Goal: Task Accomplishment & Management: Use online tool/utility

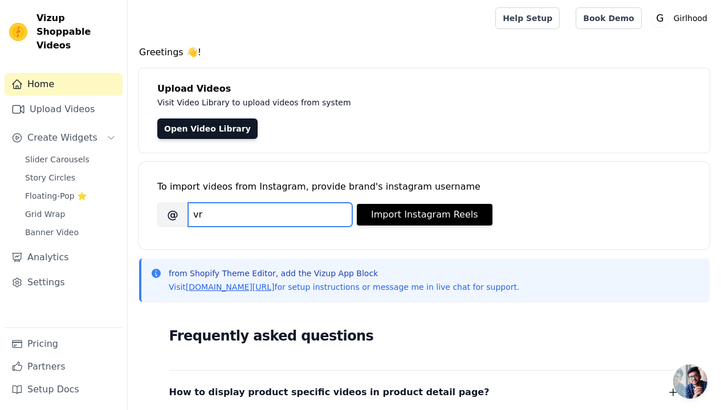
type input "v"
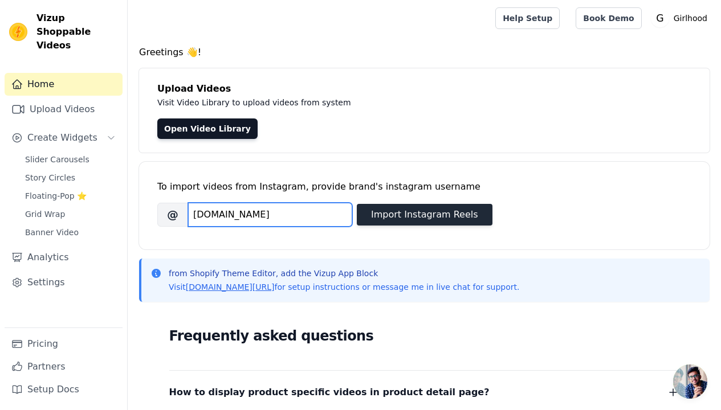
type input "girlhood.in"
click at [409, 214] on button "Import Instagram Reels" at bounding box center [425, 215] width 136 height 22
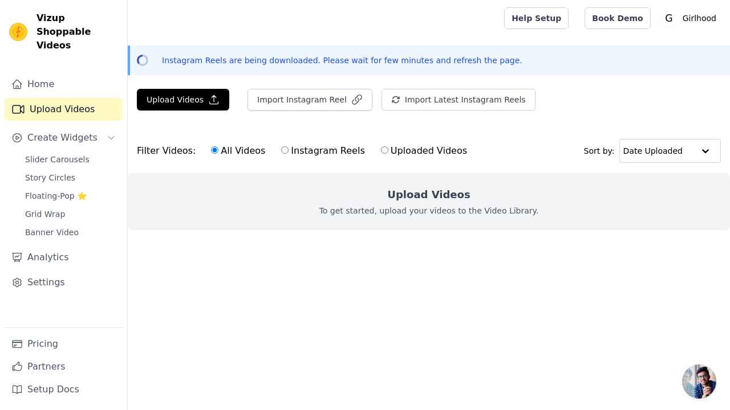
click at [306, 151] on label "Instagram Reels" at bounding box center [322, 151] width 84 height 15
click at [288, 151] on input "Instagram Reels" at bounding box center [284, 149] width 7 height 7
radio input "true"
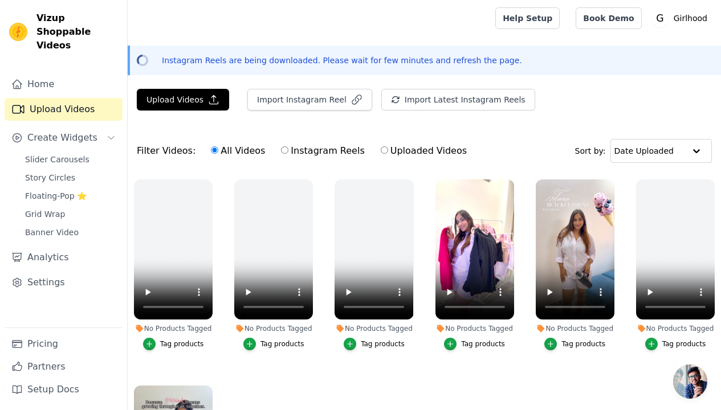
click at [317, 152] on label "Instagram Reels" at bounding box center [322, 151] width 84 height 15
click at [288, 152] on input "Instagram Reels" at bounding box center [284, 149] width 7 height 7
radio input "true"
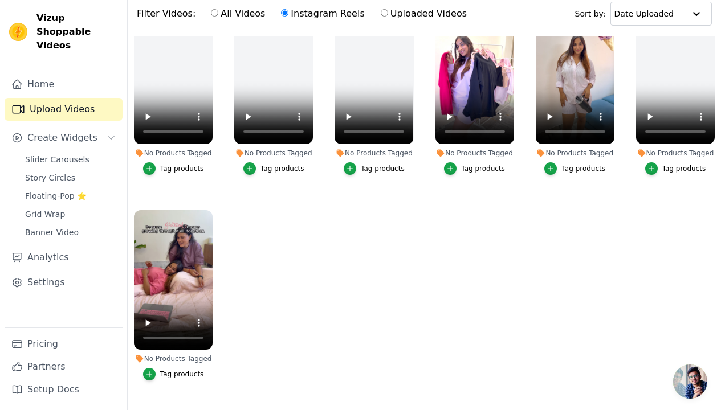
scroll to position [140, 0]
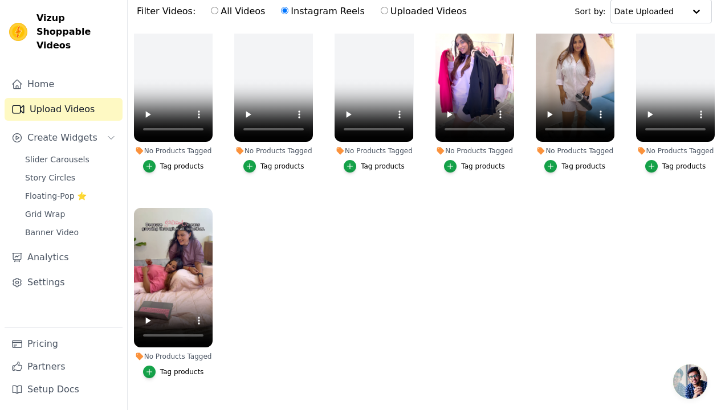
click at [184, 368] on div "Tag products" at bounding box center [182, 372] width 44 height 9
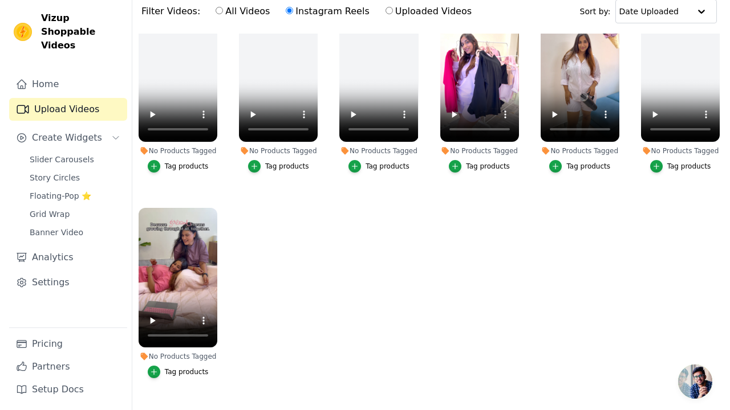
scroll to position [32, 0]
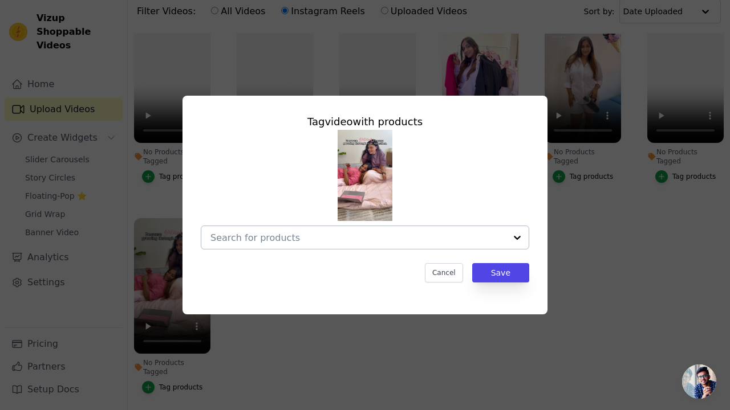
click at [328, 234] on input "No Products Tagged Tag video with products Cancel Save Tag products" at bounding box center [357, 238] width 295 height 11
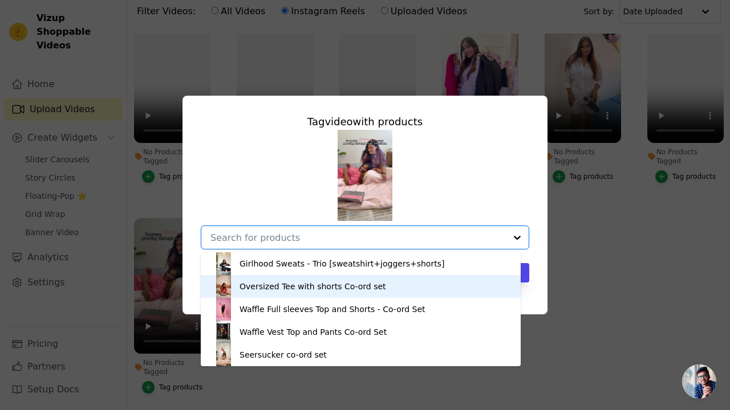
click at [320, 291] on div "Oversized Tee with shorts Co-ord set" at bounding box center [312, 286] width 146 height 11
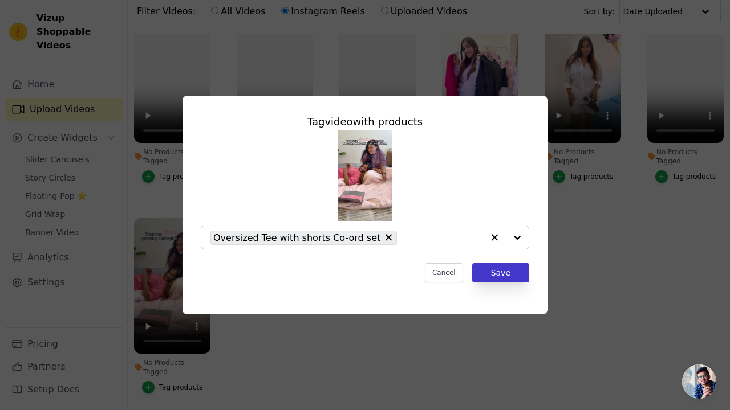
click at [500, 275] on button "Save" at bounding box center [500, 272] width 57 height 19
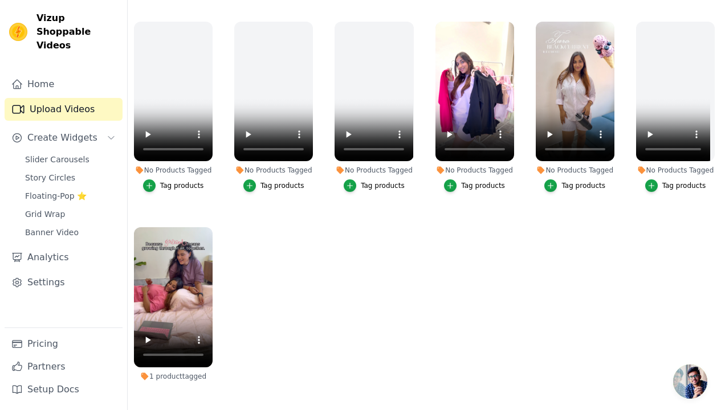
scroll to position [82, 0]
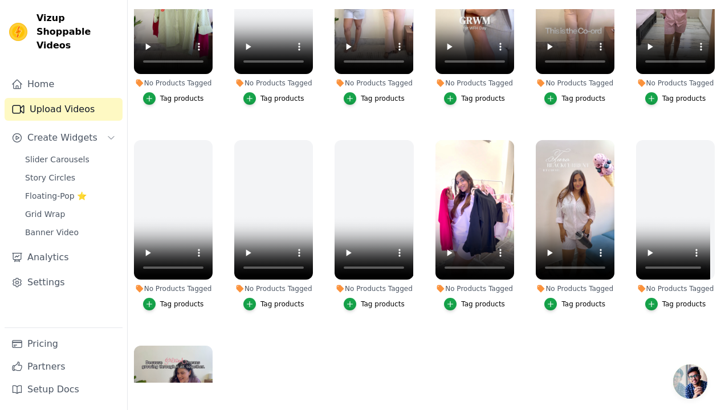
click at [578, 300] on div "Tag products" at bounding box center [583, 304] width 44 height 9
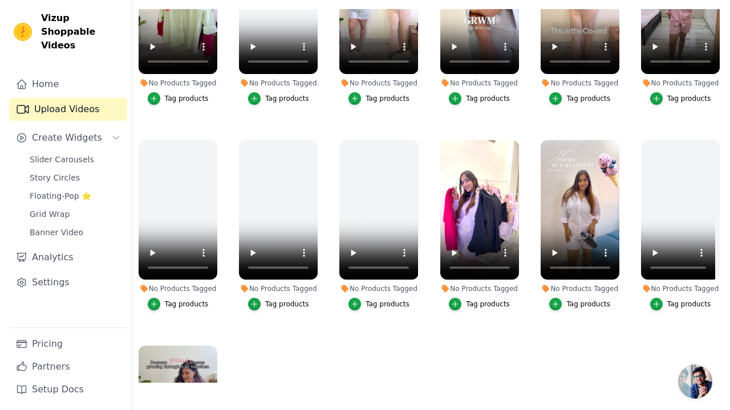
scroll to position [0, 0]
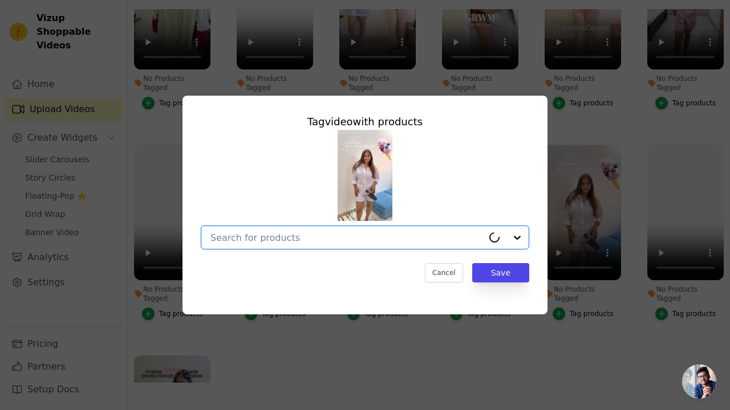
click at [372, 241] on input "No Products Tagged Tag video with products Option undefined, selected. Select i…" at bounding box center [346, 238] width 272 height 11
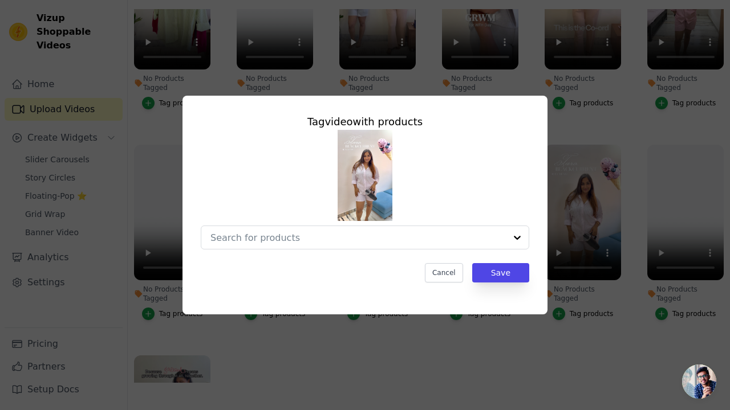
click at [629, 341] on div "Tag video with products Cancel Save" at bounding box center [365, 205] width 730 height 410
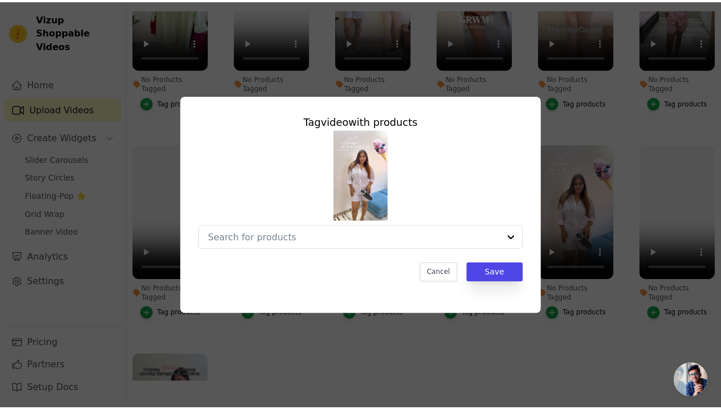
scroll to position [164, 0]
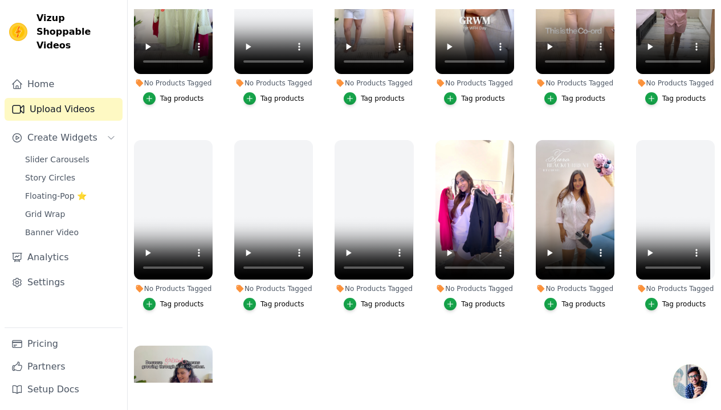
click at [477, 292] on li "No Products Tagged Tag products" at bounding box center [474, 225] width 79 height 171
click at [476, 300] on div "Tag products" at bounding box center [483, 304] width 44 height 9
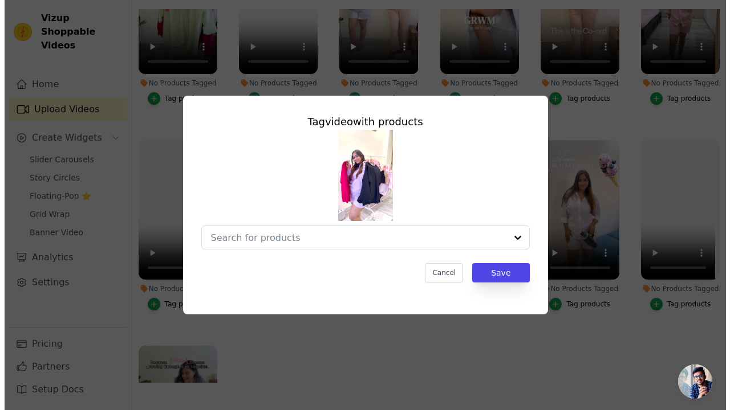
scroll to position [0, 0]
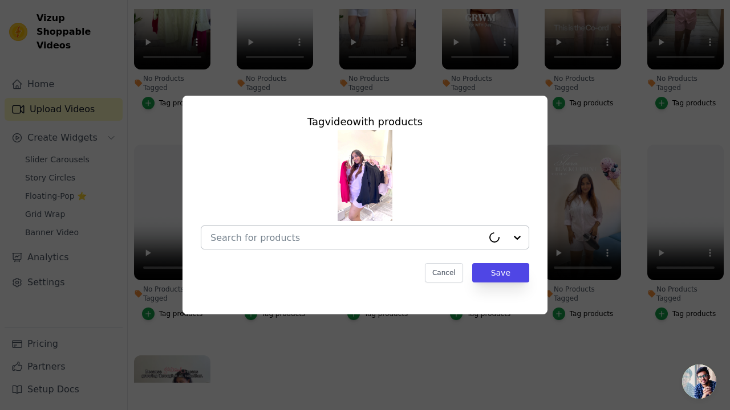
click at [333, 239] on input "No Products Tagged Tag video with products Cancel Save Tag products" at bounding box center [346, 238] width 272 height 11
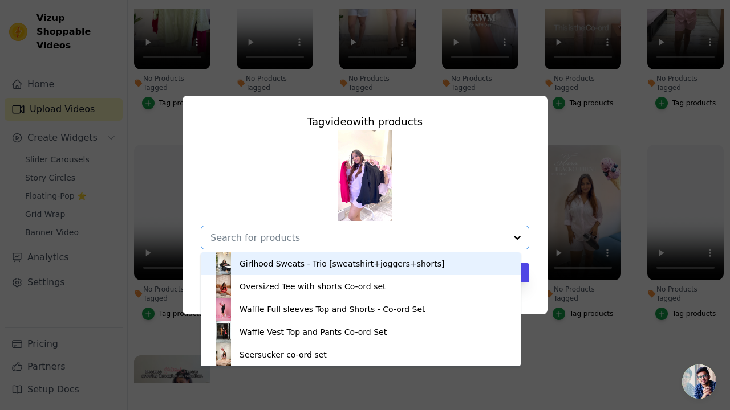
click at [337, 260] on div "Girlhood Sweats - Trio [sweatshirt+joggers+shorts]" at bounding box center [341, 263] width 205 height 11
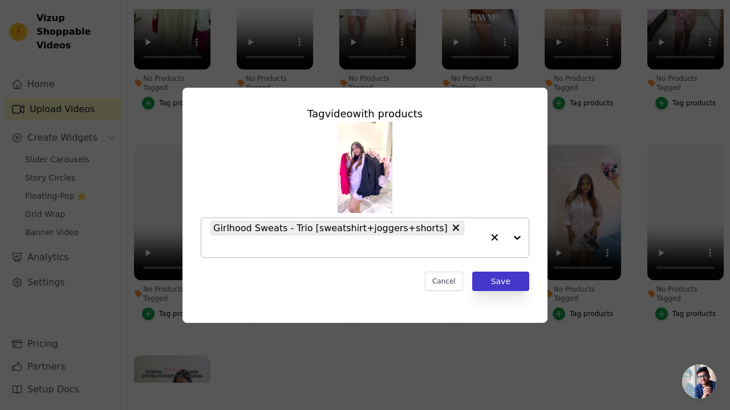
click at [515, 275] on button "Save" at bounding box center [500, 281] width 57 height 19
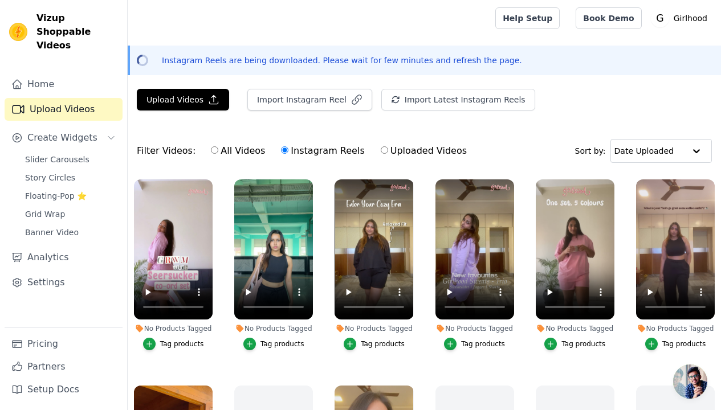
click at [479, 342] on div "Tag products" at bounding box center [483, 344] width 44 height 9
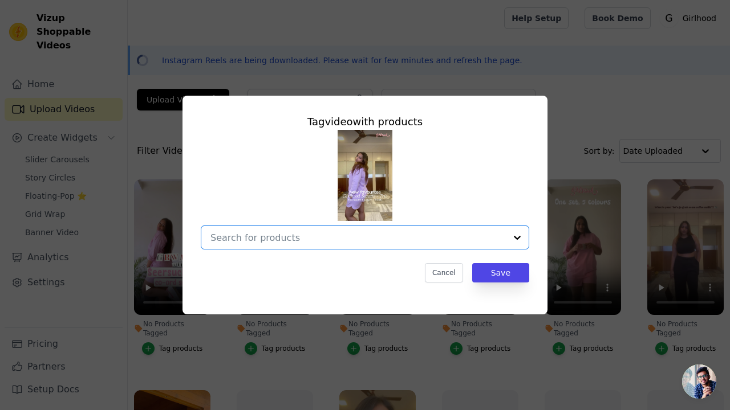
click at [357, 242] on input "No Products Tagged Tag video with products Option undefined, selected. Select i…" at bounding box center [357, 238] width 295 height 11
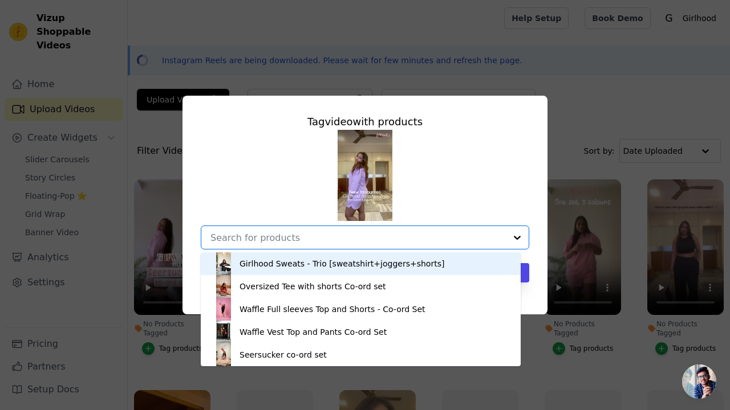
click at [336, 260] on div "Girlhood Sweats - Trio [sweatshirt+joggers+shorts]" at bounding box center [341, 263] width 205 height 11
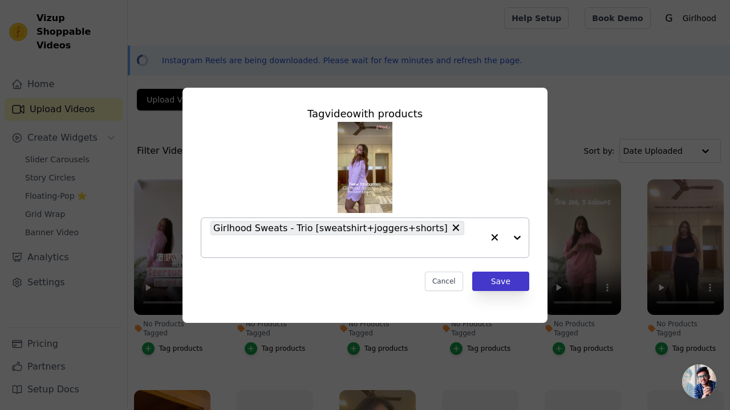
click at [502, 278] on button "Save" at bounding box center [500, 281] width 57 height 19
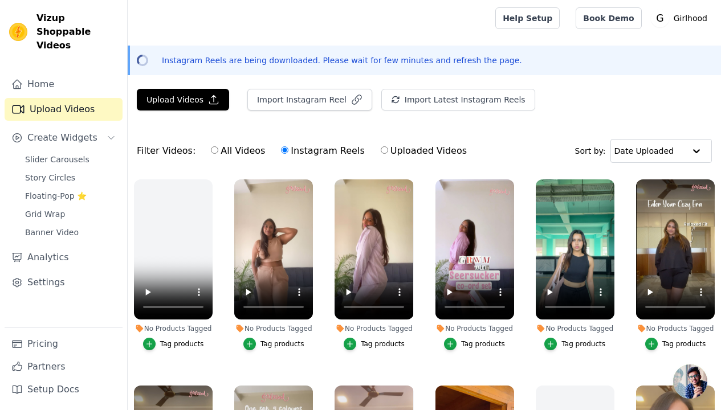
click at [295, 340] on div "Tag products" at bounding box center [282, 344] width 44 height 9
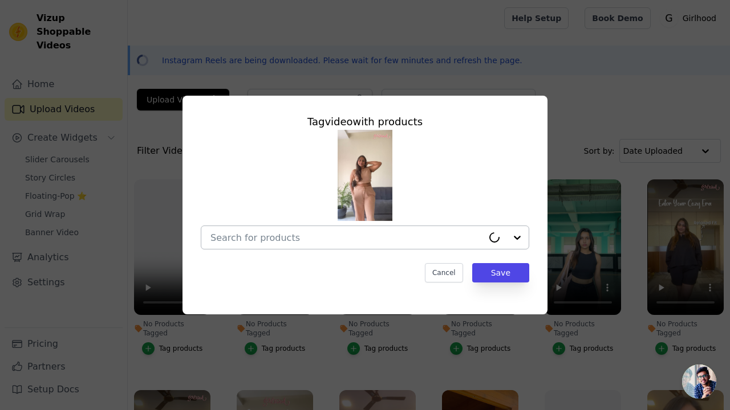
click at [301, 245] on div at bounding box center [346, 237] width 272 height 23
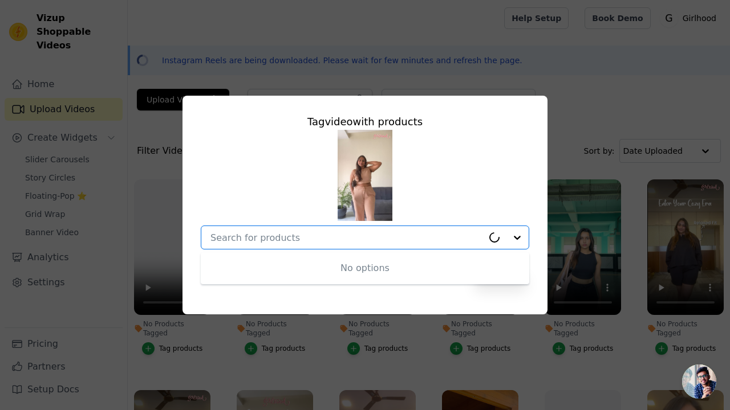
click at [307, 238] on input "No Products Tagged Tag video with products No options Option undefined, selecte…" at bounding box center [346, 238] width 272 height 11
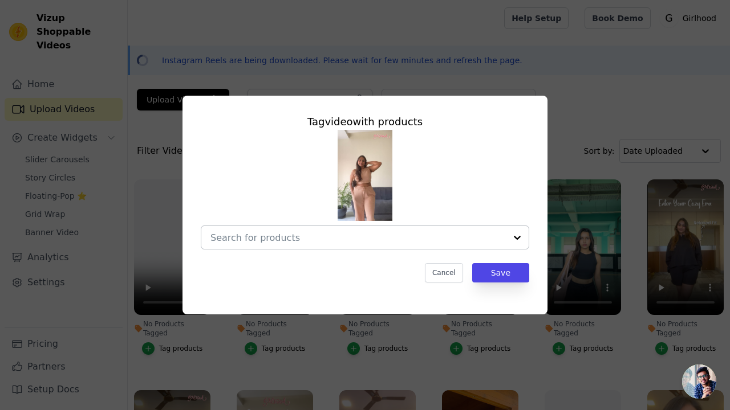
click at [307, 238] on input "No Products Tagged Tag video with products Cancel Save Tag products" at bounding box center [357, 238] width 295 height 11
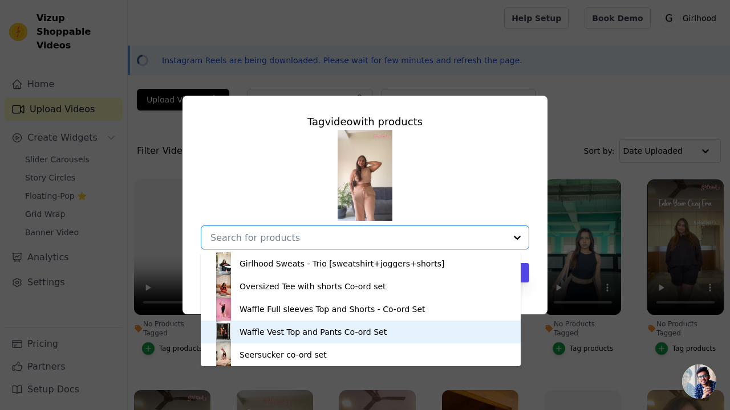
click at [302, 338] on div "Waffle Vest Top and Pants Co-ord Set" at bounding box center [360, 332] width 297 height 23
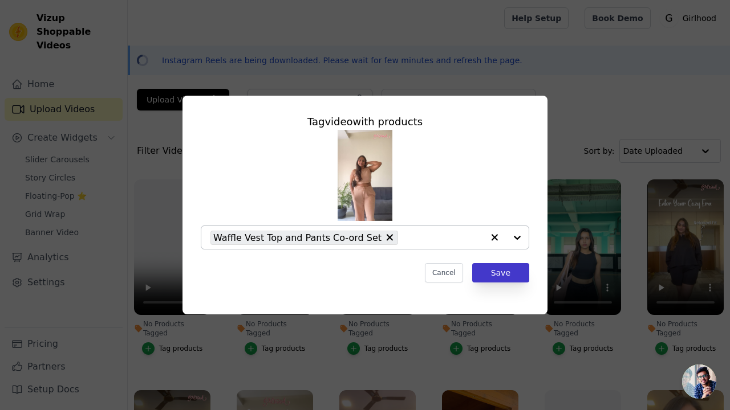
click at [511, 277] on button "Save" at bounding box center [500, 272] width 57 height 19
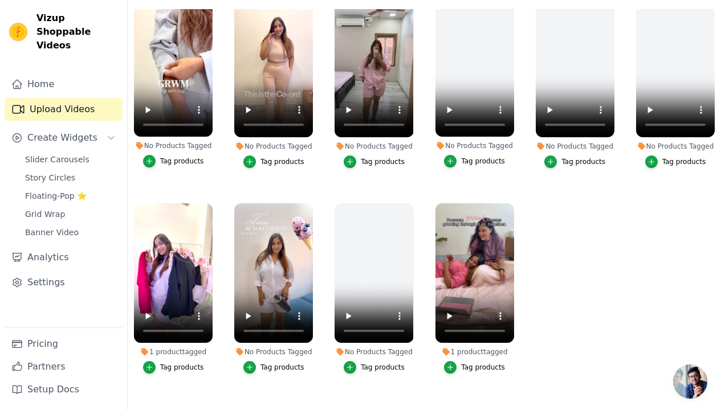
scroll to position [634, 0]
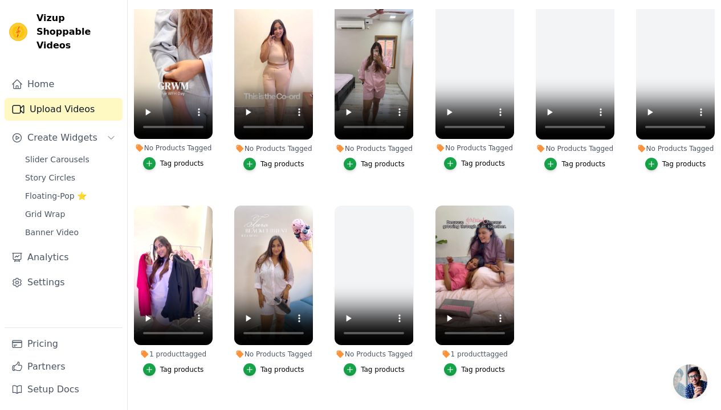
click at [184, 159] on div "Tag products" at bounding box center [182, 163] width 44 height 9
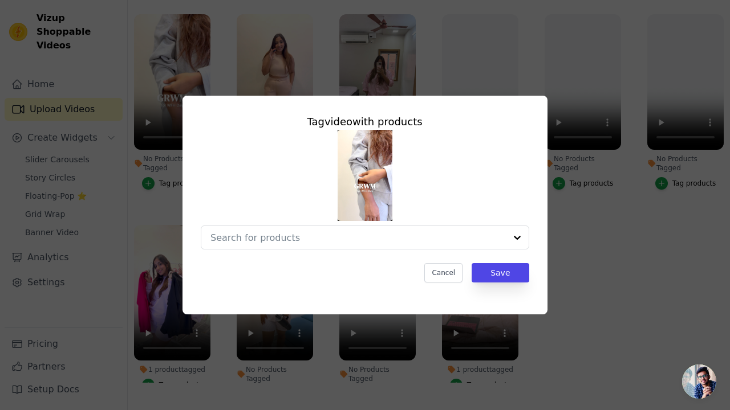
scroll to position [633, 0]
click at [297, 243] on div at bounding box center [346, 237] width 272 height 23
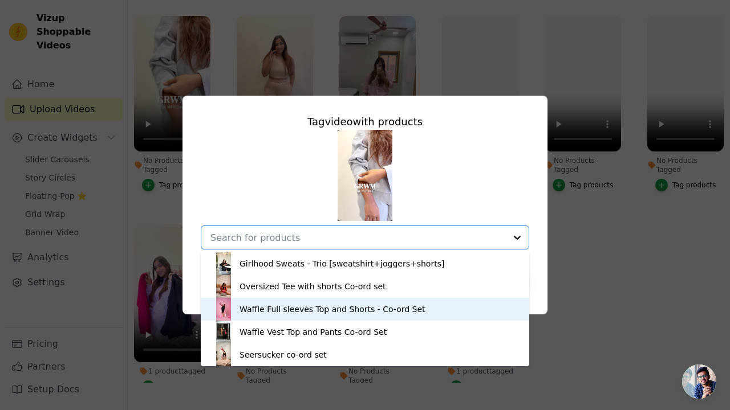
click at [307, 309] on div "Waffle Full sleeves Top and Shorts - Co-ord Set" at bounding box center [332, 309] width 186 height 11
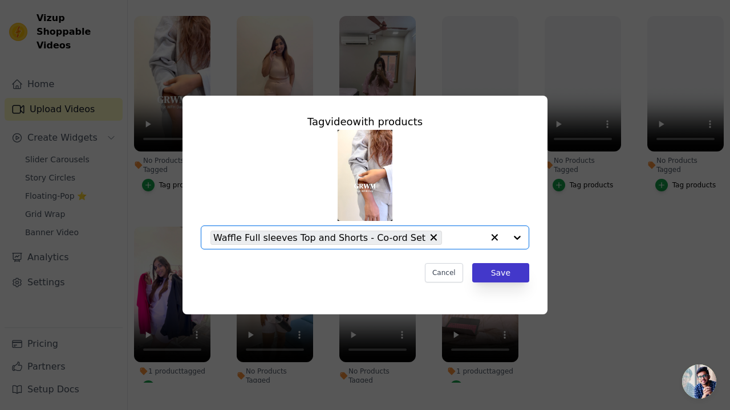
click at [503, 270] on button "Save" at bounding box center [500, 272] width 57 height 19
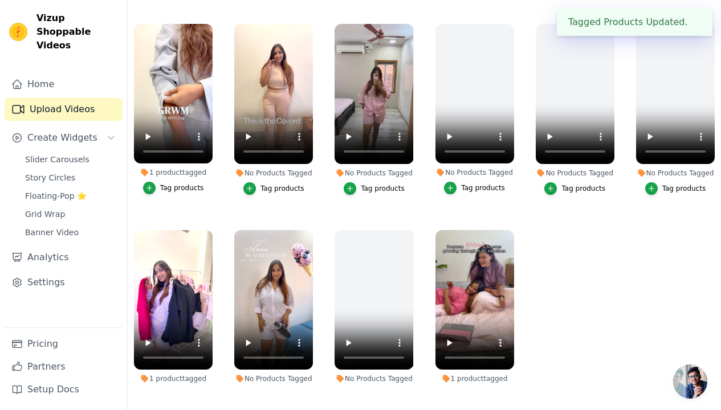
scroll to position [608, 0]
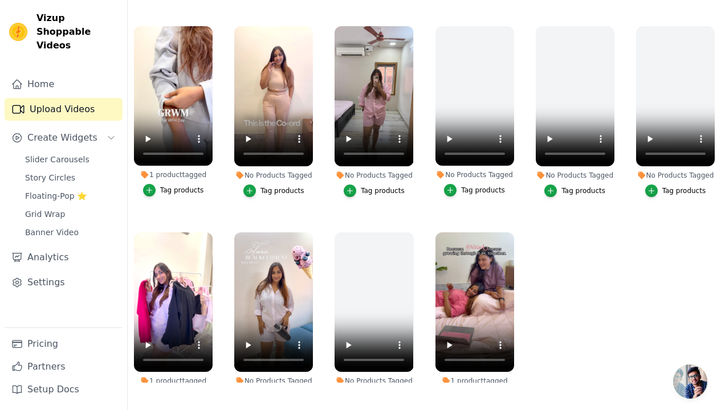
click at [283, 186] on div "Tag products" at bounding box center [282, 190] width 44 height 9
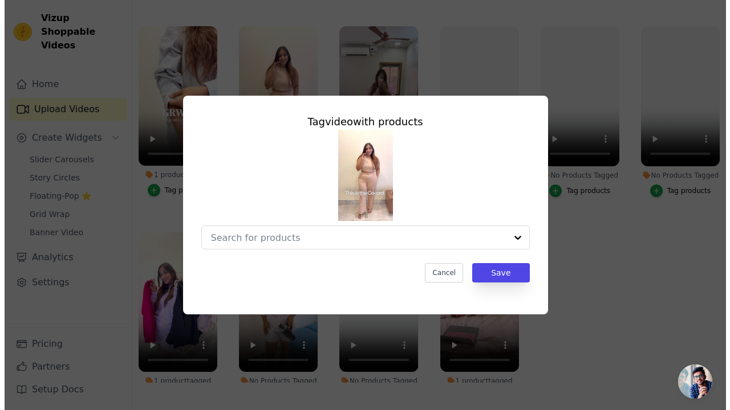
scroll to position [0, 0]
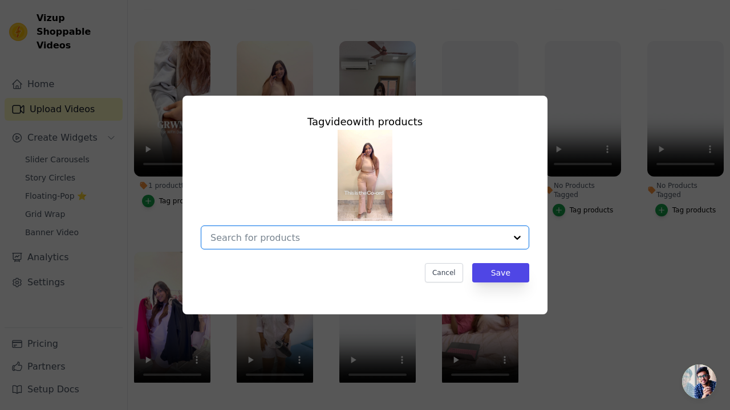
click at [324, 238] on input "No Products Tagged Tag video with products Option undefined, selected. Select i…" at bounding box center [357, 238] width 295 height 11
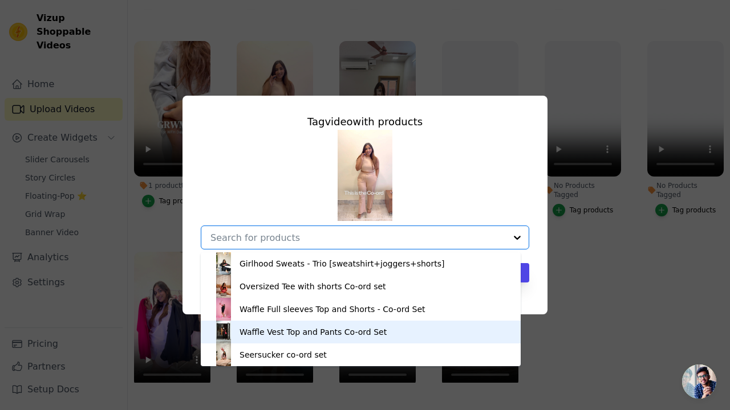
click at [271, 329] on div "Waffle Vest Top and Pants Co-ord Set" at bounding box center [312, 332] width 147 height 11
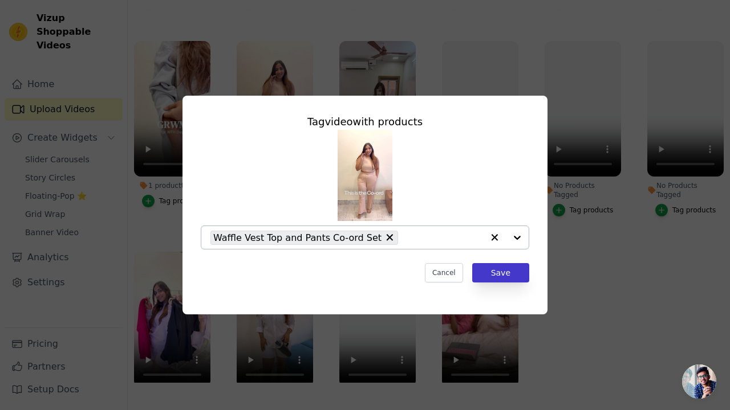
click at [501, 268] on button "Save" at bounding box center [500, 272] width 57 height 19
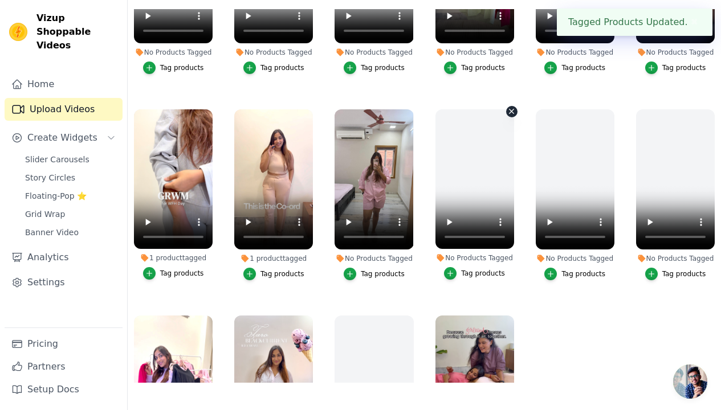
scroll to position [321, 0]
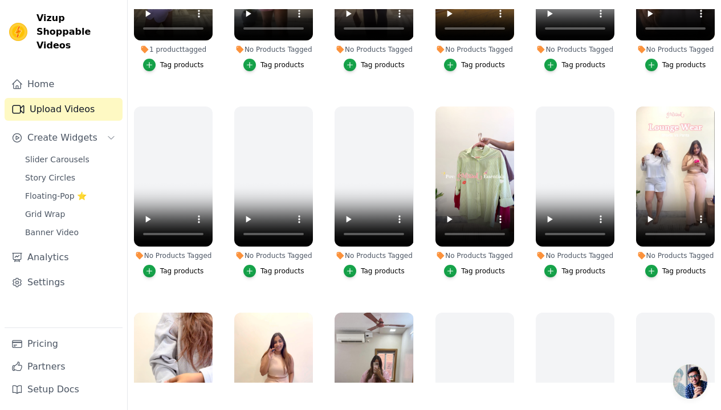
click at [667, 267] on div "Tag products" at bounding box center [684, 271] width 44 height 9
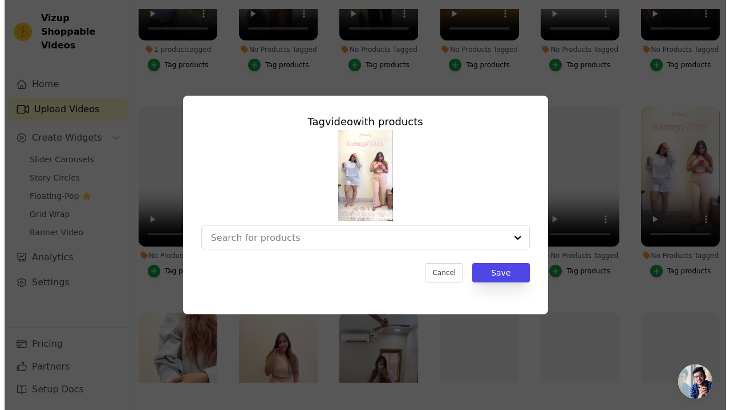
scroll to position [0, 0]
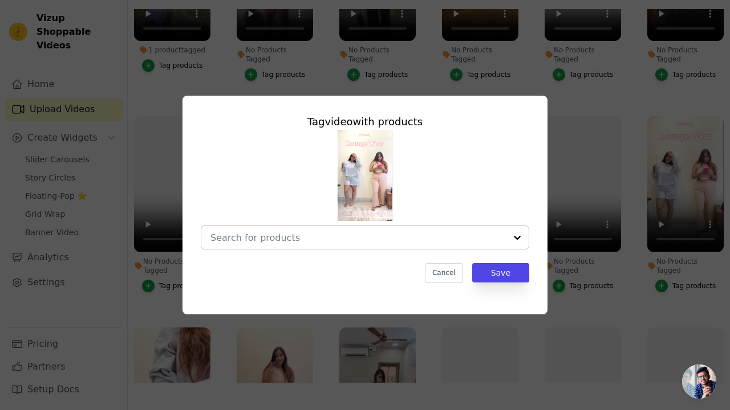
click at [312, 243] on div at bounding box center [357, 237] width 295 height 23
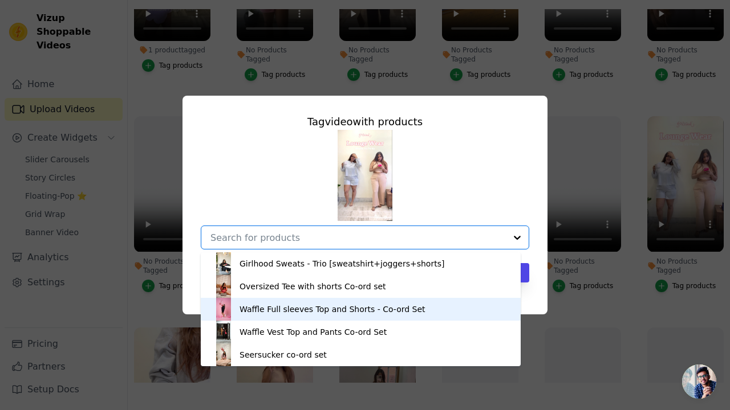
click at [371, 310] on div "Waffle Full sleeves Top and Shorts - Co-ord Set" at bounding box center [332, 309] width 186 height 11
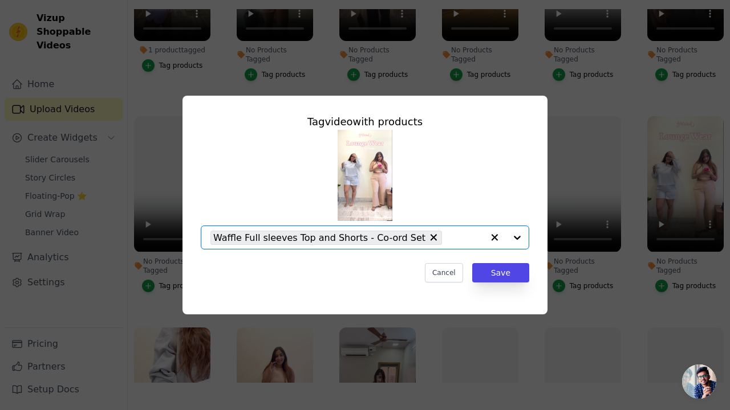
click at [455, 241] on input "No Products Tagged Tag video with products Option Waffle Full sleeves Top and S…" at bounding box center [464, 238] width 35 height 11
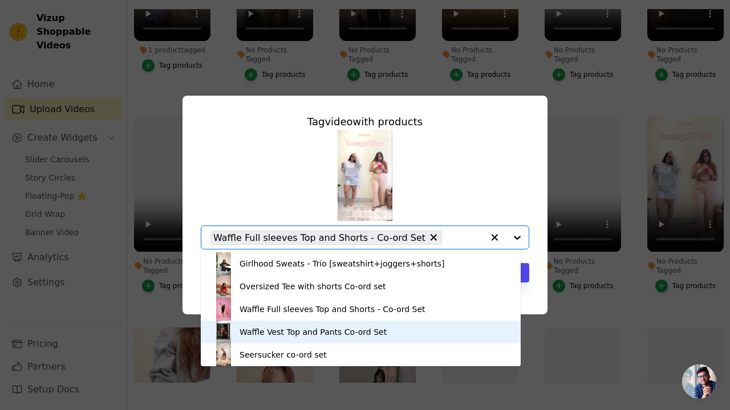
click at [283, 328] on div "Waffle Vest Top and Pants Co-ord Set" at bounding box center [312, 332] width 147 height 11
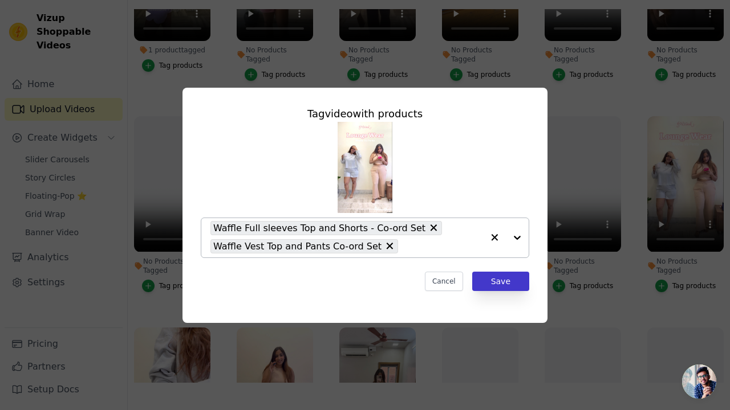
click at [503, 284] on button "Save" at bounding box center [500, 281] width 57 height 19
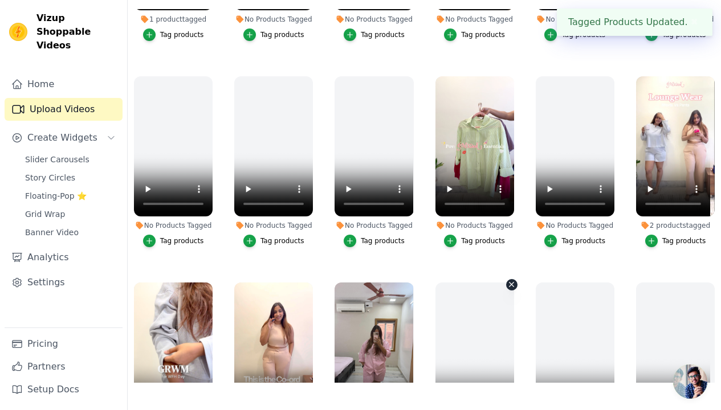
scroll to position [234, 0]
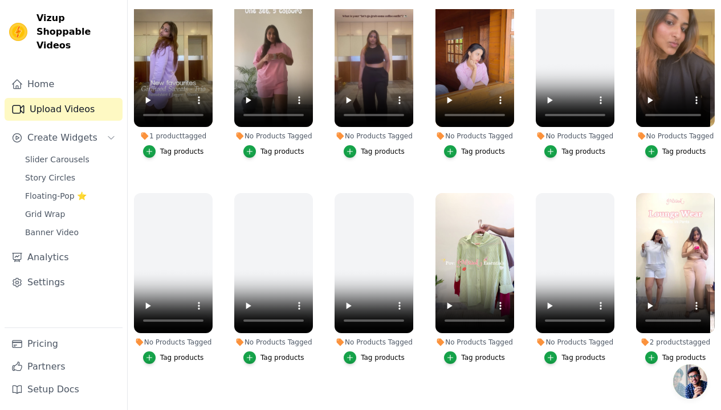
click at [491, 353] on div "Tag products" at bounding box center [483, 357] width 44 height 9
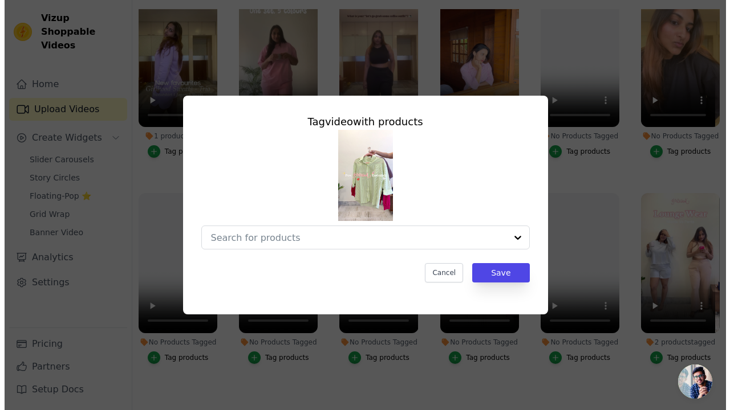
scroll to position [0, 0]
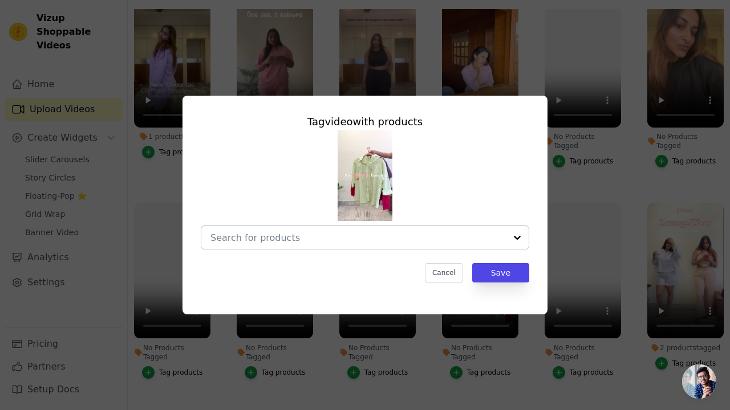
click at [393, 241] on input "No Products Tagged Tag video with products Cancel Save Tag products" at bounding box center [357, 238] width 295 height 11
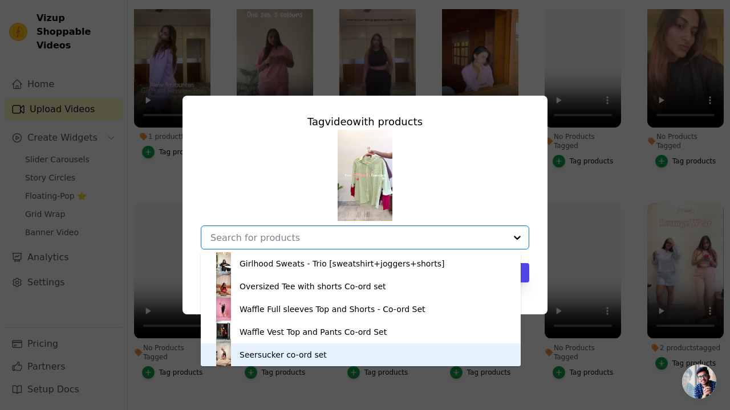
click at [296, 359] on div "Seersucker co-ord set" at bounding box center [282, 354] width 87 height 11
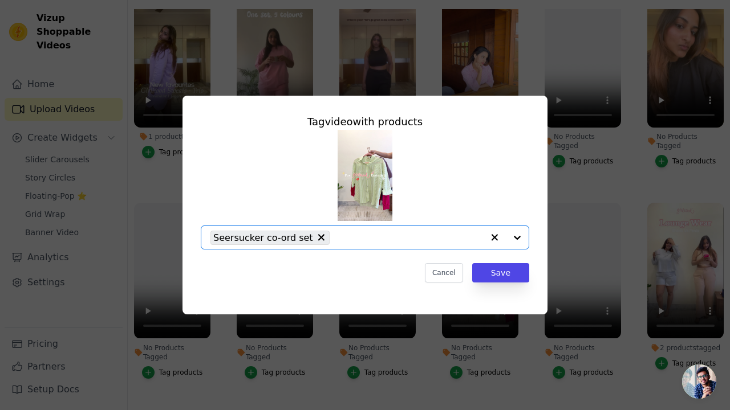
click at [522, 239] on div at bounding box center [506, 237] width 46 height 23
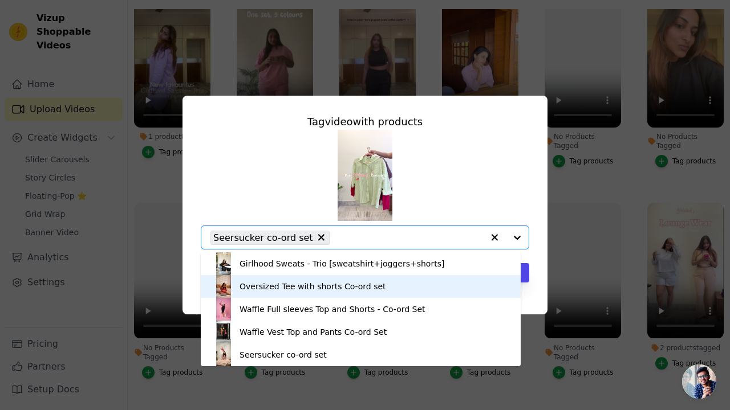
click at [325, 283] on div "Oversized Tee with shorts Co-ord set" at bounding box center [312, 286] width 146 height 11
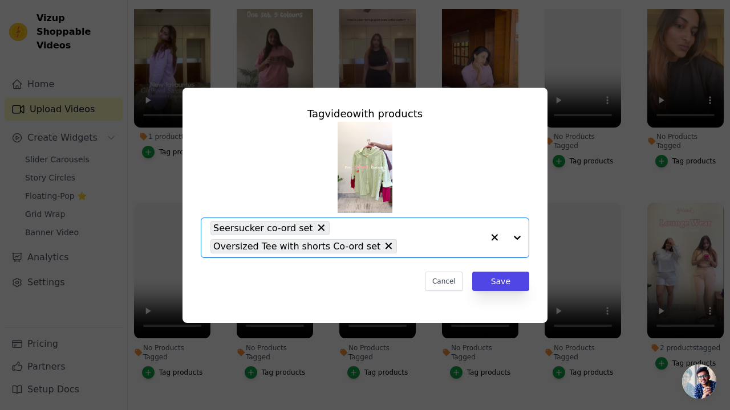
click at [518, 238] on div at bounding box center [506, 237] width 46 height 39
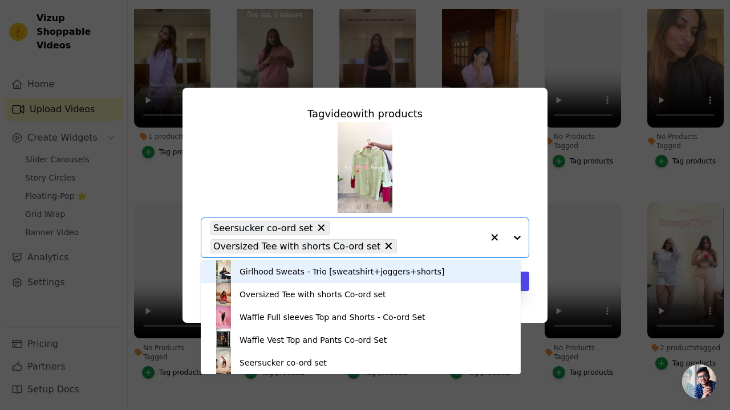
click at [337, 270] on div "Girlhood Sweats - Trio [sweatshirt+joggers+shorts]" at bounding box center [341, 271] width 205 height 11
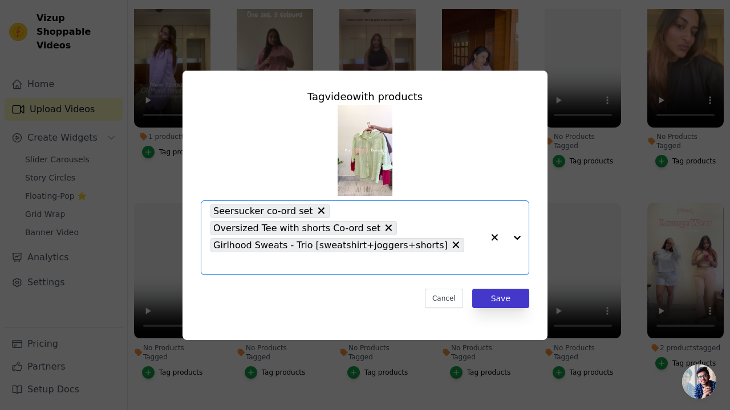
click at [497, 289] on button "Save" at bounding box center [500, 298] width 57 height 19
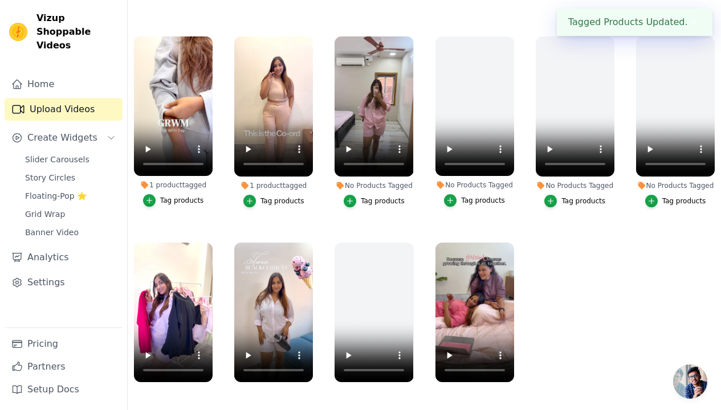
scroll to position [654, 0]
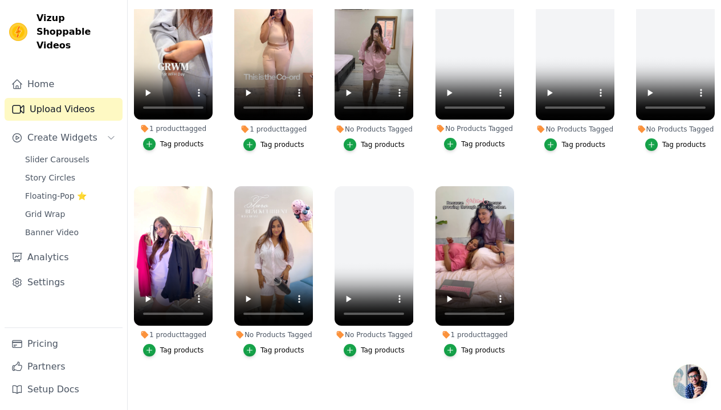
click at [267, 346] on div "Tag products" at bounding box center [282, 350] width 44 height 9
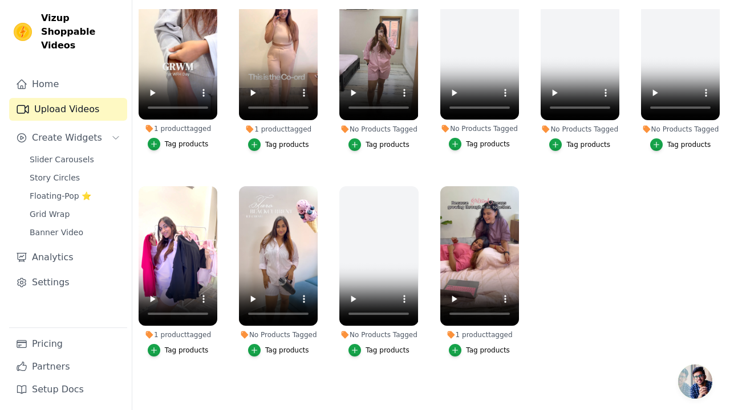
scroll to position [633, 0]
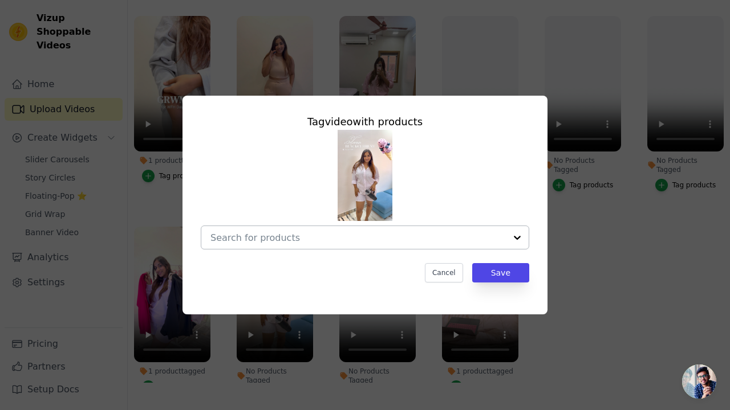
click at [364, 239] on input "No Products Tagged Tag video with products Cancel Save Tag products" at bounding box center [357, 238] width 295 height 11
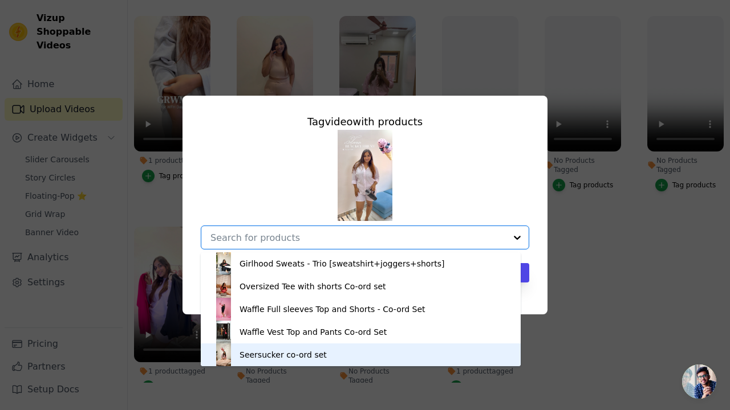
click at [294, 349] on div "Seersucker co-ord set" at bounding box center [360, 355] width 297 height 23
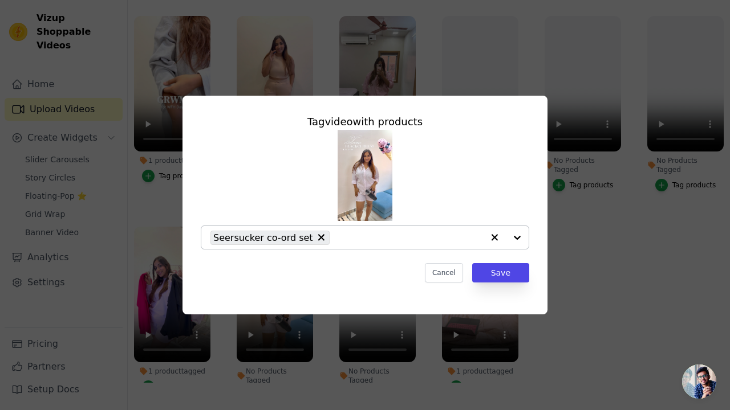
click at [516, 234] on div at bounding box center [506, 237] width 46 height 23
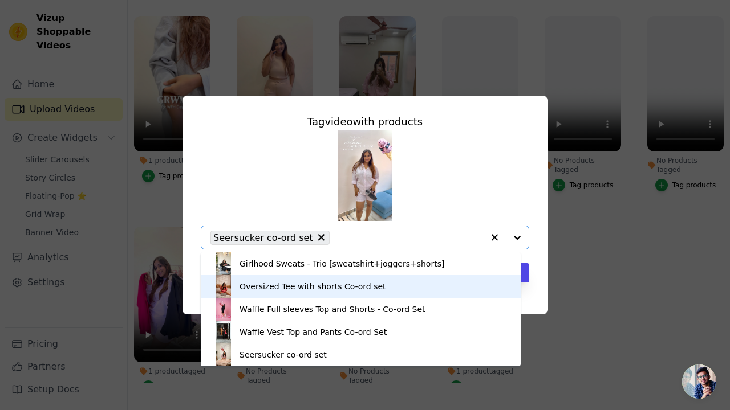
click at [311, 282] on div "Oversized Tee with shorts Co-ord set" at bounding box center [312, 286] width 146 height 11
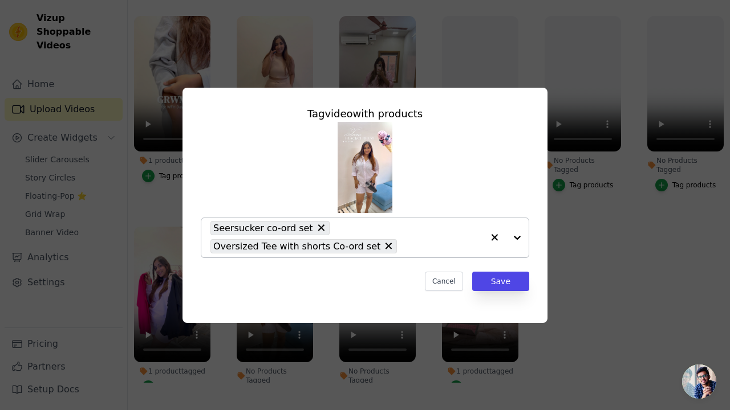
click at [516, 233] on div at bounding box center [506, 237] width 46 height 39
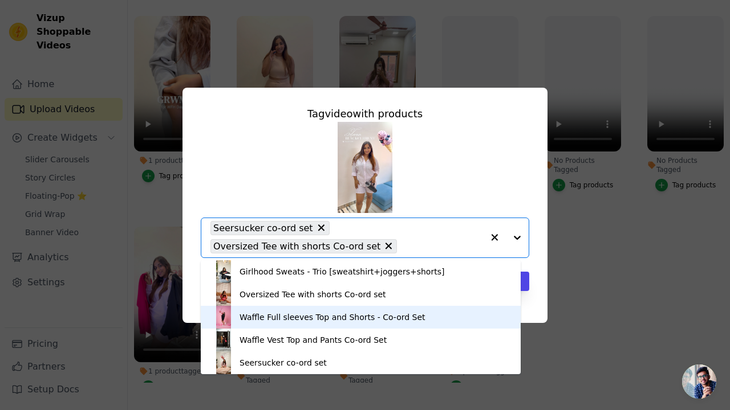
click at [275, 320] on div "Waffle Full sleeves Top and Shorts - Co-ord Set" at bounding box center [332, 317] width 186 height 11
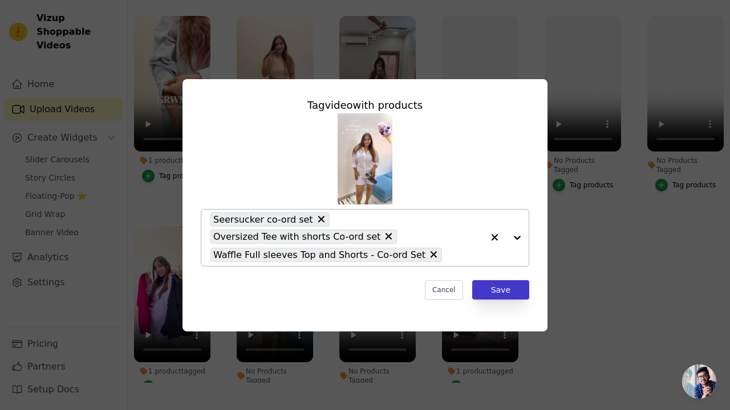
click at [504, 288] on button "Save" at bounding box center [500, 289] width 57 height 19
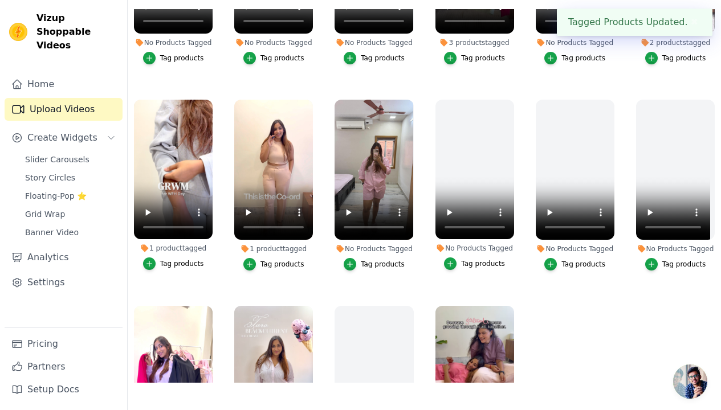
scroll to position [532, 0]
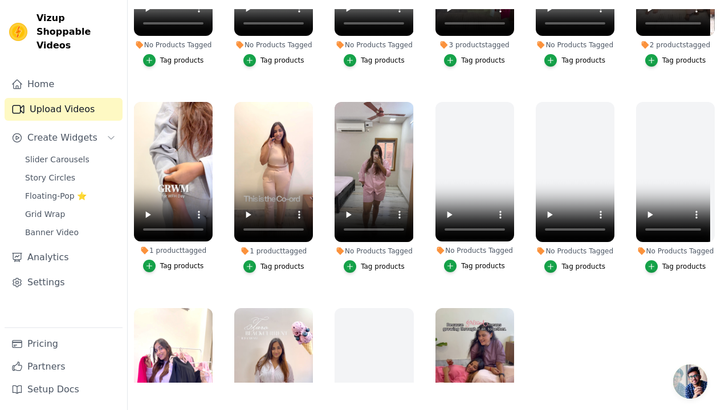
click at [372, 262] on div "Tag products" at bounding box center [383, 266] width 44 height 9
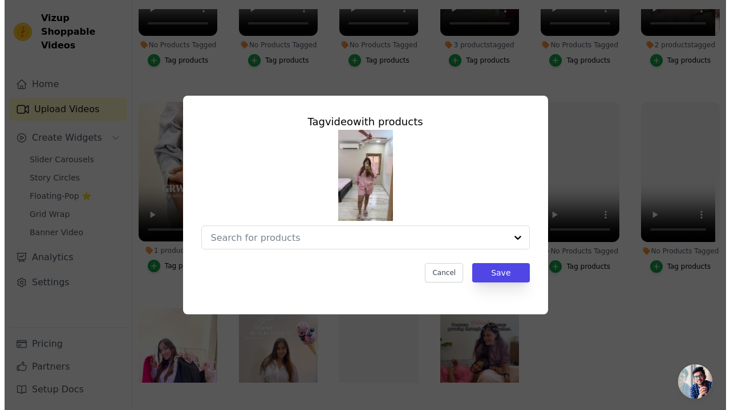
scroll to position [0, 0]
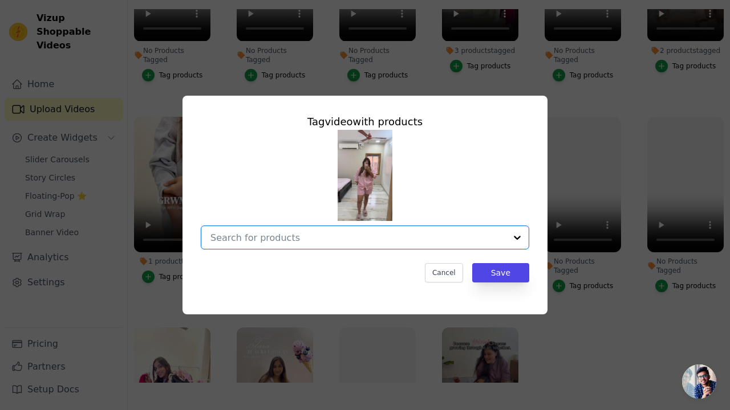
click at [388, 239] on input "No Products Tagged Tag video with products Option undefined, selected. Select i…" at bounding box center [357, 238] width 295 height 11
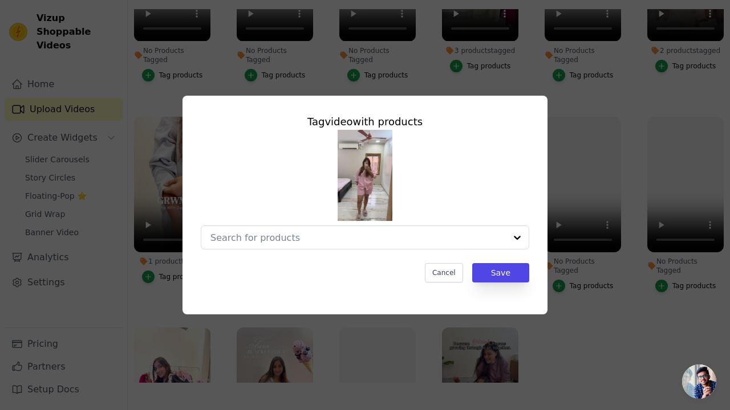
click at [551, 264] on div "Tag video with products Cancel Save" at bounding box center [364, 205] width 693 height 255
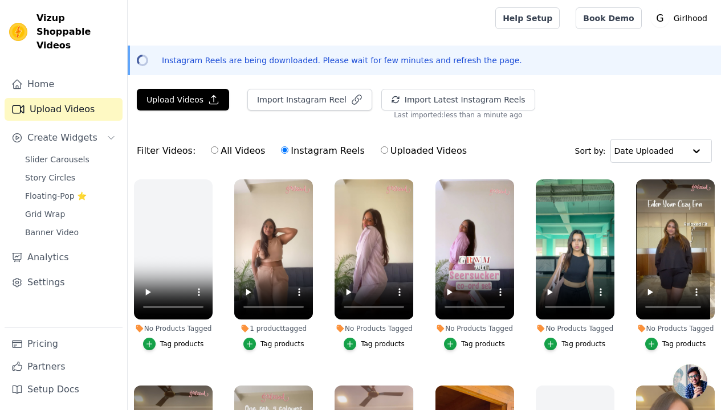
click at [664, 341] on div "Tag products" at bounding box center [684, 344] width 44 height 9
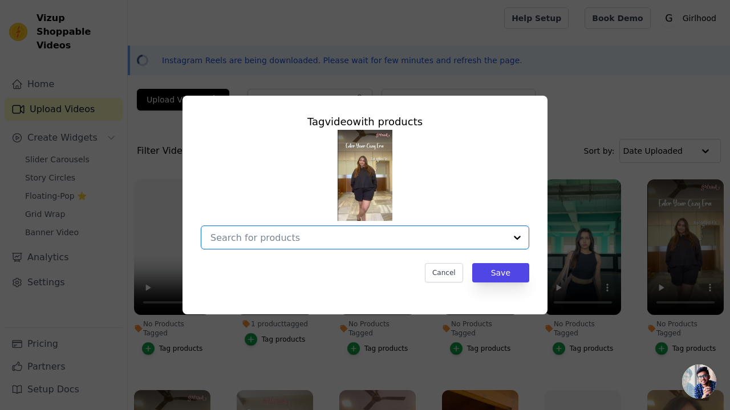
click at [378, 236] on input "No Products Tagged Tag video with products Option undefined, selected. Select i…" at bounding box center [357, 238] width 295 height 11
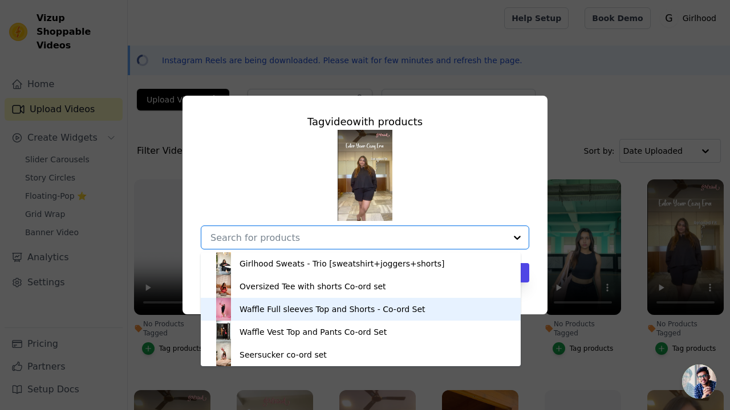
click at [363, 314] on div "Waffle Full sleeves Top and Shorts - Co-ord Set" at bounding box center [332, 309] width 186 height 11
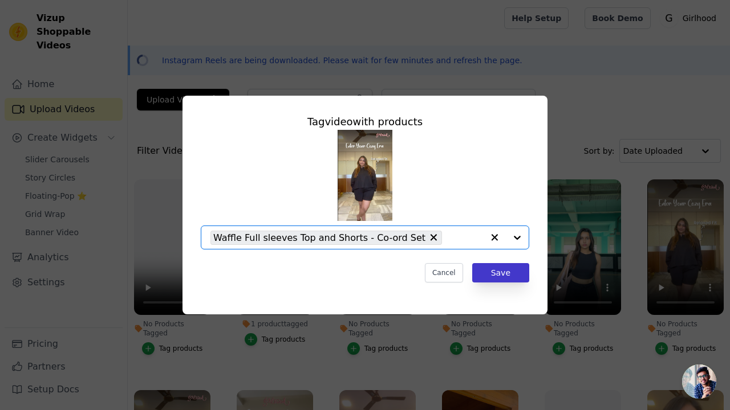
click at [496, 275] on button "Save" at bounding box center [500, 272] width 57 height 19
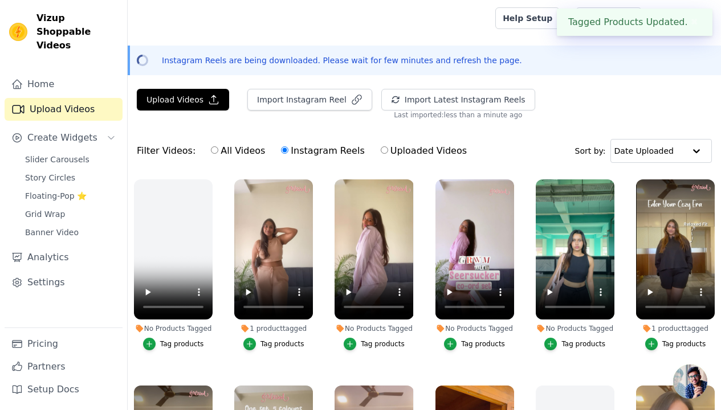
click at [585, 344] on div "Tag products" at bounding box center [583, 344] width 44 height 9
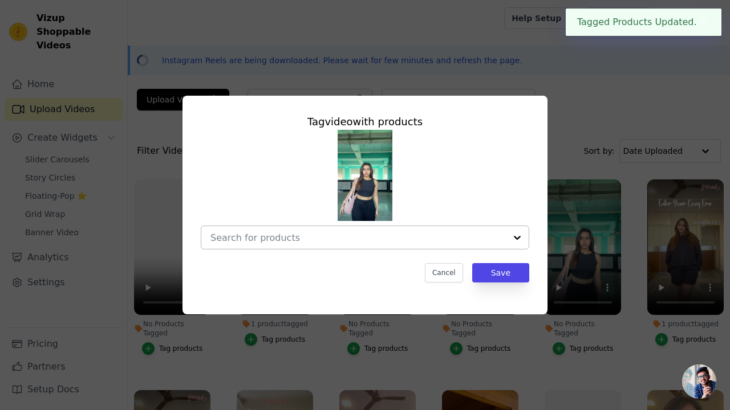
click at [323, 240] on input "No Products Tagged Tag video with products Cancel Save Tag products" at bounding box center [357, 238] width 295 height 11
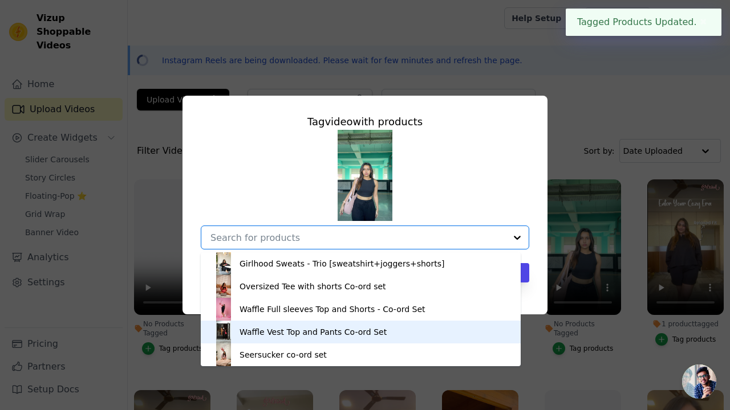
click at [294, 333] on div "Waffle Vest Top and Pants Co-ord Set" at bounding box center [312, 332] width 147 height 11
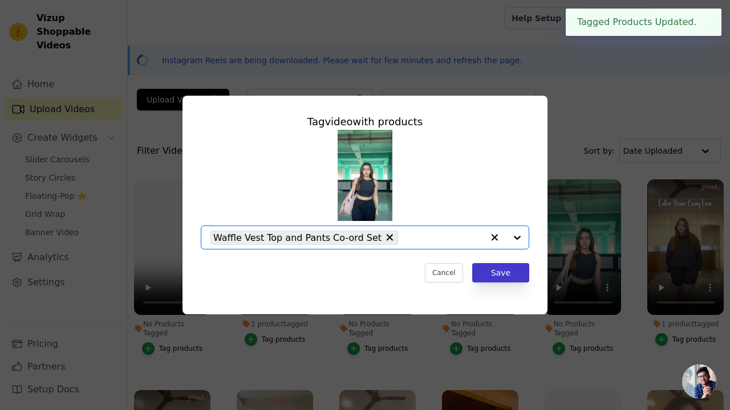
click at [512, 272] on button "Save" at bounding box center [500, 272] width 57 height 19
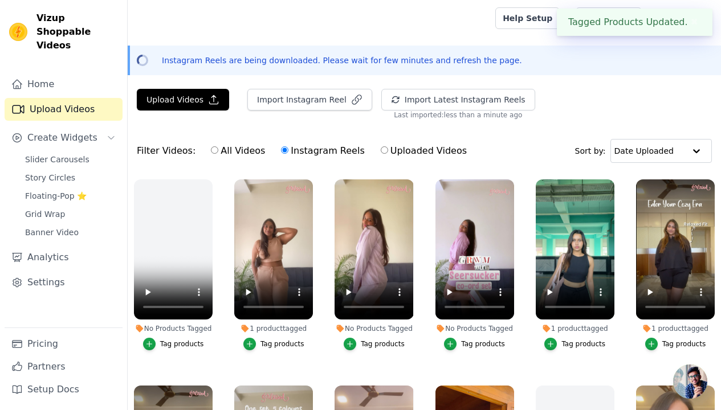
click at [477, 342] on div "Tag products" at bounding box center [483, 344] width 44 height 9
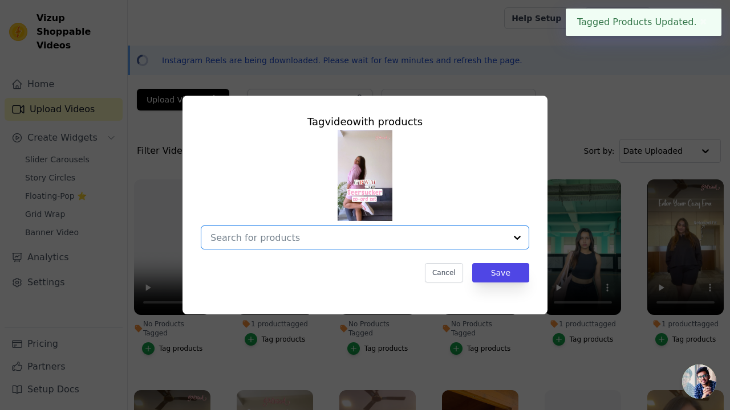
click at [355, 237] on input "No Products Tagged Tag video with products Option undefined, selected. Select i…" at bounding box center [357, 238] width 295 height 11
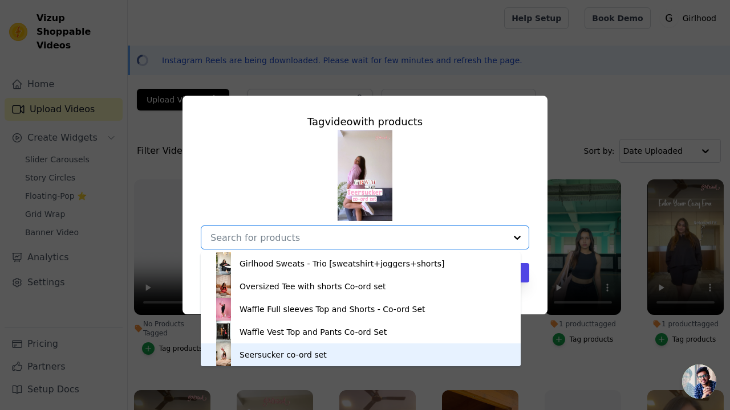
click at [304, 355] on div "Seersucker co-ord set" at bounding box center [282, 354] width 87 height 11
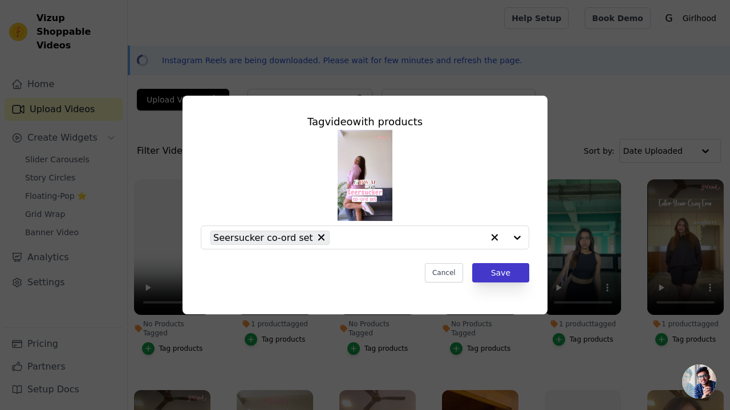
click at [498, 270] on button "Save" at bounding box center [500, 272] width 57 height 19
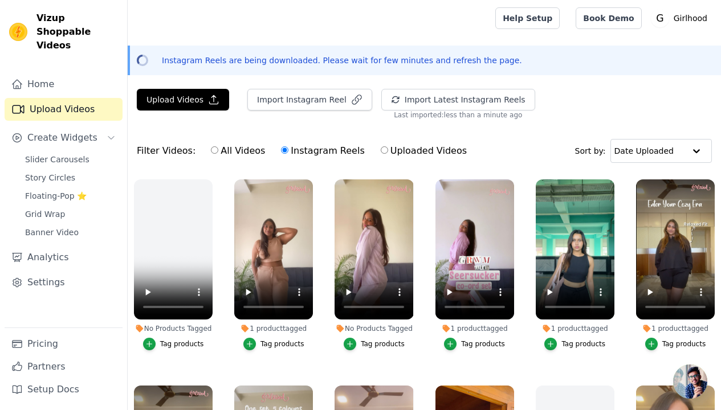
click at [389, 340] on div "Tag products" at bounding box center [383, 344] width 44 height 9
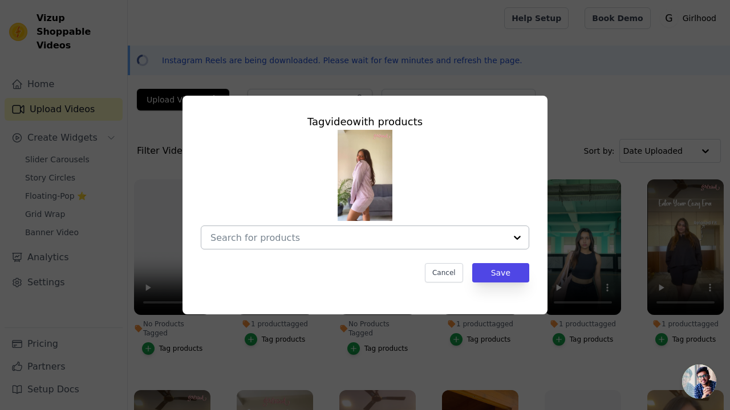
click at [375, 236] on input "No Products Tagged Tag video with products Cancel Save Tag products" at bounding box center [357, 238] width 295 height 11
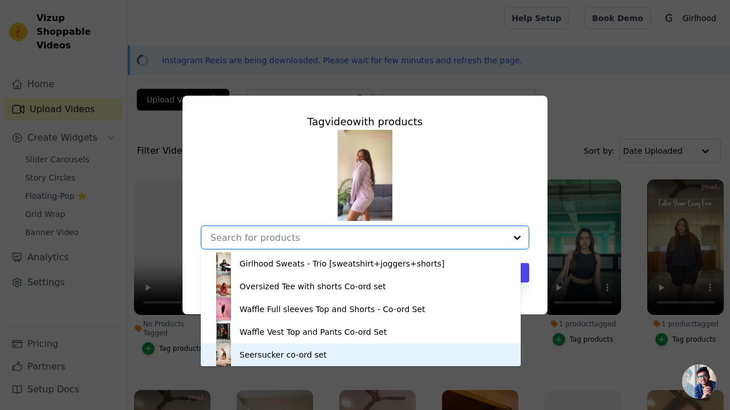
click at [304, 351] on div "Seersucker co-ord set" at bounding box center [282, 354] width 87 height 11
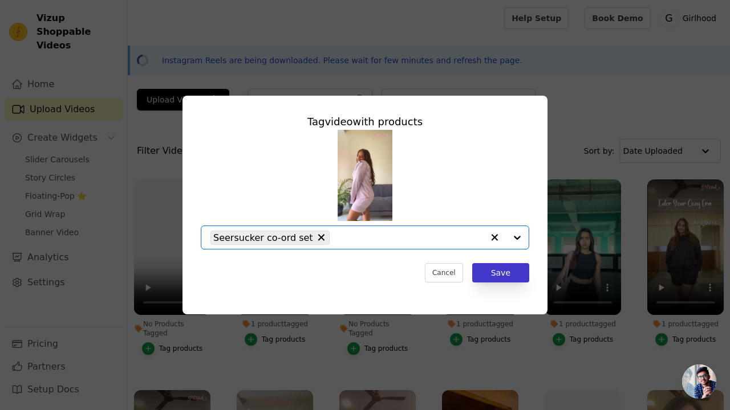
click at [500, 277] on button "Save" at bounding box center [500, 272] width 57 height 19
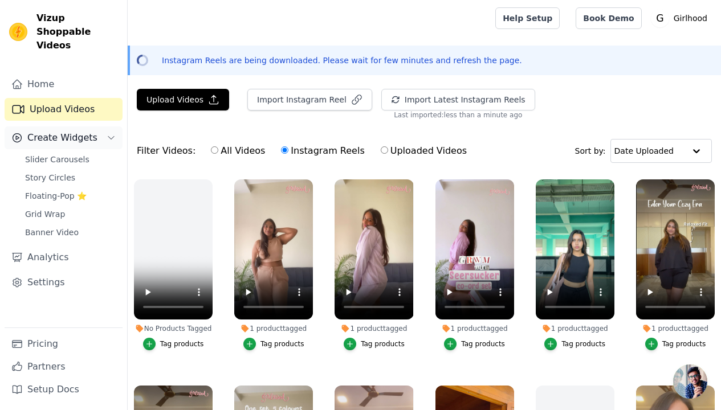
click at [92, 127] on button "Create Widgets" at bounding box center [64, 138] width 118 height 23
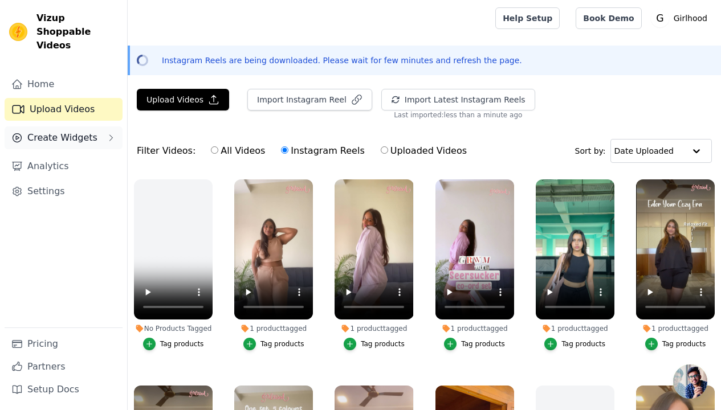
click at [92, 127] on button "Create Widgets" at bounding box center [64, 138] width 118 height 23
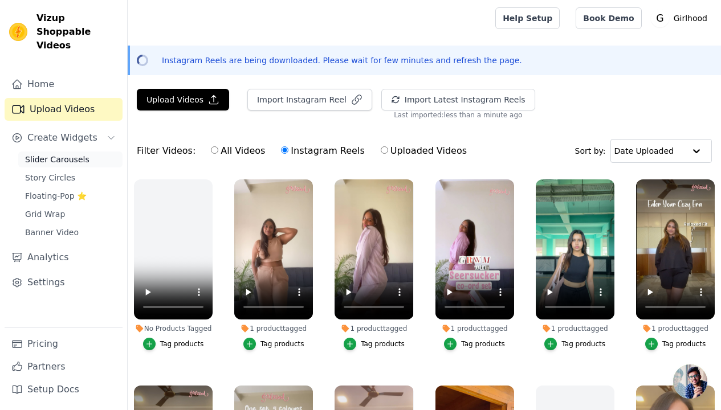
click at [71, 154] on span "Slider Carousels" at bounding box center [57, 159] width 64 height 11
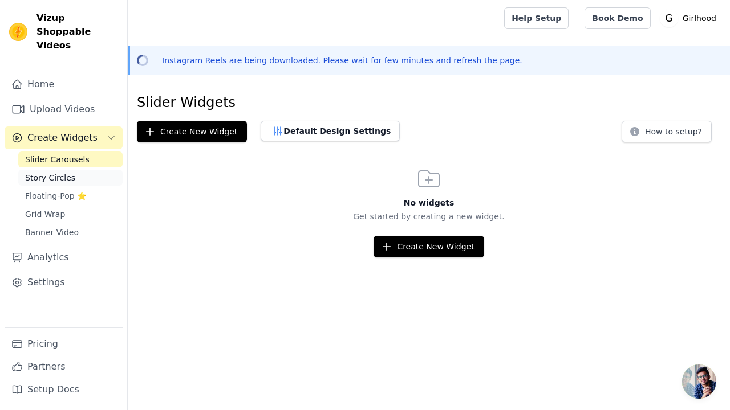
click at [96, 171] on link "Story Circles" at bounding box center [70, 178] width 104 height 16
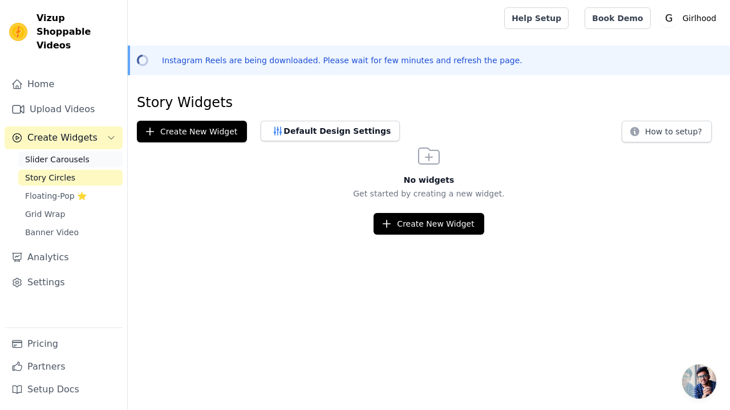
click at [68, 154] on span "Slider Carousels" at bounding box center [57, 159] width 64 height 11
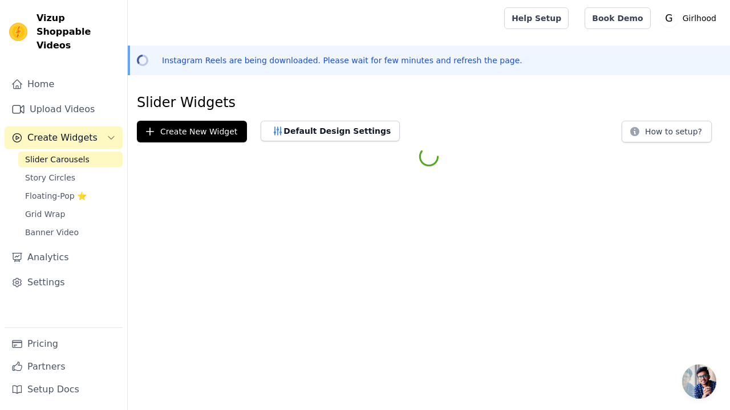
click at [89, 131] on span "Create Widgets" at bounding box center [62, 138] width 70 height 14
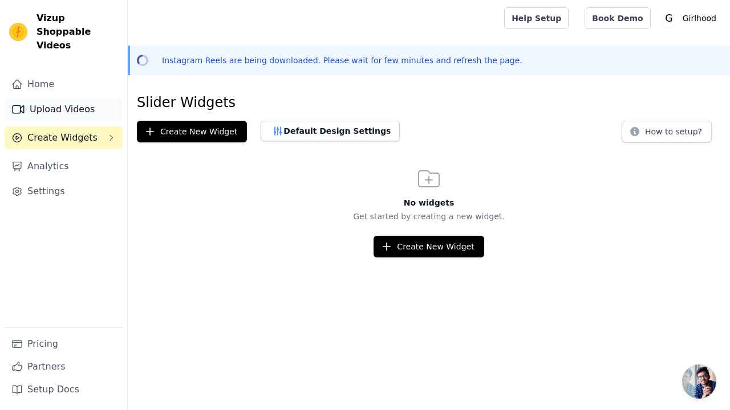
click at [88, 98] on link "Upload Videos" at bounding box center [64, 109] width 118 height 23
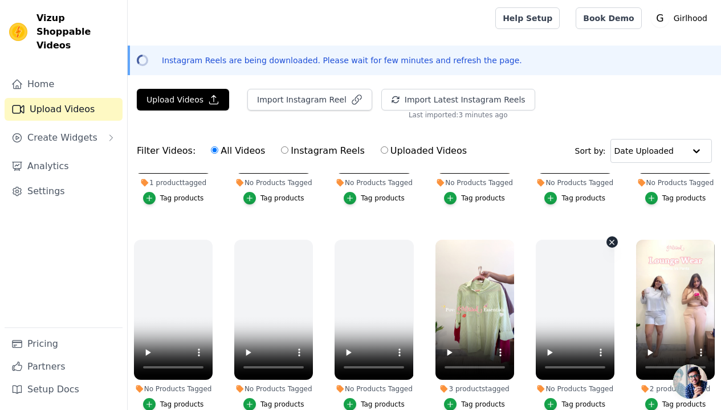
scroll to position [365, 0]
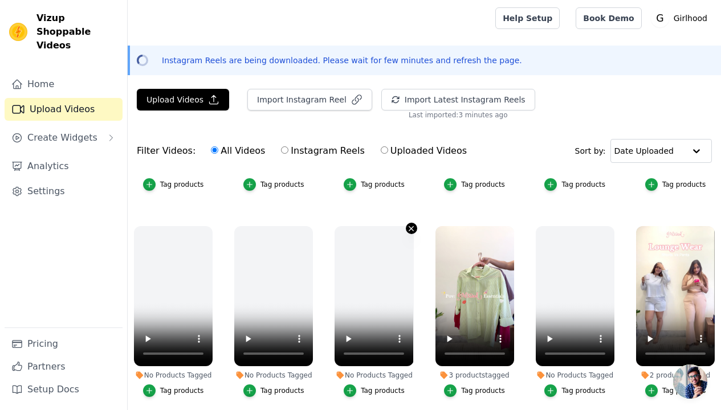
click at [406, 230] on button "No Products Tagged Tag products" at bounding box center [411, 228] width 11 height 11
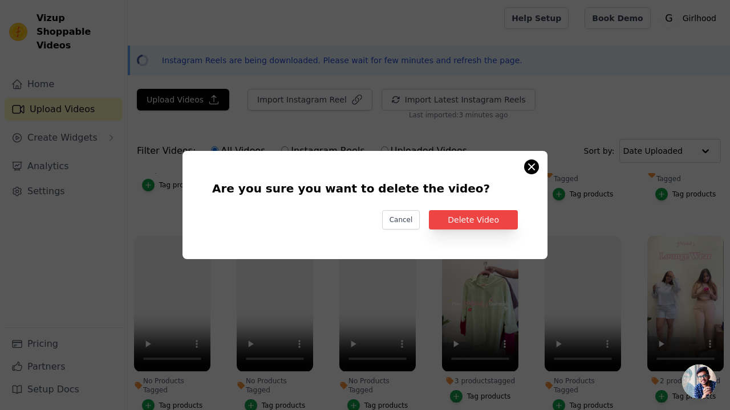
click at [527, 165] on button "Are you sure you want to delete the video? Cancel Delete Video No Products Tagg…" at bounding box center [531, 167] width 14 height 14
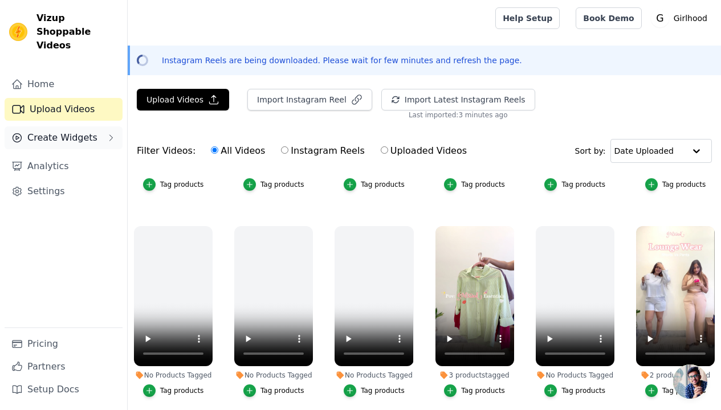
click at [86, 131] on span "Create Widgets" at bounding box center [62, 138] width 70 height 14
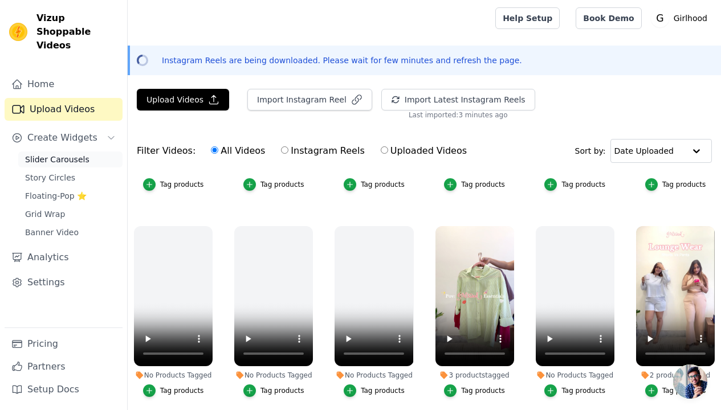
click at [76, 154] on span "Slider Carousels" at bounding box center [57, 159] width 64 height 11
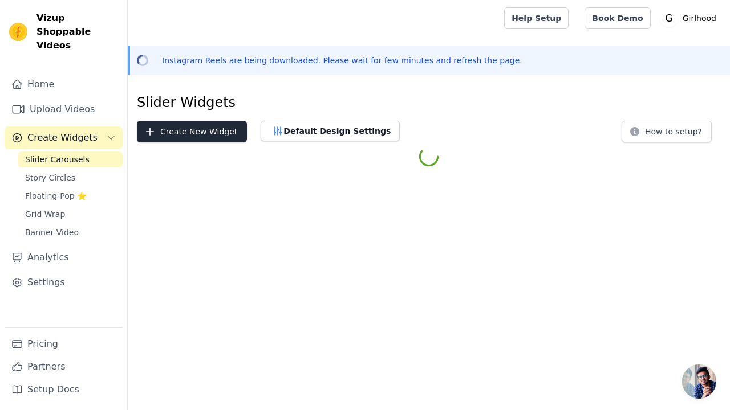
click at [203, 137] on button "Create New Widget" at bounding box center [192, 132] width 110 height 22
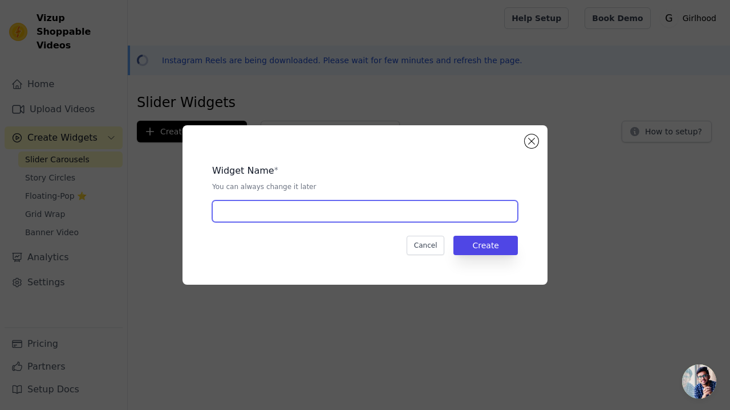
click at [254, 214] on input "text" at bounding box center [365, 212] width 306 height 22
type input "Girlhood essentials"
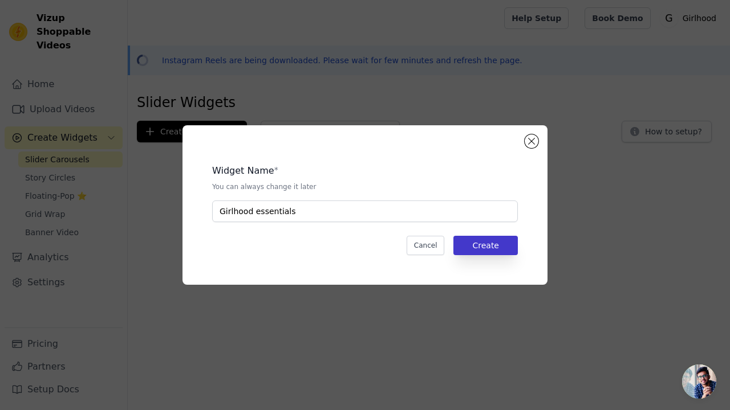
click at [480, 246] on button "Create" at bounding box center [485, 245] width 64 height 19
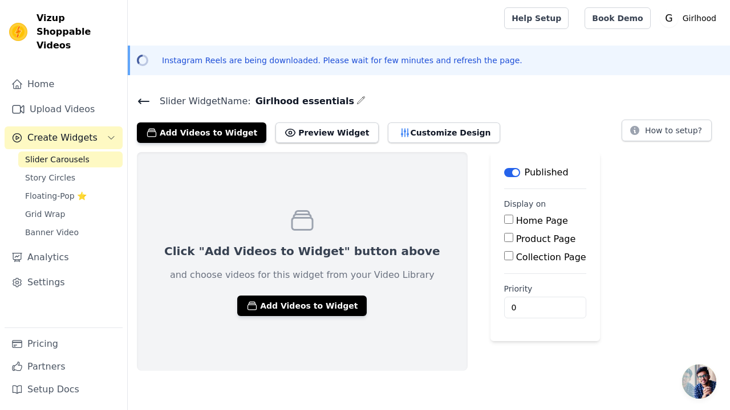
click at [520, 219] on label "Home Page" at bounding box center [542, 220] width 52 height 11
click at [513, 219] on input "Home Page" at bounding box center [508, 219] width 9 height 9
checkbox input "true"
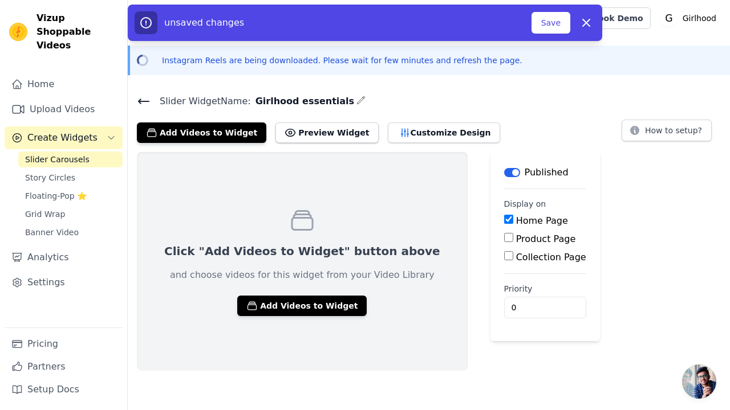
click at [516, 242] on label "Product Page" at bounding box center [546, 239] width 60 height 11
click at [513, 242] on input "Product Page" at bounding box center [508, 237] width 9 height 9
checkbox input "true"
click at [549, 272] on label "Specific Product Pages" at bounding box center [576, 271] width 103 height 11
click at [522, 272] on input "Specific Product Pages" at bounding box center [517, 269] width 9 height 9
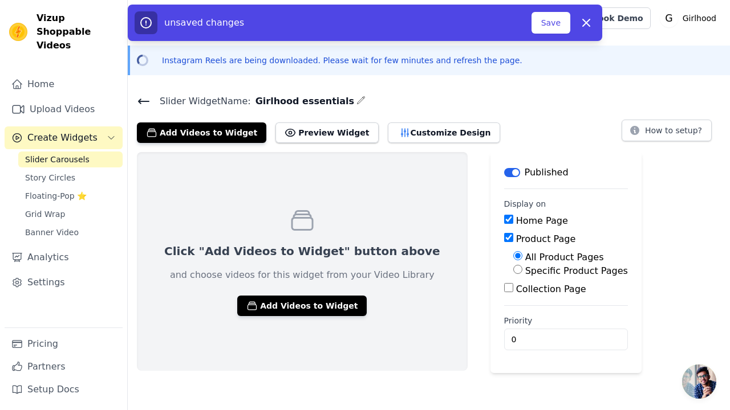
radio input "true"
click at [518, 296] on button "Select Products" at bounding box center [551, 296] width 76 height 19
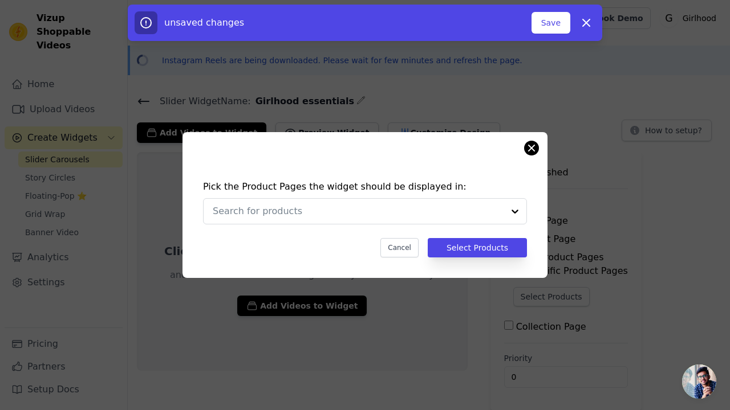
click at [530, 148] on button "Close modal" at bounding box center [531, 148] width 14 height 14
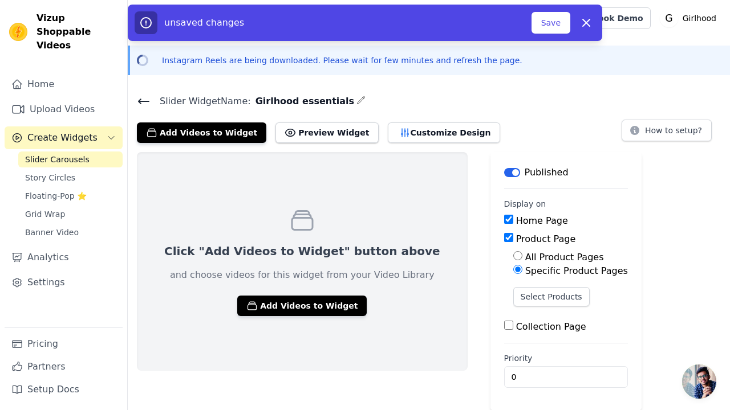
click at [516, 327] on label "Collection Page" at bounding box center [551, 326] width 70 height 11
click at [507, 327] on input "Collection Page" at bounding box center [508, 325] width 9 height 9
checkbox input "true"
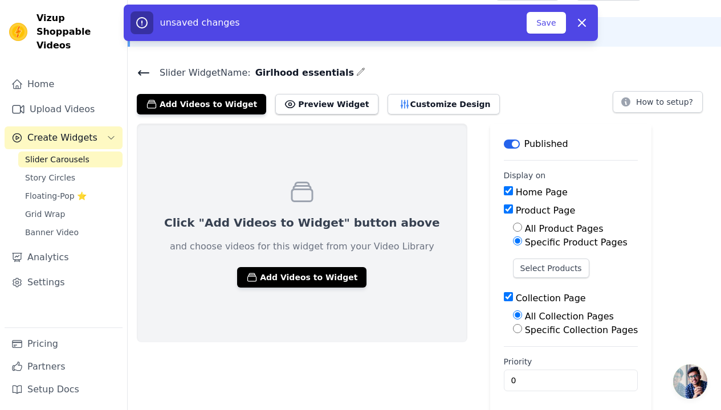
scroll to position [32, 0]
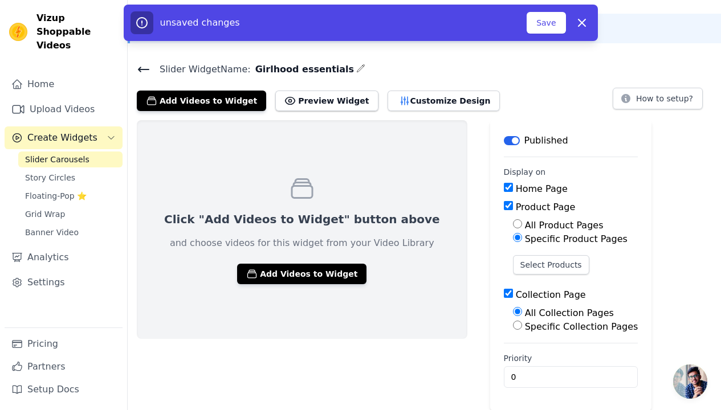
click at [525, 323] on label "Specific Collection Pages" at bounding box center [581, 326] width 113 height 11
click at [521, 323] on input "Specific Collection Pages" at bounding box center [517, 325] width 9 height 9
radio input "true"
click at [539, 350] on button "Select Collection Pages" at bounding box center [567, 352] width 108 height 19
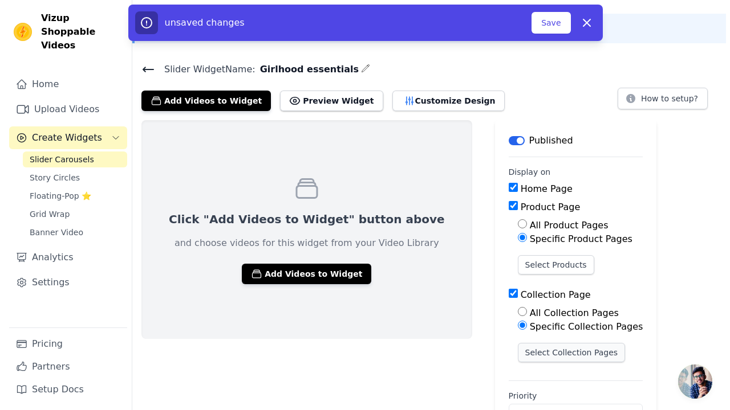
scroll to position [0, 0]
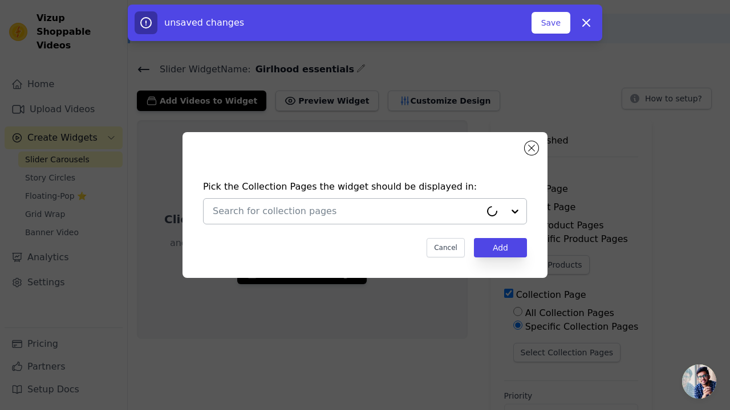
click at [377, 218] on div at bounding box center [347, 211] width 268 height 25
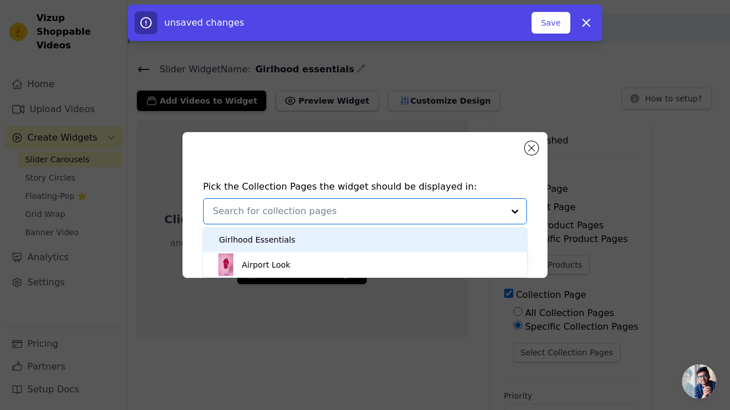
click at [354, 243] on div "Girlhood Essentials" at bounding box center [364, 239] width 301 height 25
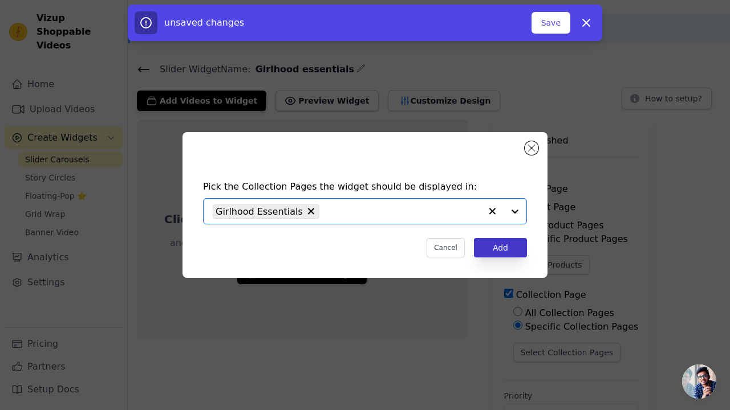
click at [512, 244] on button "Add" at bounding box center [500, 247] width 53 height 19
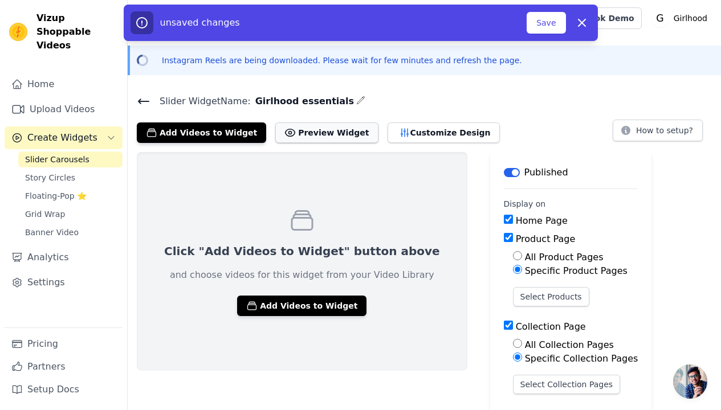
click at [312, 131] on button "Preview Widget" at bounding box center [326, 133] width 103 height 21
click at [403, 136] on button "Customize Design" at bounding box center [444, 133] width 112 height 21
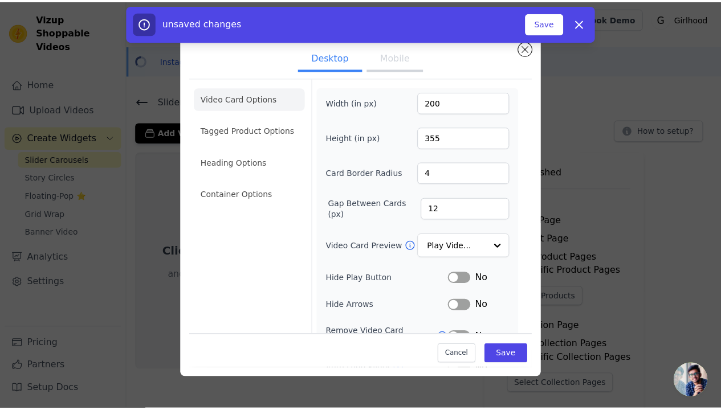
scroll to position [96, 0]
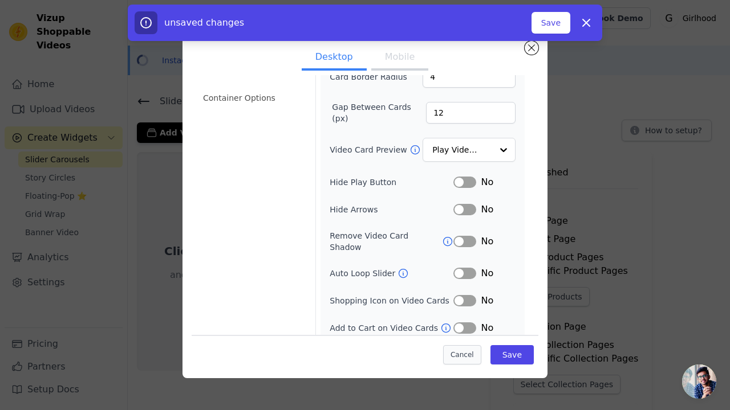
click at [451, 361] on button "Cancel" at bounding box center [462, 354] width 38 height 19
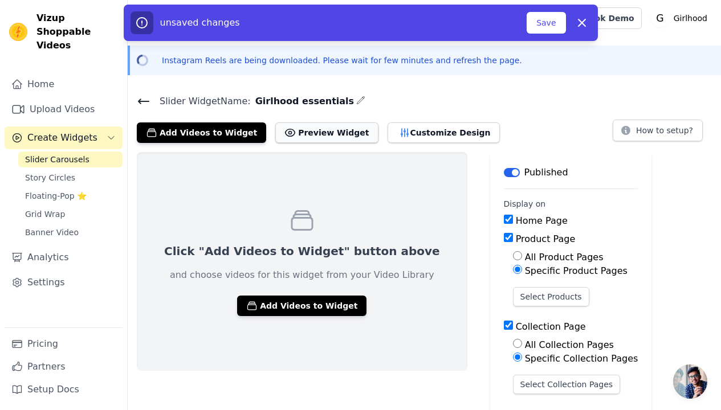
click at [340, 127] on button "Preview Widget" at bounding box center [326, 133] width 103 height 21
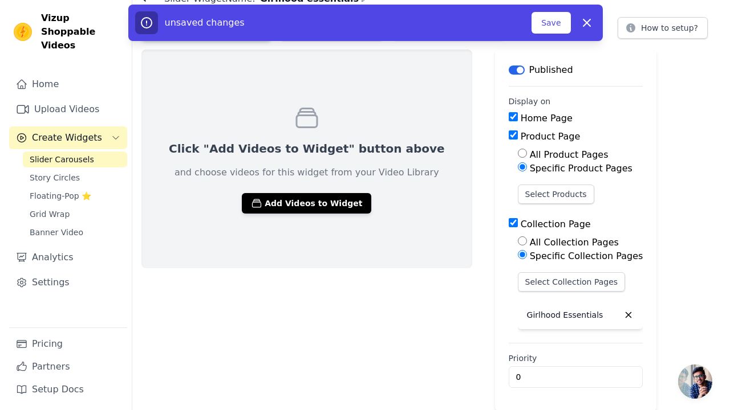
scroll to position [0, 0]
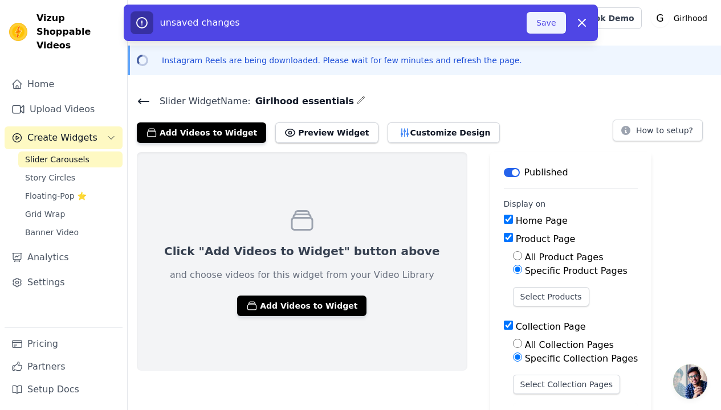
click at [550, 17] on button "Save" at bounding box center [546, 23] width 39 height 22
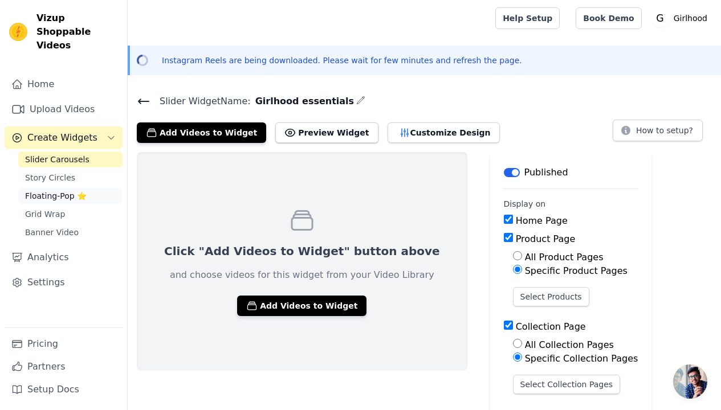
click at [92, 188] on link "Floating-Pop ⭐" at bounding box center [70, 196] width 104 height 16
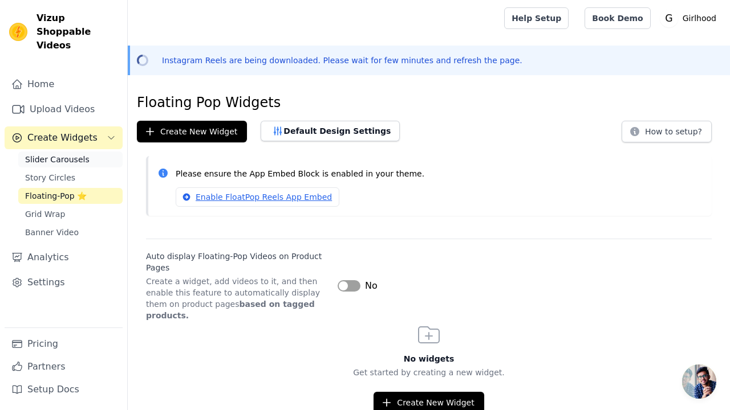
click at [84, 154] on span "Slider Carousels" at bounding box center [57, 159] width 64 height 11
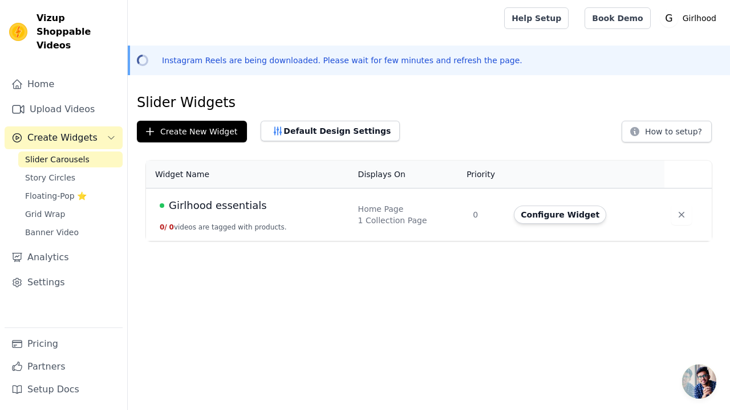
click at [298, 221] on td "Girlhood essentials 0 / 0 videos are tagged with products." at bounding box center [248, 215] width 205 height 53
click at [395, 215] on td "Home Page 1 Collection Page" at bounding box center [408, 215] width 115 height 53
click at [395, 215] on div "1 Collection Page" at bounding box center [408, 220] width 101 height 11
click at [413, 241] on html "Vizup Shoppable Videos Home Upload Videos Create Widgets Slider Carousels Story…" at bounding box center [365, 120] width 730 height 241
click at [487, 219] on td "0" at bounding box center [486, 215] width 41 height 53
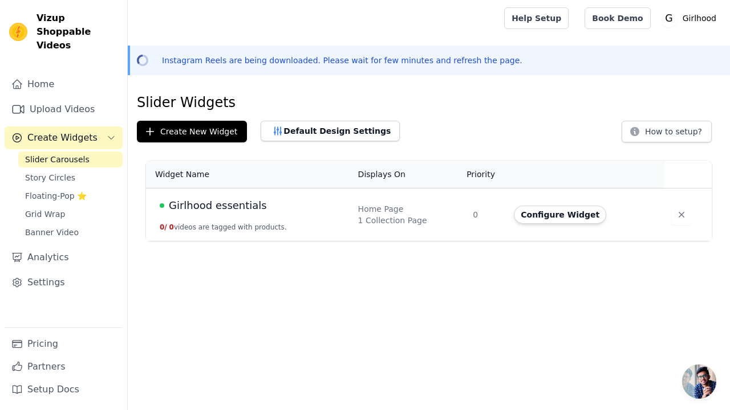
click at [249, 232] on td "Girlhood essentials 0 / 0 videos are tagged with products." at bounding box center [248, 215] width 205 height 53
click at [563, 220] on button "Configure Widget" at bounding box center [560, 215] width 92 height 18
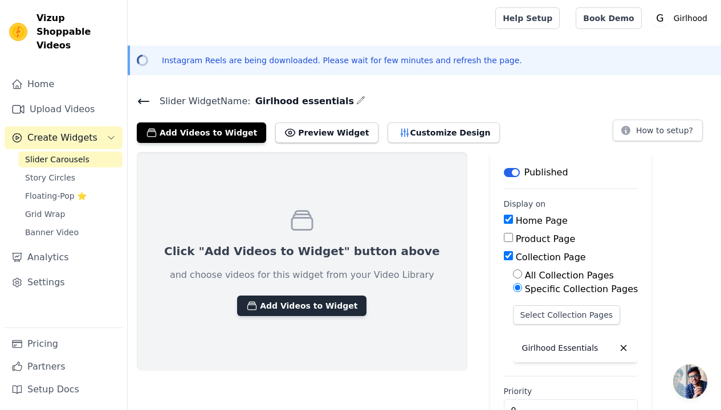
click at [333, 308] on button "Add Videos to Widget" at bounding box center [301, 306] width 129 height 21
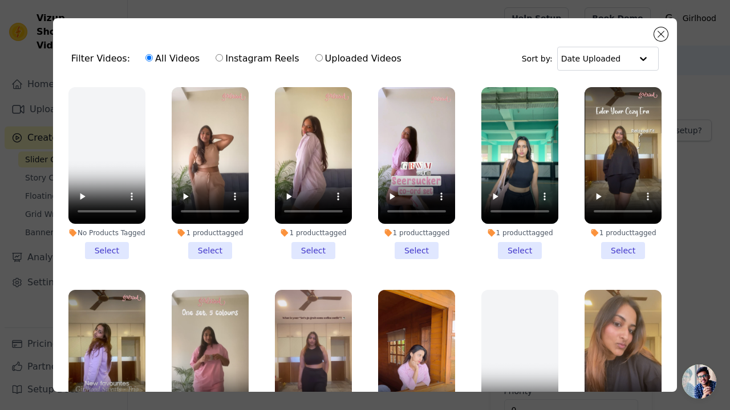
click at [223, 55] on label "Instagram Reels" at bounding box center [257, 58] width 84 height 15
click at [223, 55] on input "Instagram Reels" at bounding box center [218, 57] width 7 height 7
radio input "true"
click at [209, 247] on li "1 product tagged Select" at bounding box center [210, 173] width 77 height 172
click at [0, 0] on input "1 product tagged Select" at bounding box center [0, 0] width 0 height 0
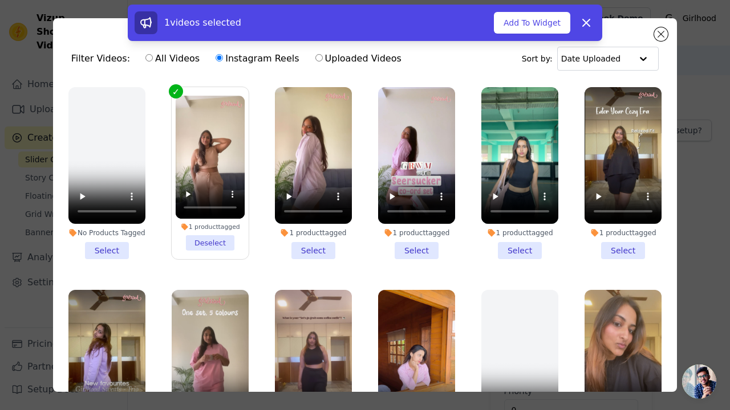
click at [625, 243] on li "1 product tagged Select" at bounding box center [622, 173] width 77 height 172
click at [0, 0] on input "1 product tagged Select" at bounding box center [0, 0] width 0 height 0
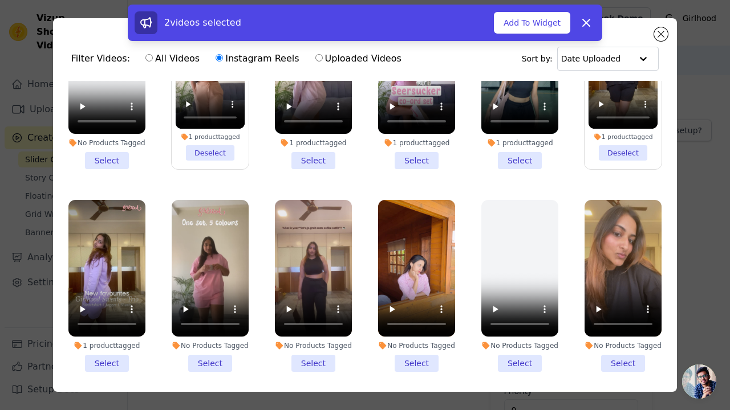
scroll to position [122, 0]
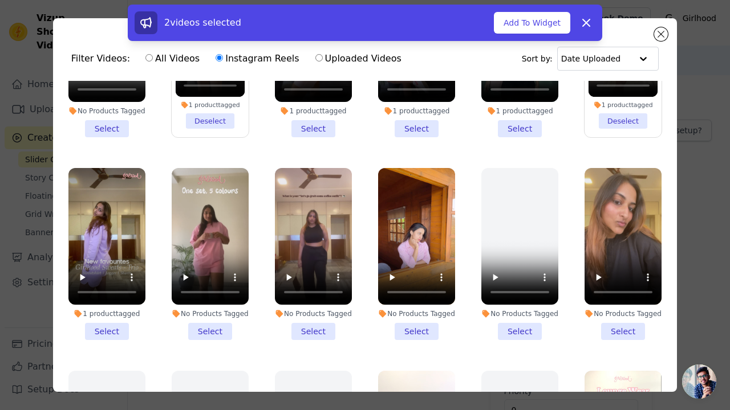
click at [107, 333] on li "1 product tagged Select" at bounding box center [106, 254] width 77 height 172
click at [0, 0] on input "1 product tagged Select" at bounding box center [0, 0] width 0 height 0
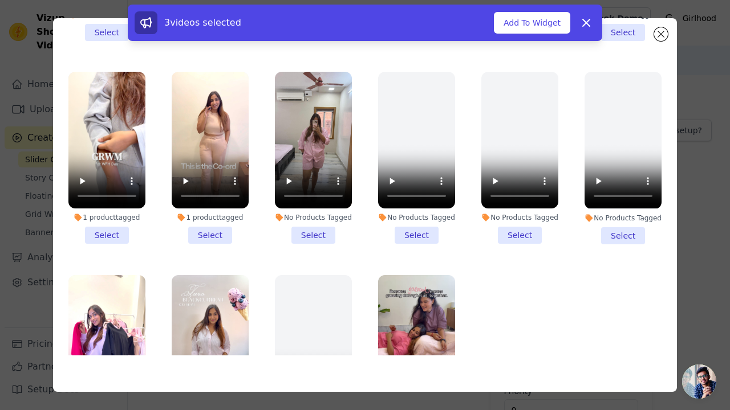
scroll to position [671, 0]
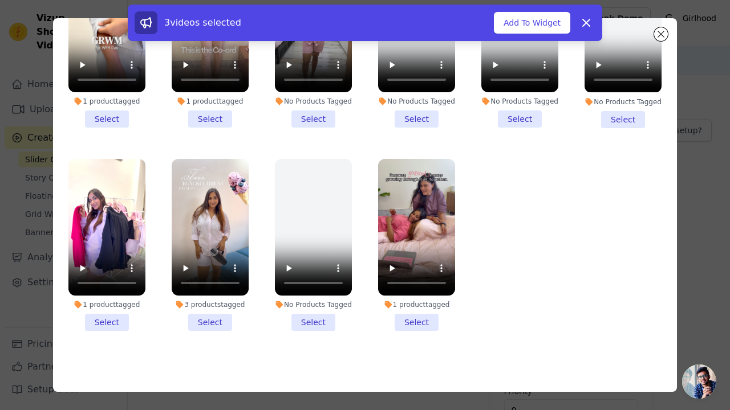
click at [192, 311] on li "3 products tagged Select" at bounding box center [210, 245] width 77 height 172
click at [0, 0] on input "3 products tagged Select" at bounding box center [0, 0] width 0 height 0
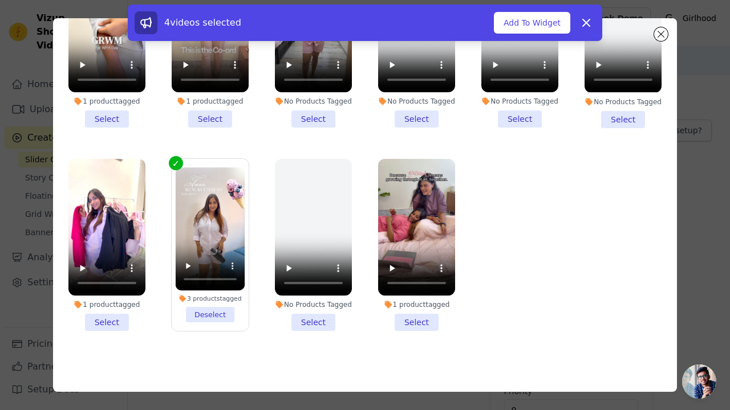
click at [120, 307] on li "1 product tagged Select" at bounding box center [106, 245] width 77 height 172
click at [0, 0] on input "1 product tagged Select" at bounding box center [0, 0] width 0 height 0
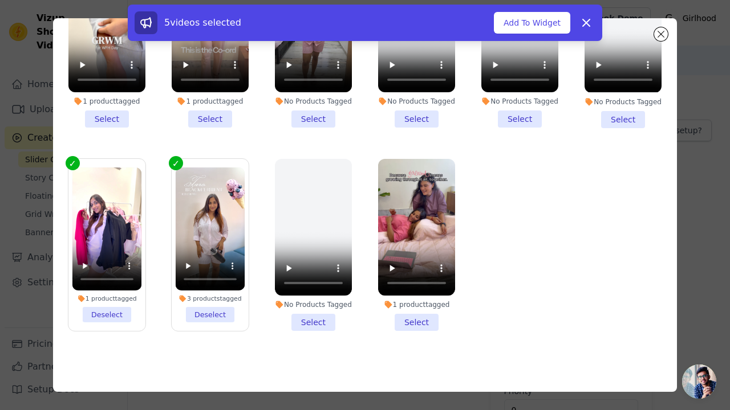
click at [398, 305] on li "1 product tagged Select" at bounding box center [416, 245] width 77 height 172
click at [0, 0] on input "1 product tagged Select" at bounding box center [0, 0] width 0 height 0
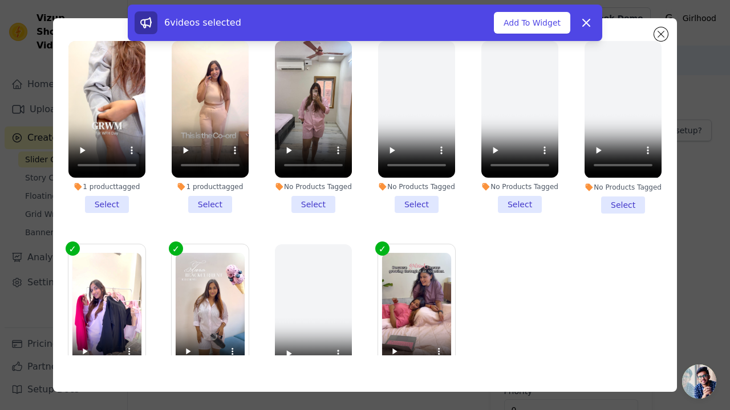
scroll to position [503, 0]
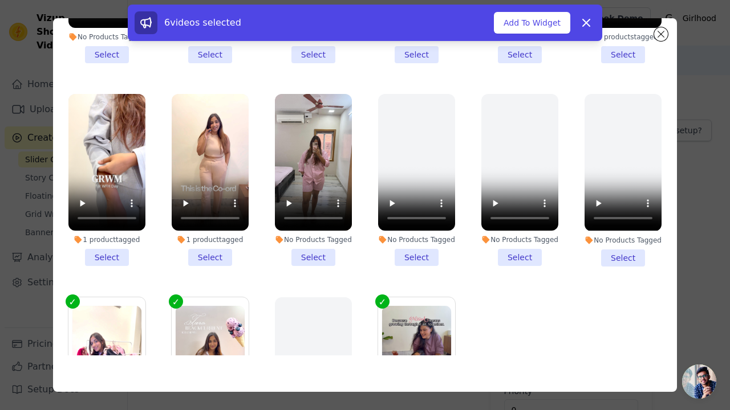
click at [113, 266] on li "1 product tagged Select" at bounding box center [106, 180] width 77 height 172
click at [0, 0] on input "1 product tagged Select" at bounding box center [0, 0] width 0 height 0
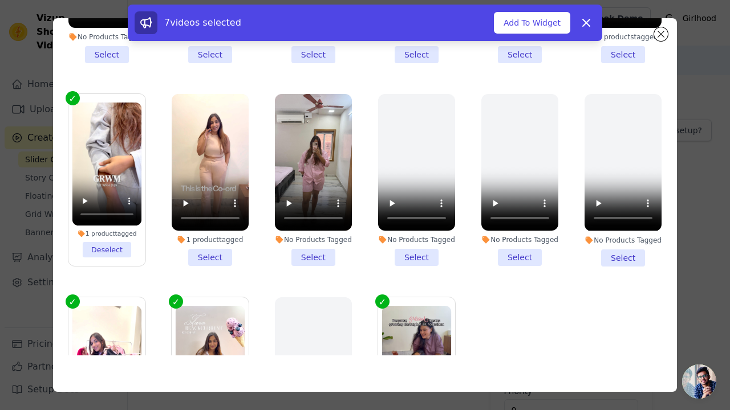
click at [208, 266] on li "1 product tagged Select" at bounding box center [210, 180] width 77 height 172
click at [0, 0] on input "1 product tagged Select" at bounding box center [0, 0] width 0 height 0
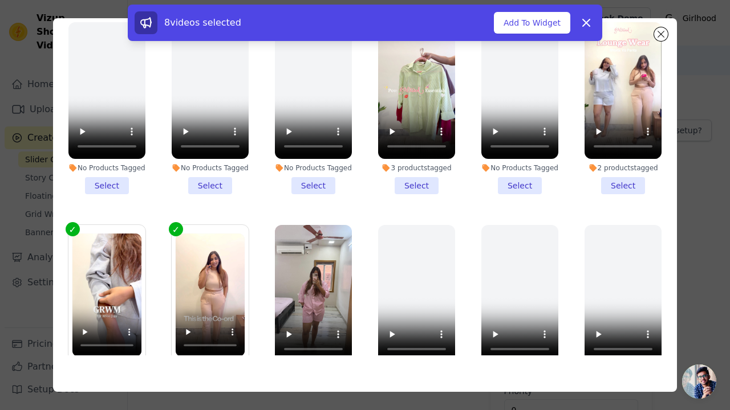
scroll to position [336, 0]
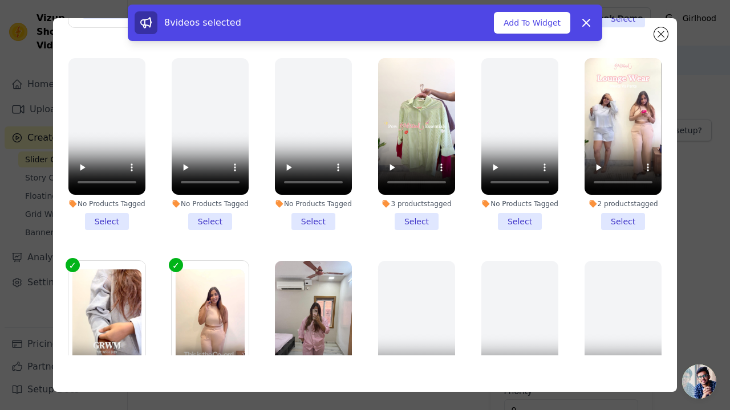
click at [404, 224] on li "3 products tagged Select" at bounding box center [416, 144] width 77 height 172
click at [0, 0] on input "3 products tagged Select" at bounding box center [0, 0] width 0 height 0
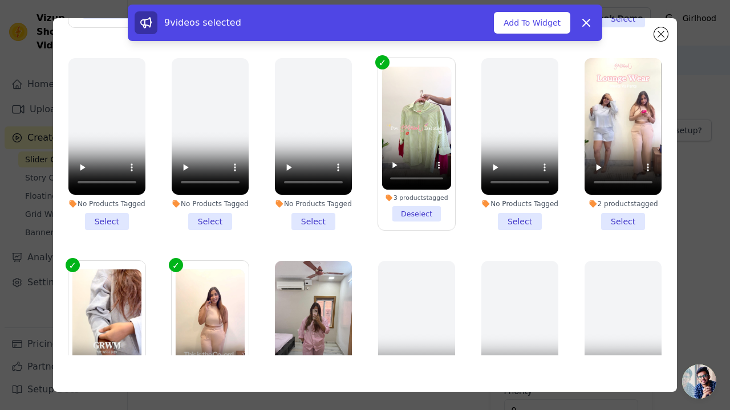
click at [605, 230] on li "2 products tagged Select" at bounding box center [622, 144] width 77 height 172
click at [0, 0] on input "2 products tagged Select" at bounding box center [0, 0] width 0 height 0
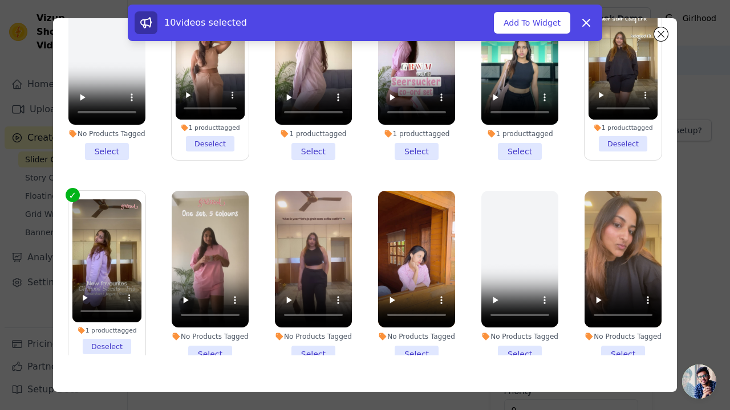
scroll to position [97, 0]
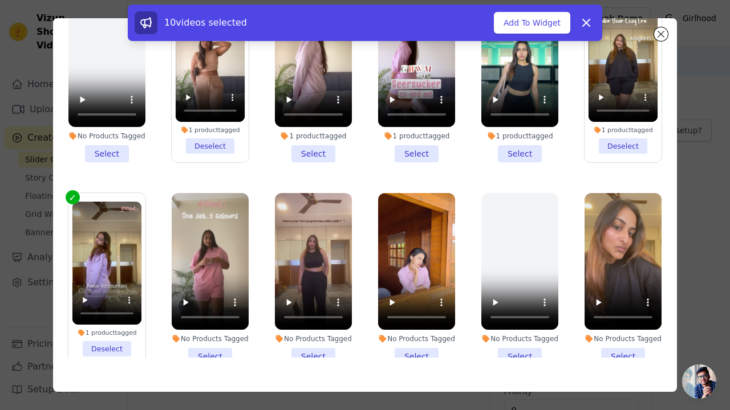
click at [414, 149] on li "1 product tagged Select" at bounding box center [416, 76] width 77 height 172
click at [0, 0] on input "1 product tagged Select" at bounding box center [0, 0] width 0 height 0
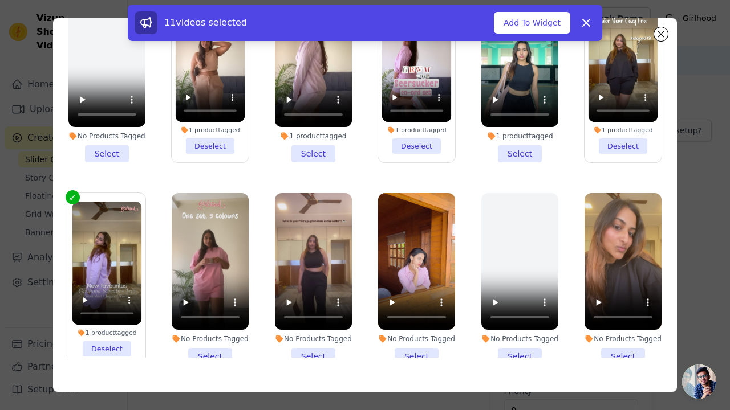
click at [502, 152] on li "1 product tagged Select" at bounding box center [519, 76] width 77 height 172
click at [0, 0] on input "1 product tagged Select" at bounding box center [0, 0] width 0 height 0
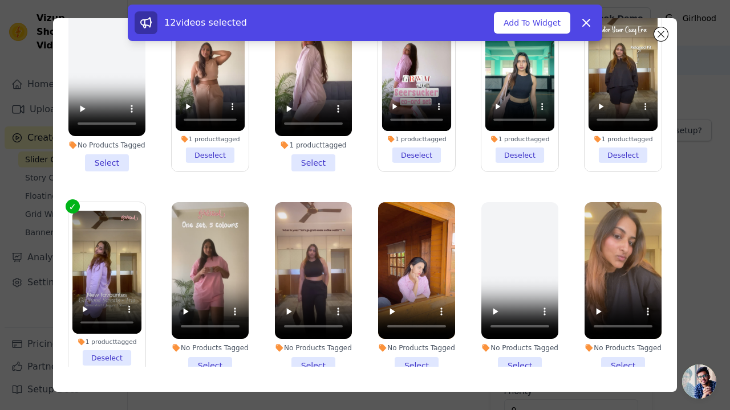
scroll to position [82, 0]
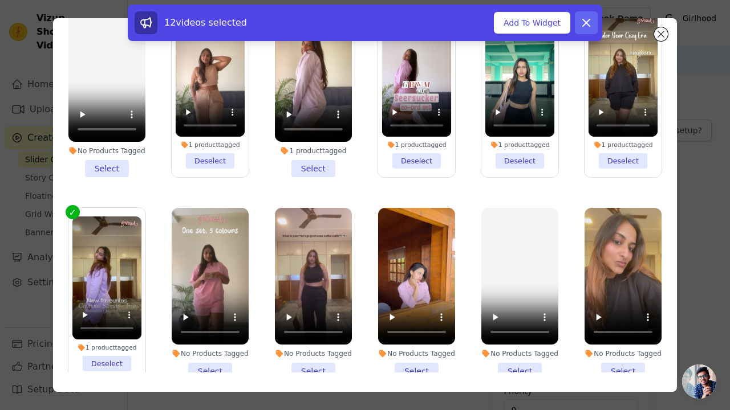
click at [589, 21] on icon at bounding box center [586, 23] width 14 height 14
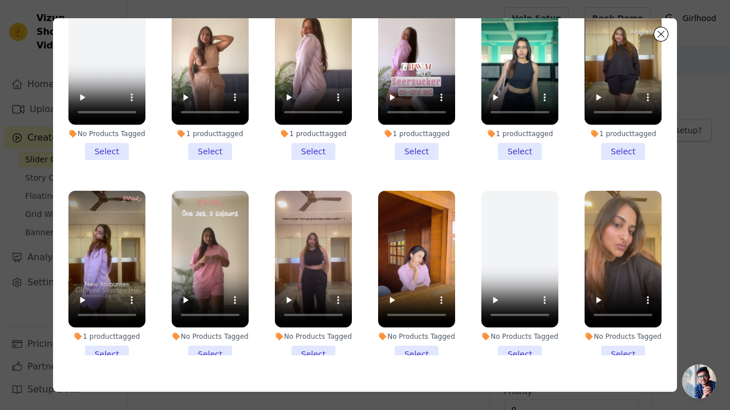
scroll to position [0, 0]
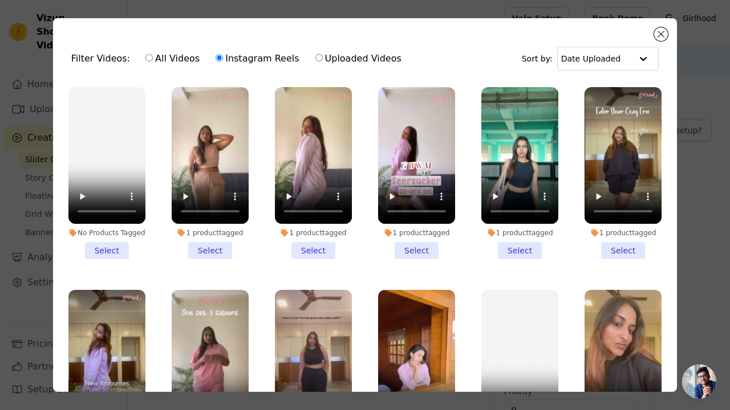
click at [526, 251] on li "1 product tagged Select" at bounding box center [519, 173] width 77 height 172
click at [0, 0] on input "1 product tagged Select" at bounding box center [0, 0] width 0 height 0
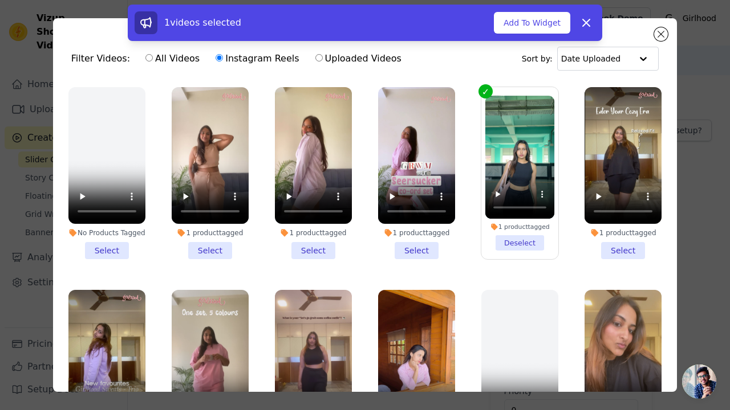
click at [526, 251] on label "1 product tagged Deselect" at bounding box center [520, 173] width 78 height 173
click at [0, 0] on input "1 product tagged Deselect" at bounding box center [0, 0] width 0 height 0
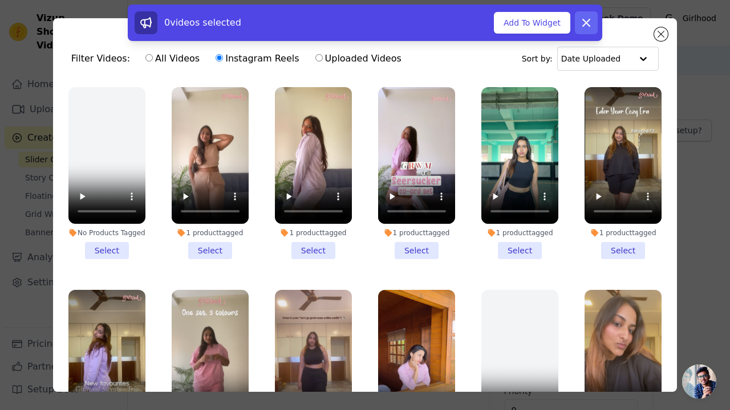
click at [586, 22] on icon at bounding box center [586, 22] width 7 height 7
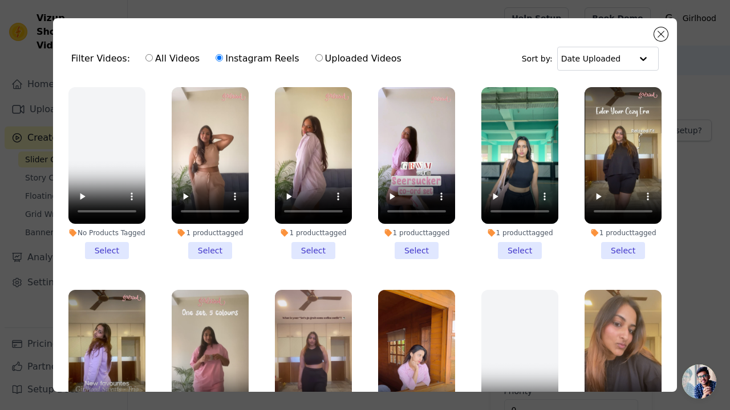
click at [223, 246] on li "1 product tagged Select" at bounding box center [210, 173] width 77 height 172
click at [0, 0] on input "1 product tagged Select" at bounding box center [0, 0] width 0 height 0
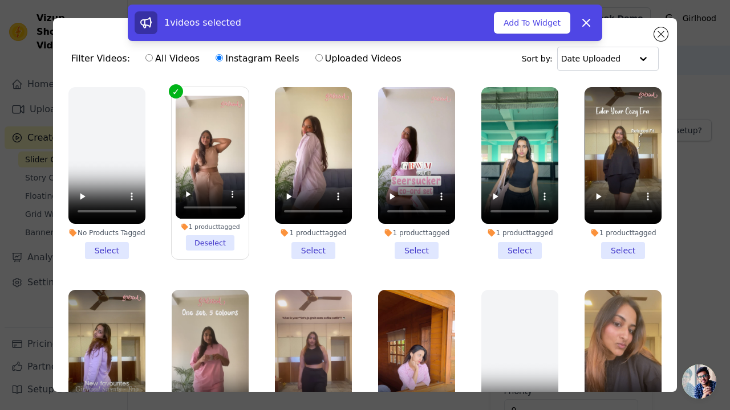
click at [292, 242] on li "1 product tagged Select" at bounding box center [313, 173] width 77 height 172
click at [0, 0] on input "1 product tagged Select" at bounding box center [0, 0] width 0 height 0
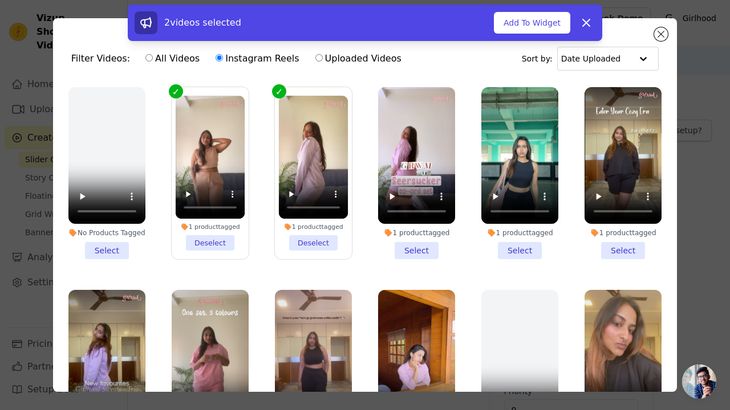
click at [401, 250] on li "1 product tagged Select" at bounding box center [416, 173] width 77 height 172
click at [0, 0] on input "1 product tagged Select" at bounding box center [0, 0] width 0 height 0
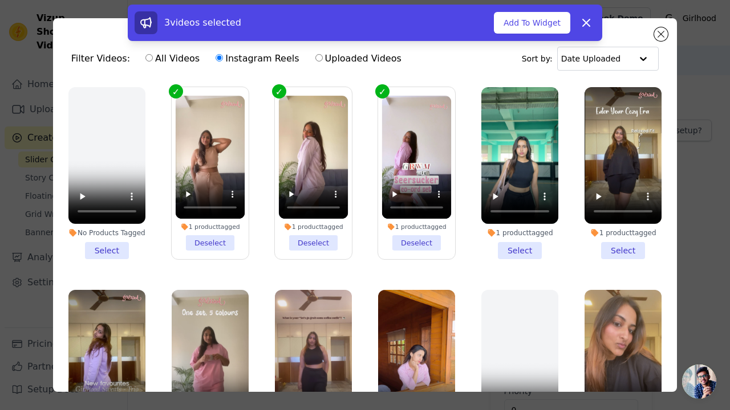
click at [496, 243] on li "1 product tagged Select" at bounding box center [519, 173] width 77 height 172
click at [0, 0] on input "1 product tagged Select" at bounding box center [0, 0] width 0 height 0
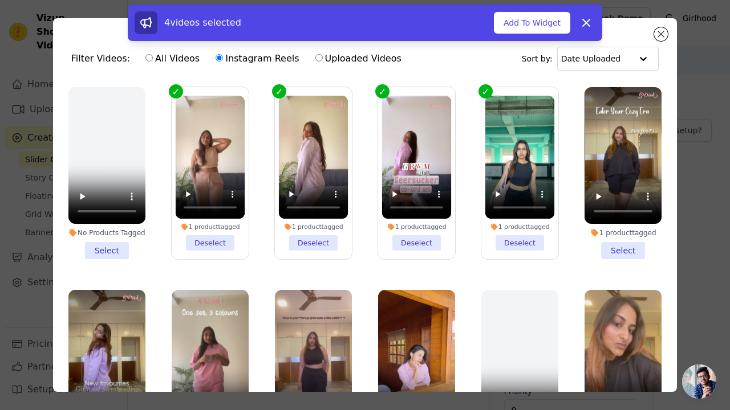
click at [599, 247] on li "1 product tagged Select" at bounding box center [622, 173] width 77 height 172
click at [0, 0] on input "1 product tagged Select" at bounding box center [0, 0] width 0 height 0
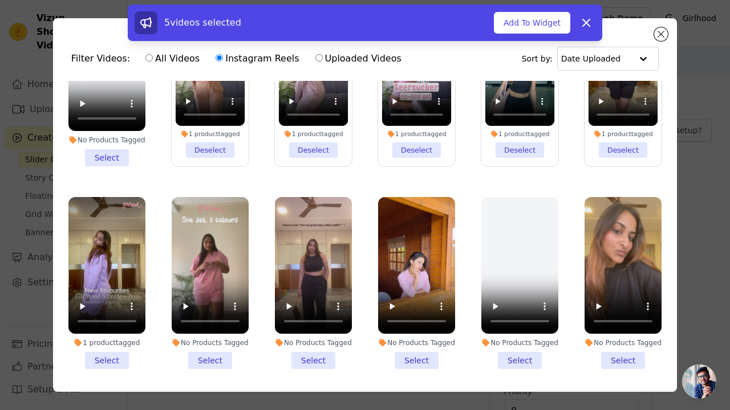
scroll to position [143, 0]
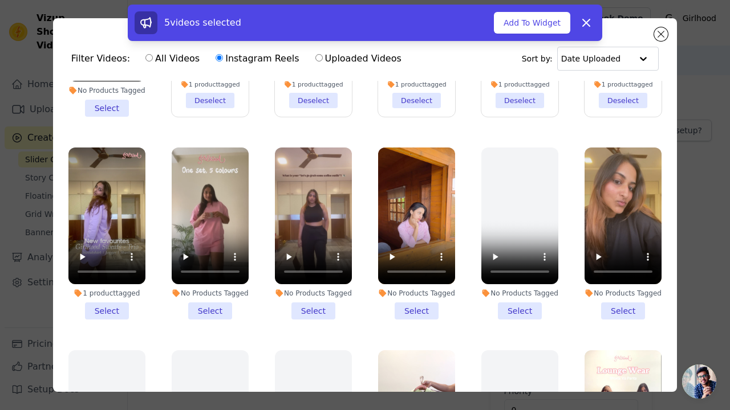
click at [124, 314] on li "1 product tagged Select" at bounding box center [106, 234] width 77 height 172
click at [0, 0] on input "1 product tagged Select" at bounding box center [0, 0] width 0 height 0
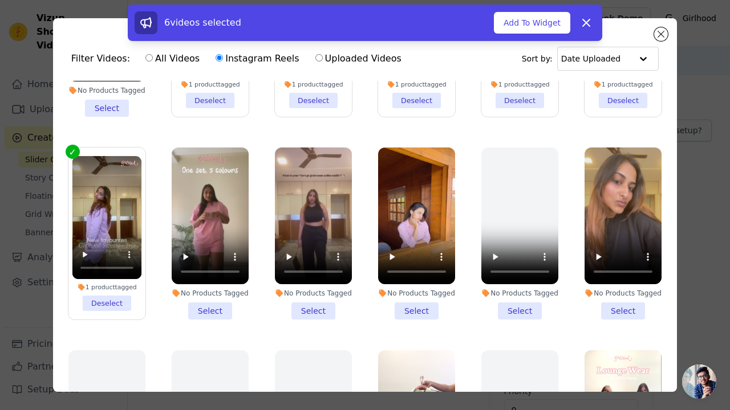
click at [216, 320] on li "No Products Tagged Select" at bounding box center [210, 234] width 77 height 172
click at [0, 0] on input "No Products Tagged Select" at bounding box center [0, 0] width 0 height 0
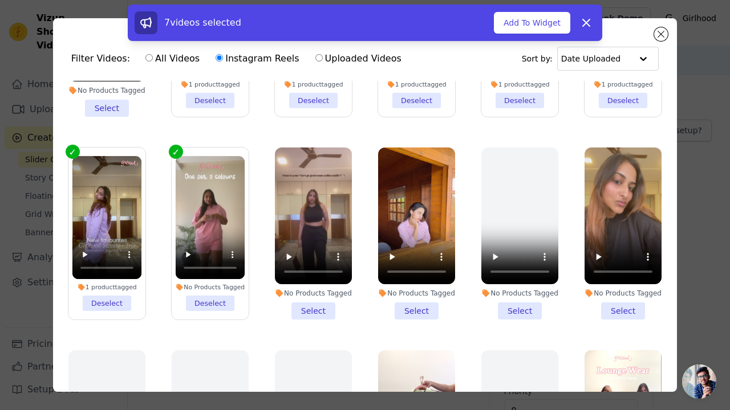
click at [311, 320] on li "No Products Tagged Select" at bounding box center [313, 234] width 77 height 172
click at [0, 0] on input "No Products Tagged Select" at bounding box center [0, 0] width 0 height 0
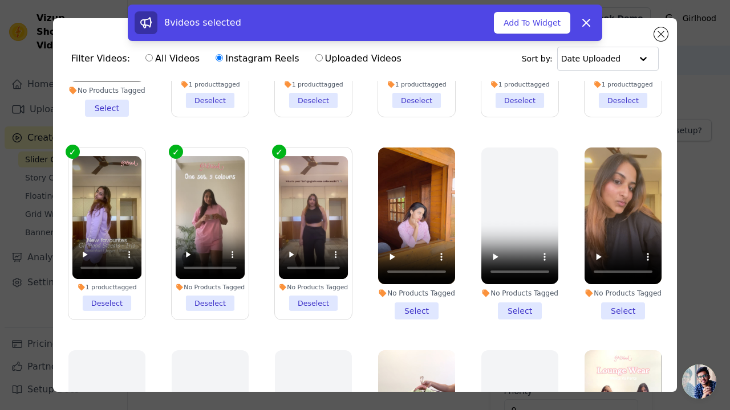
click at [612, 317] on li "No Products Tagged Select" at bounding box center [622, 234] width 77 height 172
click at [0, 0] on input "No Products Tagged Select" at bounding box center [0, 0] width 0 height 0
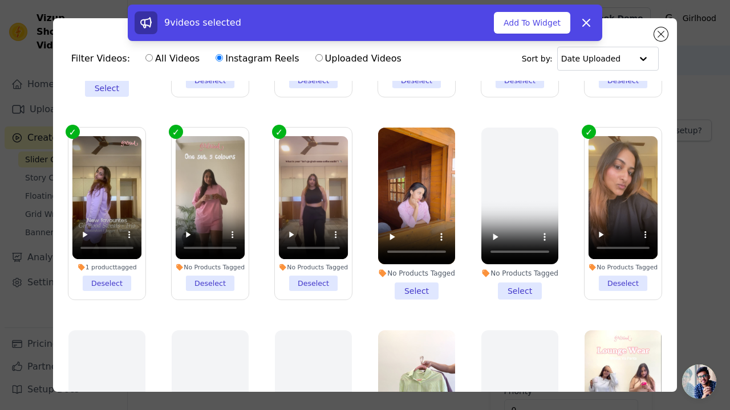
scroll to position [215, 0]
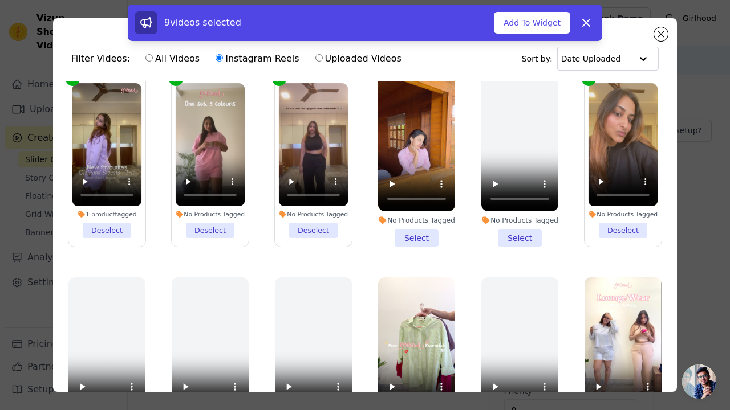
click at [424, 245] on li "No Products Tagged Select" at bounding box center [416, 161] width 77 height 172
click at [0, 0] on input "No Products Tagged Select" at bounding box center [0, 0] width 0 height 0
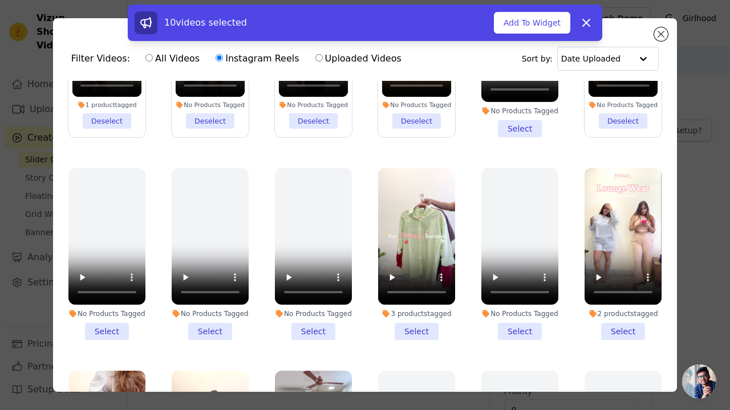
scroll to position [360, 0]
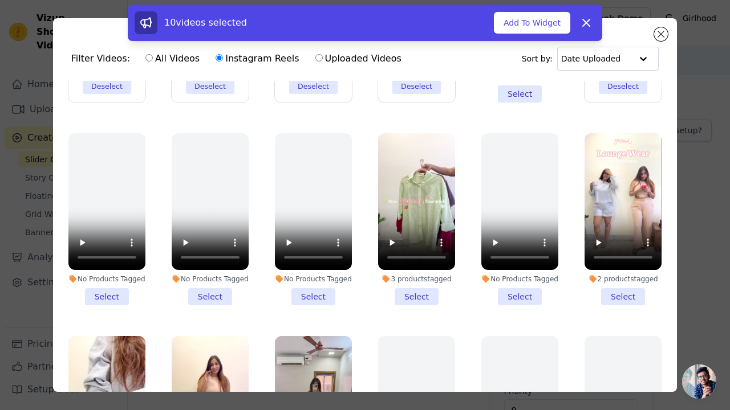
click at [416, 298] on li "3 products tagged Select" at bounding box center [416, 219] width 77 height 172
click at [0, 0] on input "3 products tagged Select" at bounding box center [0, 0] width 0 height 0
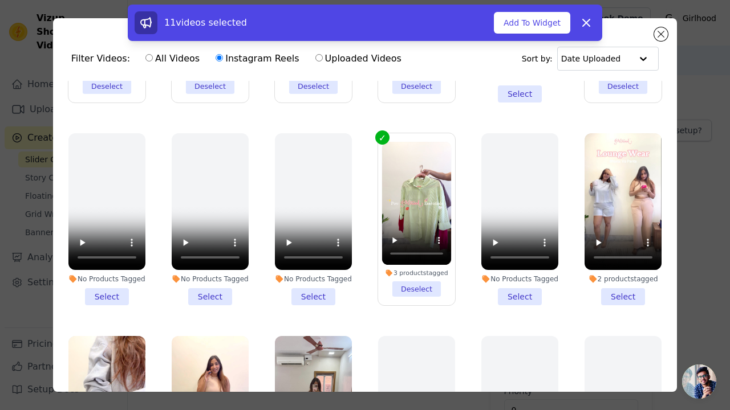
click at [611, 304] on li "2 products tagged Select" at bounding box center [622, 219] width 77 height 172
click at [0, 0] on input "2 products tagged Select" at bounding box center [0, 0] width 0 height 0
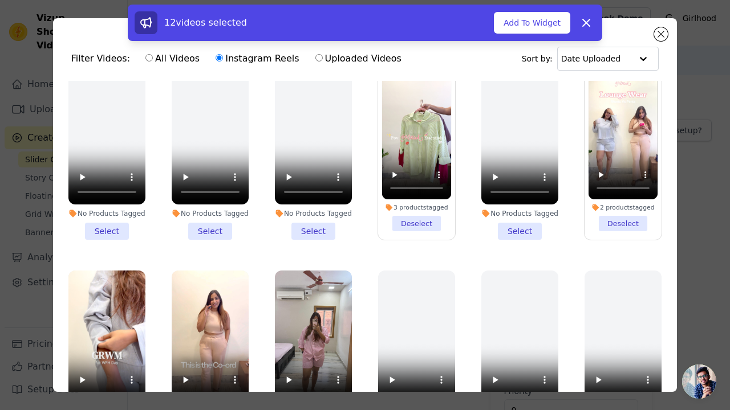
scroll to position [551, 0]
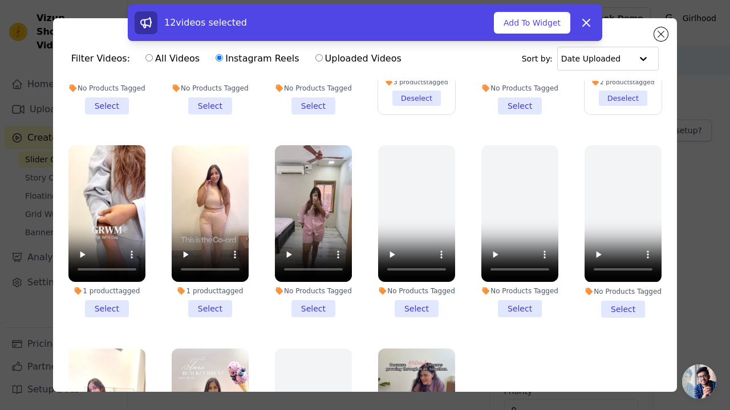
click at [87, 317] on li "1 product tagged Select" at bounding box center [106, 231] width 77 height 172
click at [0, 0] on input "1 product tagged Select" at bounding box center [0, 0] width 0 height 0
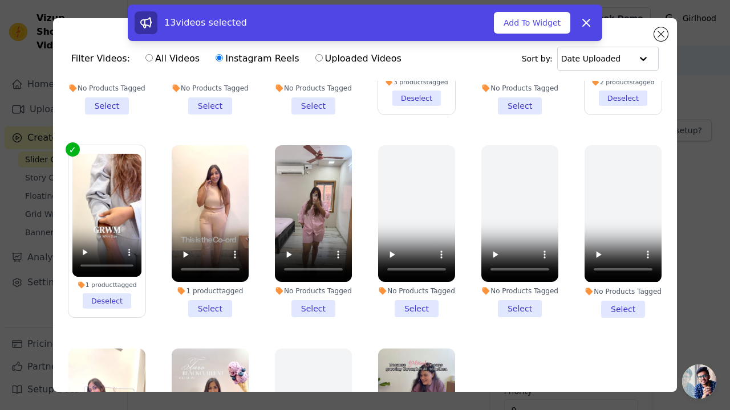
click at [202, 316] on li "1 product tagged Select" at bounding box center [210, 231] width 77 height 172
click at [0, 0] on input "1 product tagged Select" at bounding box center [0, 0] width 0 height 0
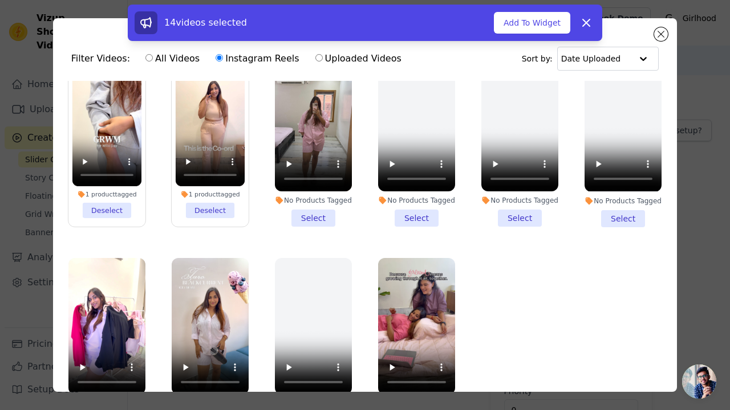
scroll to position [92, 0]
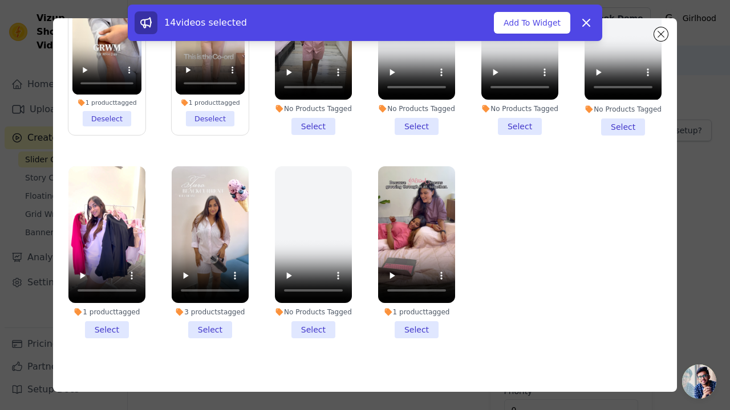
click at [101, 310] on li "1 product tagged Select" at bounding box center [106, 252] width 77 height 172
click at [0, 0] on input "1 product tagged Select" at bounding box center [0, 0] width 0 height 0
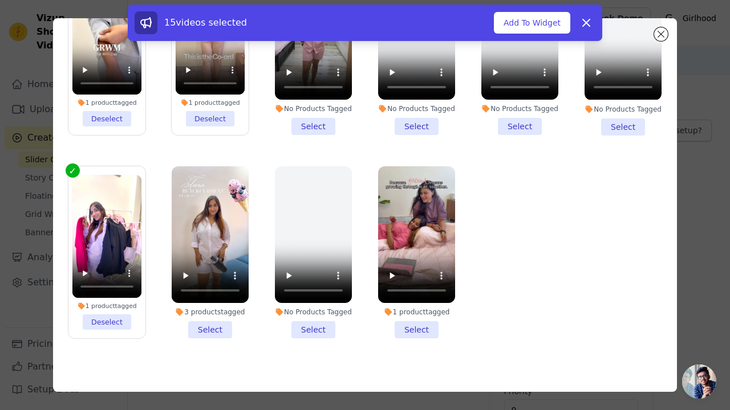
click at [190, 317] on li "3 products tagged Select" at bounding box center [210, 252] width 77 height 172
click at [0, 0] on input "3 products tagged Select" at bounding box center [0, 0] width 0 height 0
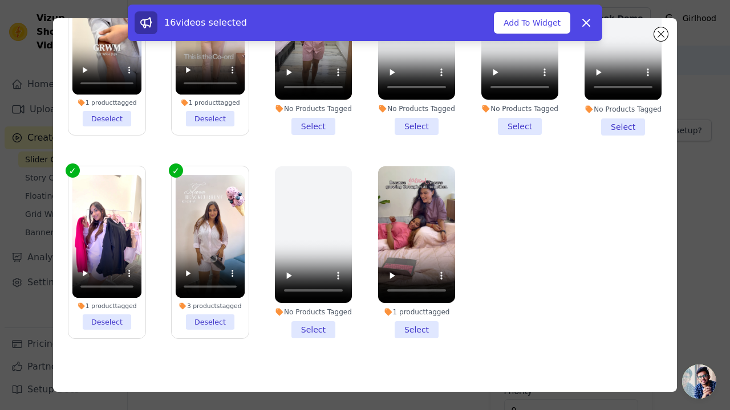
click at [391, 316] on li "1 product tagged Select" at bounding box center [416, 252] width 77 height 172
click at [0, 0] on input "1 product tagged Select" at bounding box center [0, 0] width 0 height 0
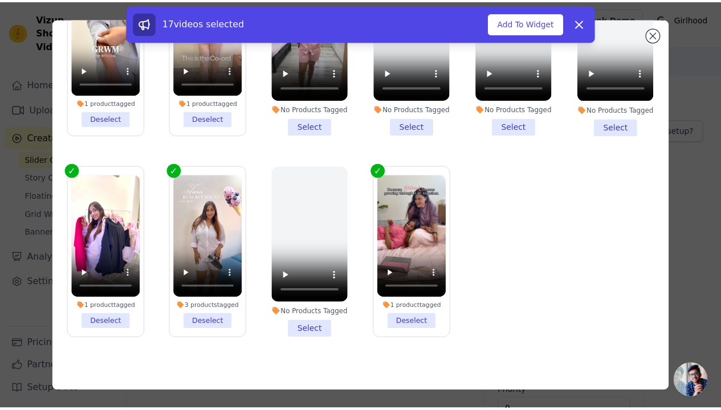
scroll to position [629, 0]
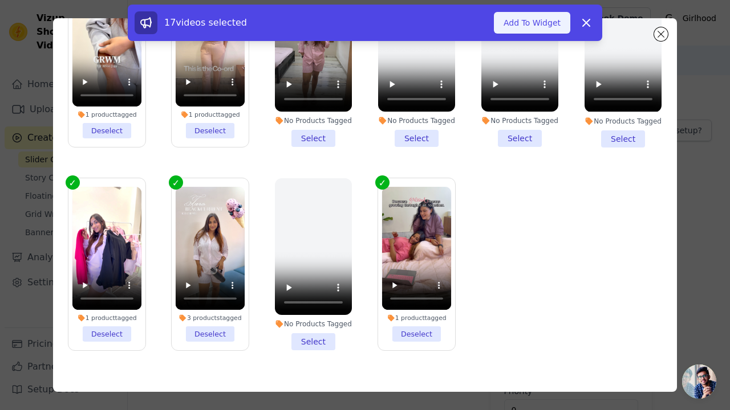
click at [538, 26] on button "Add To Widget" at bounding box center [532, 23] width 76 height 22
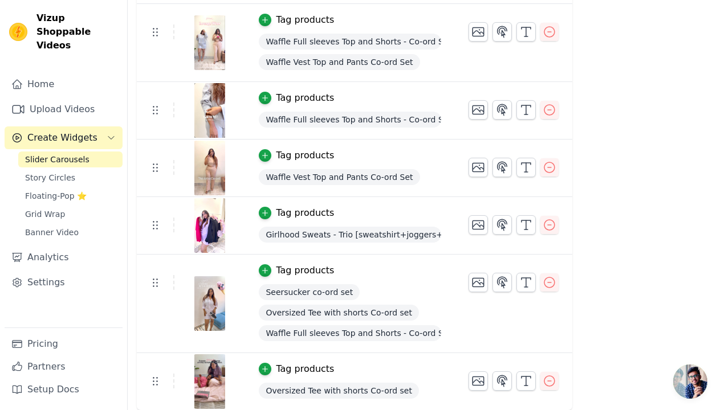
scroll to position [0, 0]
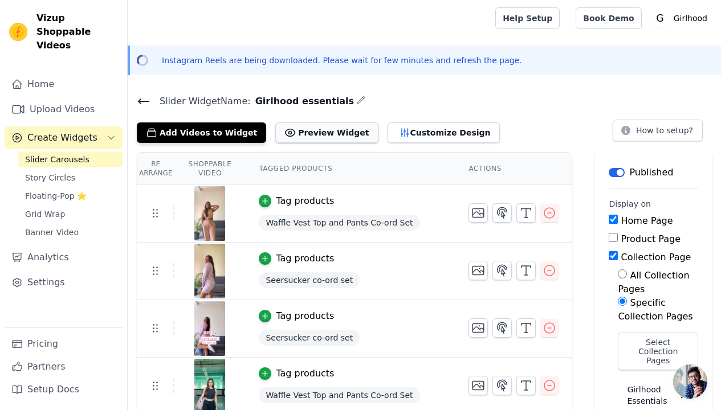
click at [310, 140] on button "Preview Widget" at bounding box center [326, 133] width 103 height 21
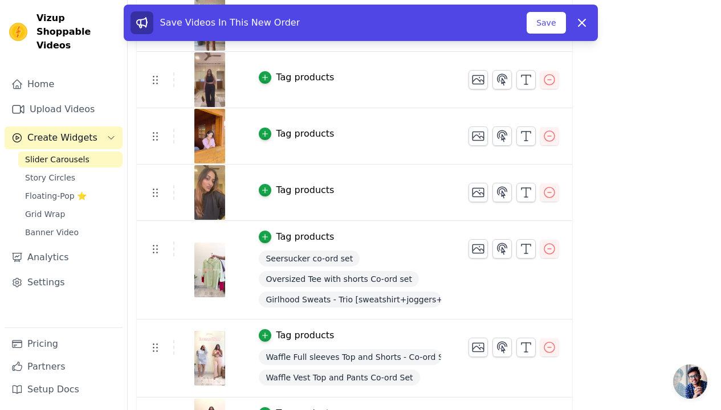
scroll to position [604, 0]
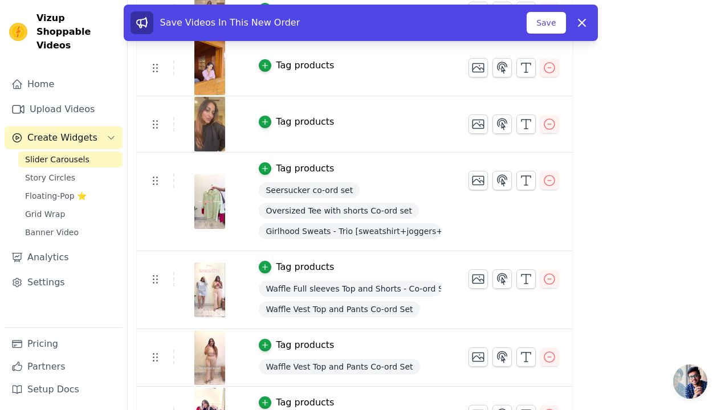
drag, startPoint x: 155, startPoint y: 286, endPoint x: 162, endPoint y: 243, distance: 43.3
click at [162, 243] on tbody "Tag products Seersucker co-ord set Tag products Seersucker co-ord set Tag produ…" at bounding box center [354, 120] width 435 height 1077
click at [157, 275] on icon at bounding box center [155, 279] width 14 height 14
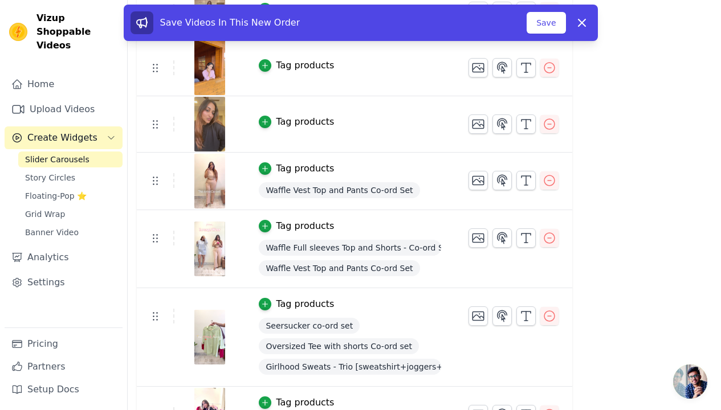
drag, startPoint x: 173, startPoint y: 189, endPoint x: 173, endPoint y: 98, distance: 91.2
click at [173, 98] on tbody "Tag products Seersucker co-ord set Tag products Seersucker co-ord set Tag produ…" at bounding box center [354, 120] width 435 height 1077
click at [170, 196] on tbody "Tag products Seersucker co-ord set Tag products Seersucker co-ord set Tag produ…" at bounding box center [354, 120] width 435 height 1077
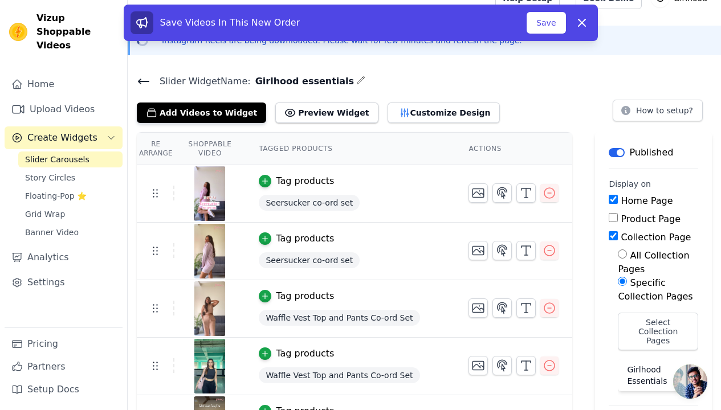
scroll to position [73, 0]
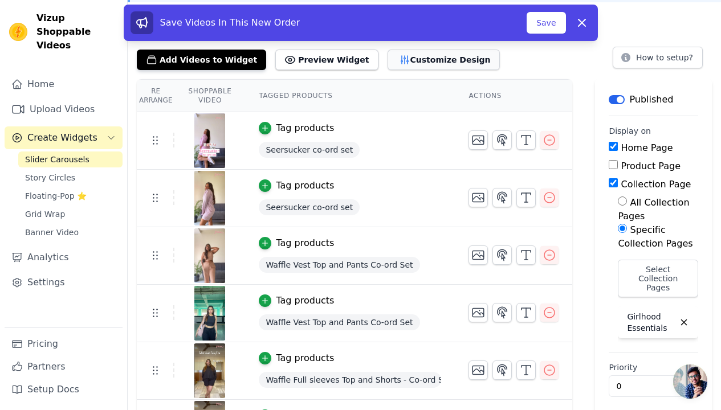
click at [412, 63] on button "Customize Design" at bounding box center [444, 60] width 112 height 21
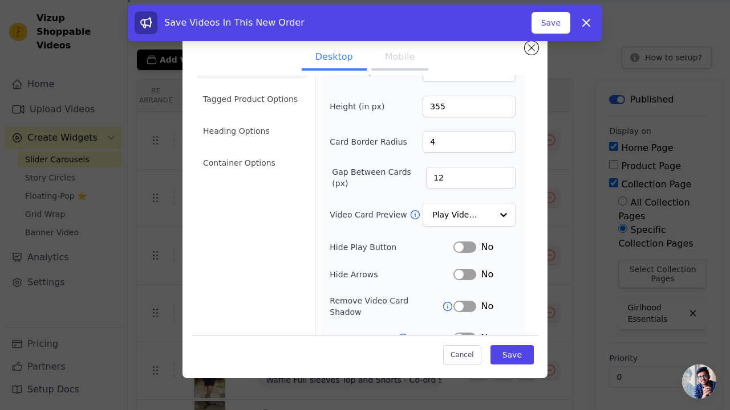
scroll to position [96, 0]
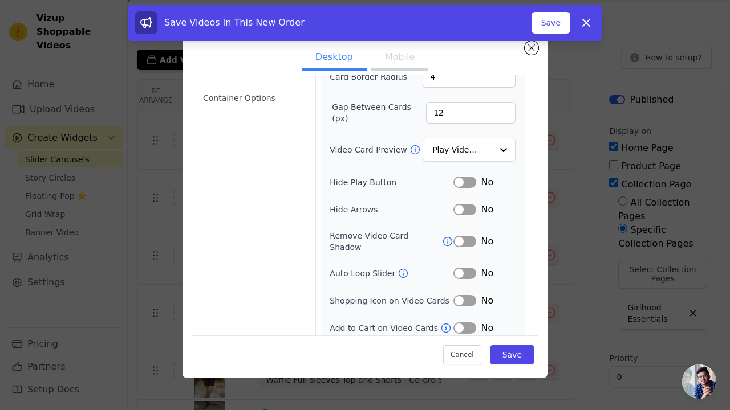
click at [463, 323] on button "Label" at bounding box center [464, 328] width 23 height 11
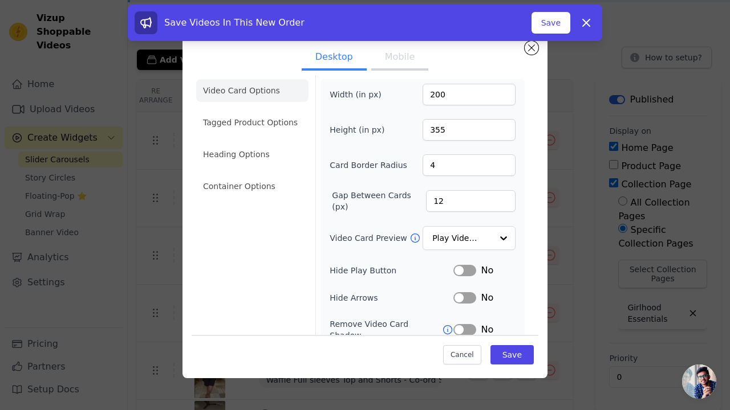
scroll to position [0, 0]
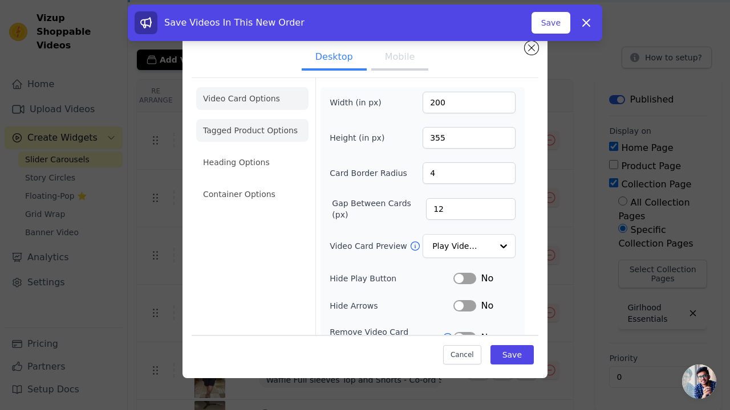
click at [248, 183] on li "Tagged Product Options" at bounding box center [252, 194] width 112 height 23
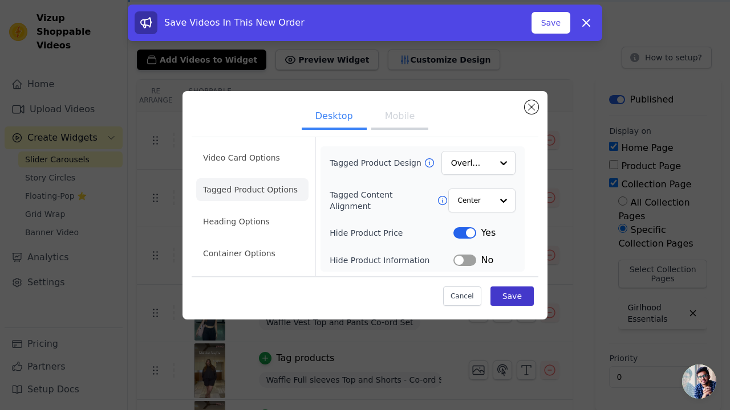
click at [500, 297] on button "Save" at bounding box center [511, 296] width 43 height 19
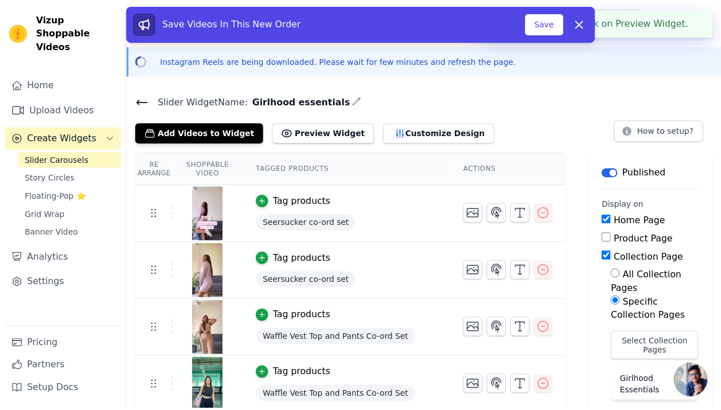
scroll to position [73, 0]
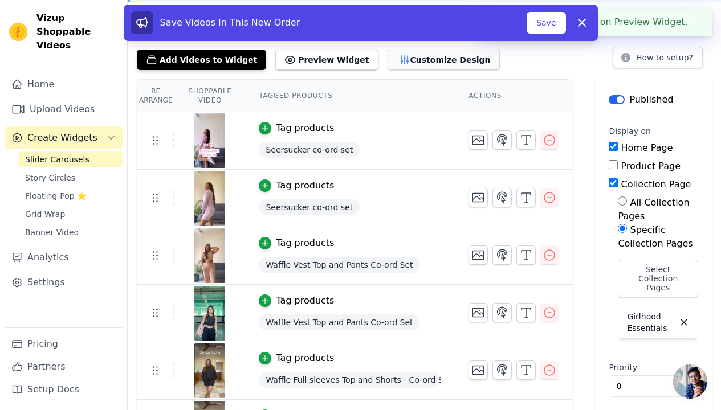
click at [402, 68] on button "Customize Design" at bounding box center [444, 60] width 112 height 21
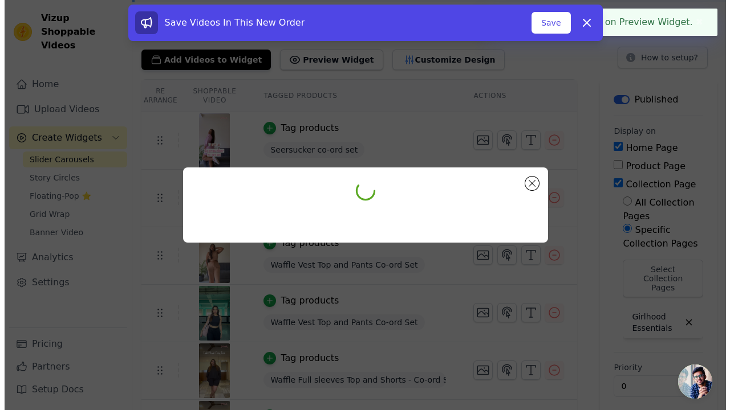
scroll to position [0, 0]
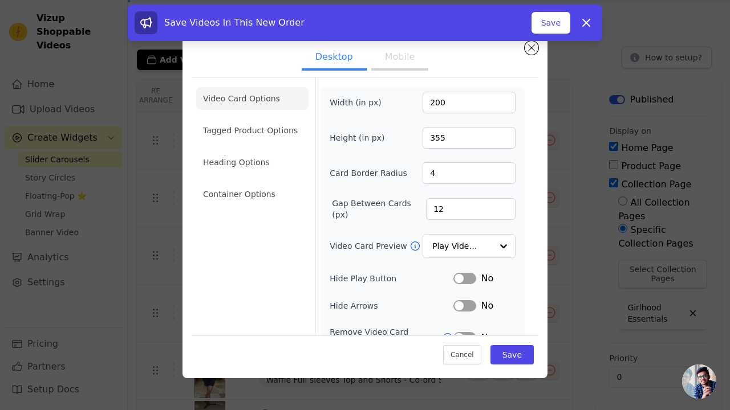
click at [382, 68] on button "Mobile" at bounding box center [399, 58] width 57 height 25
click at [389, 63] on button "Mobile" at bounding box center [399, 58] width 57 height 25
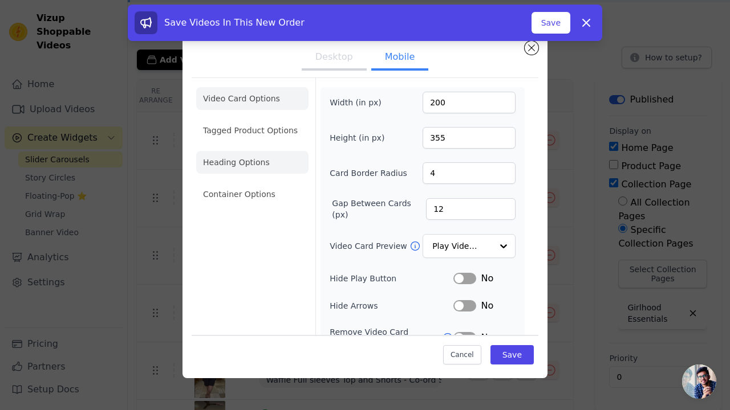
click at [255, 169] on li "Heading Options" at bounding box center [252, 162] width 112 height 23
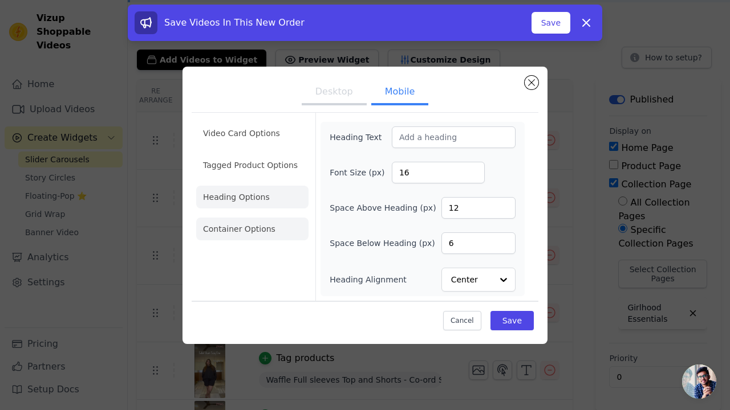
click at [245, 221] on li "Container Options" at bounding box center [252, 229] width 112 height 23
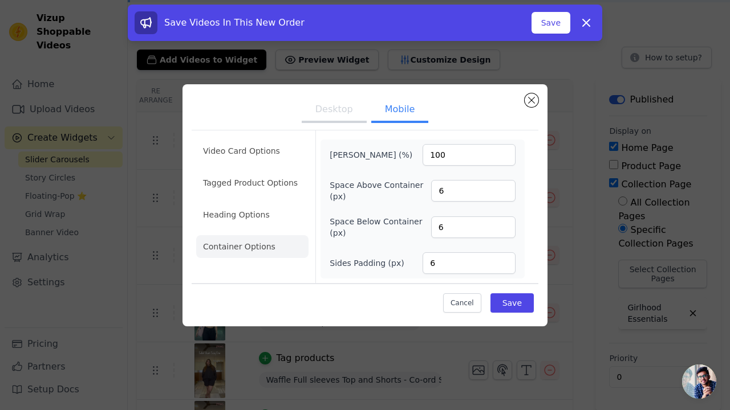
click at [245, 200] on ul "Video Card Options Tagged Product Options Heading Options Container Options" at bounding box center [252, 199] width 112 height 128
click at [241, 217] on li "Heading Options" at bounding box center [252, 214] width 112 height 23
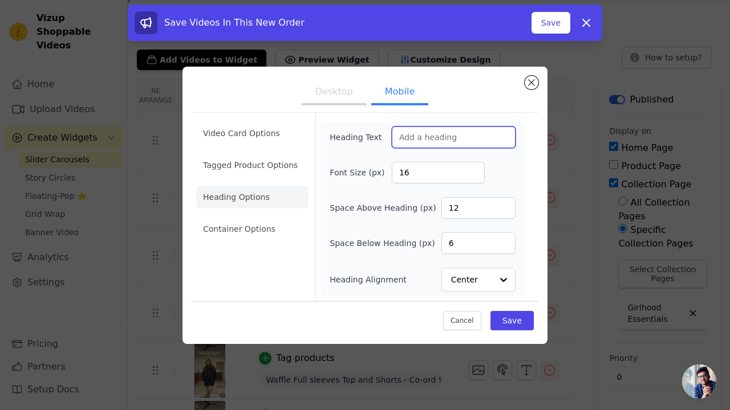
click at [469, 135] on input "Heading Text" at bounding box center [454, 138] width 124 height 22
click at [520, 326] on button "Save" at bounding box center [511, 320] width 43 height 19
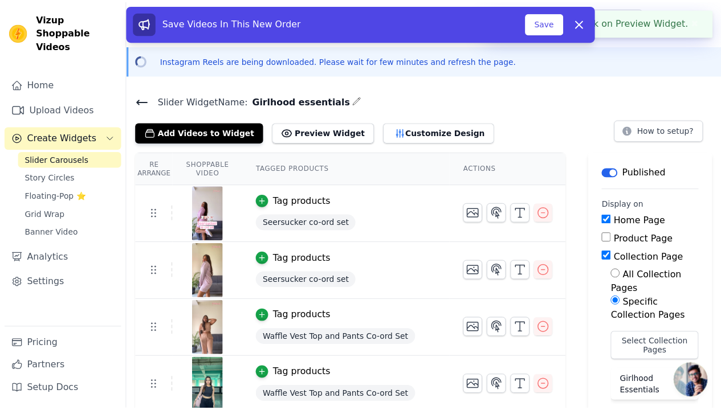
scroll to position [73, 0]
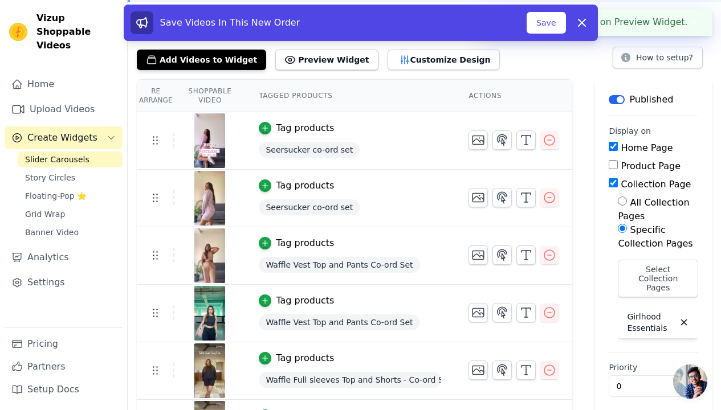
click at [154, 103] on th "Re Arrange" at bounding box center [156, 96] width 38 height 32
click at [157, 97] on th "Re Arrange" at bounding box center [156, 96] width 38 height 32
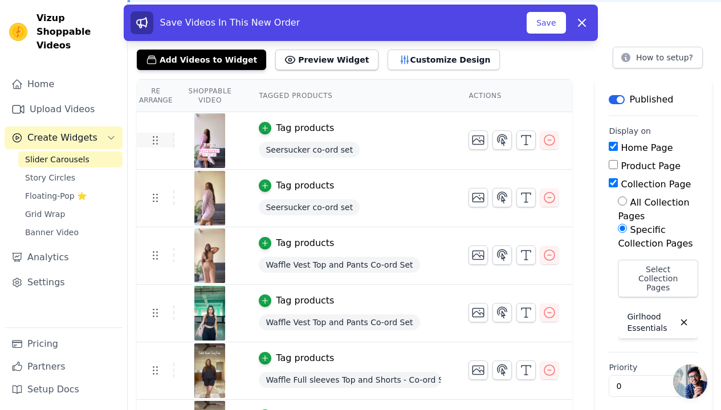
click at [149, 142] on icon at bounding box center [155, 140] width 14 height 14
click at [150, 142] on icon at bounding box center [155, 140] width 14 height 14
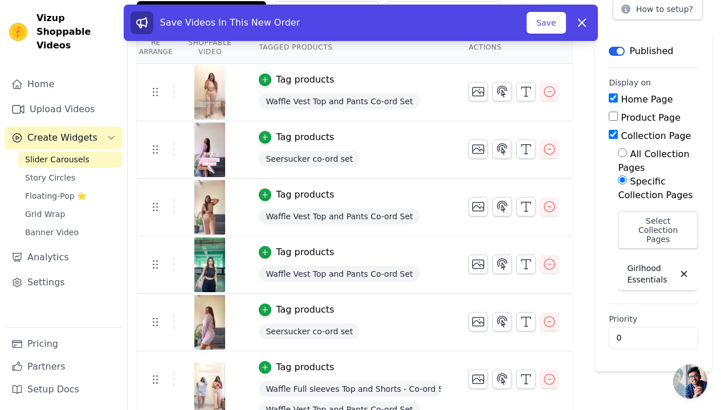
scroll to position [124, 0]
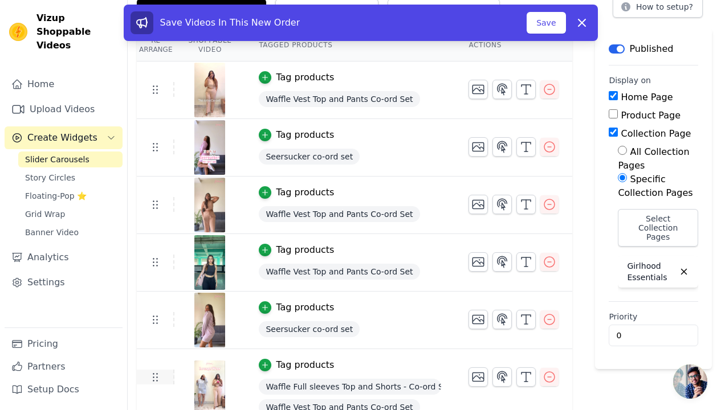
click at [171, 375] on td at bounding box center [156, 377] width 38 height 15
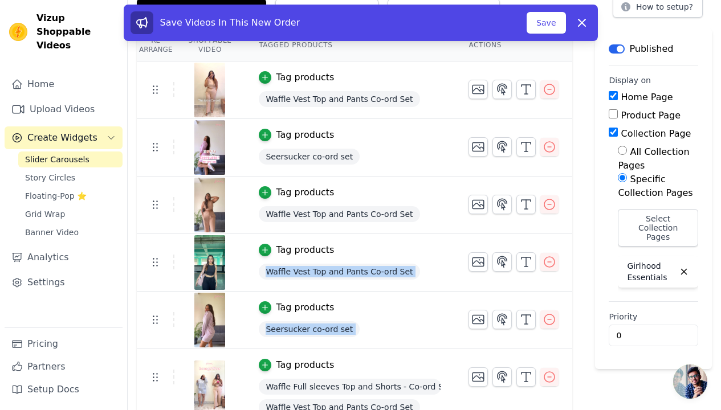
drag, startPoint x: 171, startPoint y: 375, endPoint x: 169, endPoint y: 272, distance: 102.6
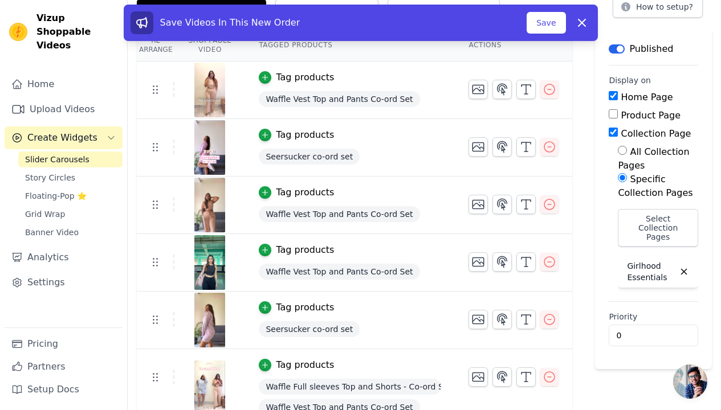
click at [112, 319] on div "Home Upload Videos Create Widgets Slider Carousels Story Circles Floating-Pop ⭐…" at bounding box center [64, 200] width 118 height 255
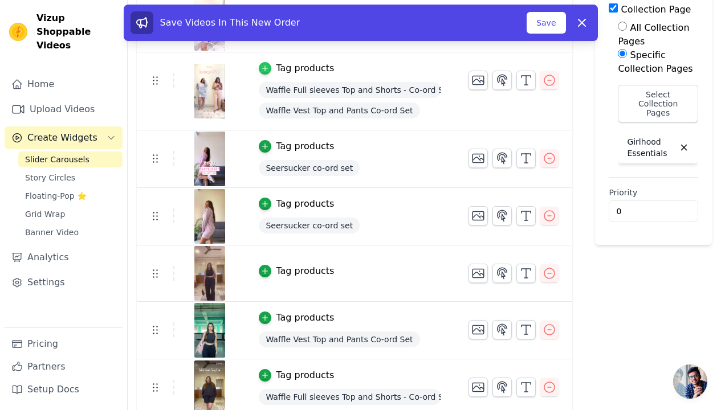
scroll to position [0, 0]
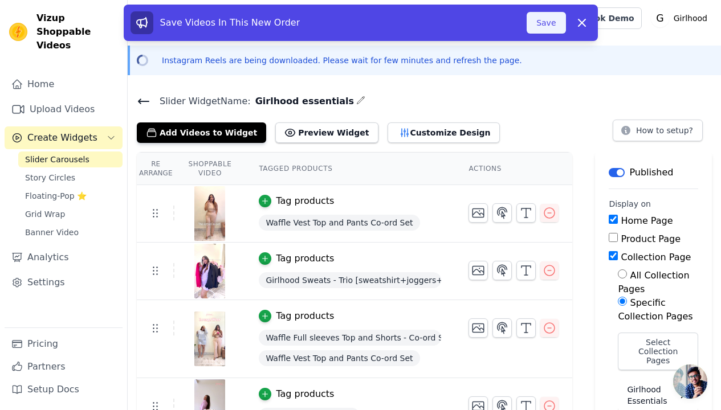
click at [549, 17] on button "Save" at bounding box center [546, 23] width 39 height 22
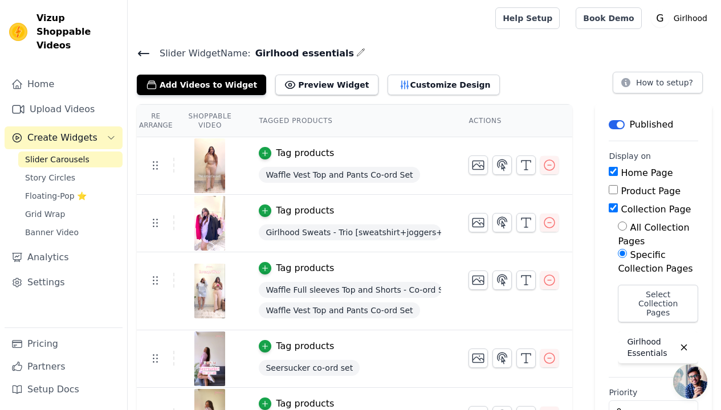
click at [432, 50] on h4 "Slider Widget Name: Girlhood essentials" at bounding box center [424, 53] width 575 height 15
click at [63, 227] on span "Banner Video" at bounding box center [52, 232] width 54 height 11
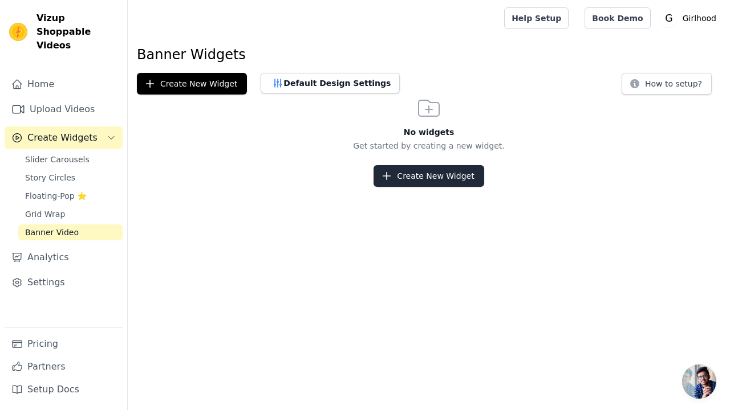
click at [388, 177] on icon "button" at bounding box center [386, 175] width 11 height 11
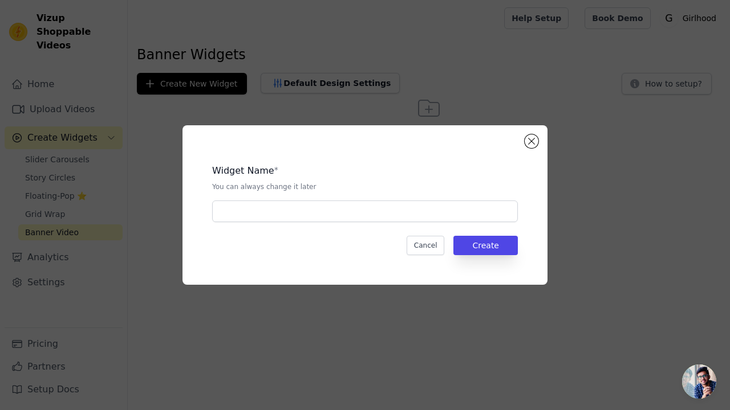
click at [544, 140] on div "Widget Name * You can always change it later Cancel Create" at bounding box center [364, 205] width 365 height 160
click at [536, 145] on button "Close modal" at bounding box center [531, 142] width 14 height 14
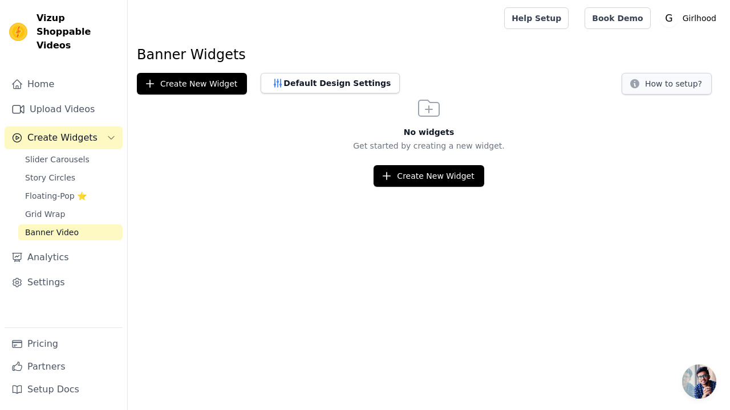
click at [674, 87] on button "How to setup?" at bounding box center [666, 84] width 90 height 22
click at [60, 152] on link "Slider Carousels" at bounding box center [70, 160] width 104 height 16
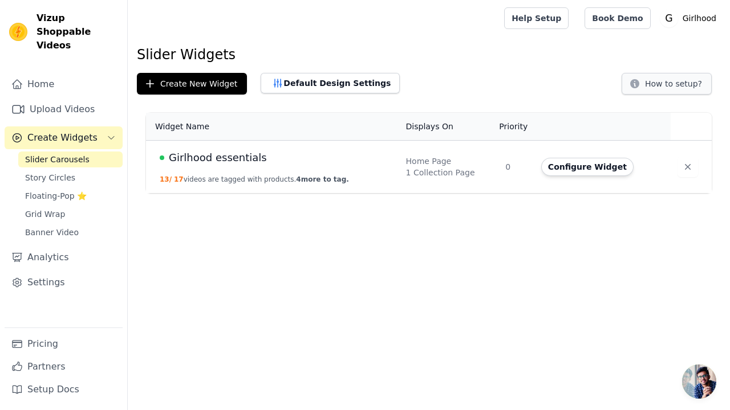
click at [666, 87] on button "How to setup?" at bounding box center [666, 84] width 90 height 22
click at [283, 175] on button "13 / 17 videos are tagged with products. 4 more to tag." at bounding box center [254, 179] width 189 height 9
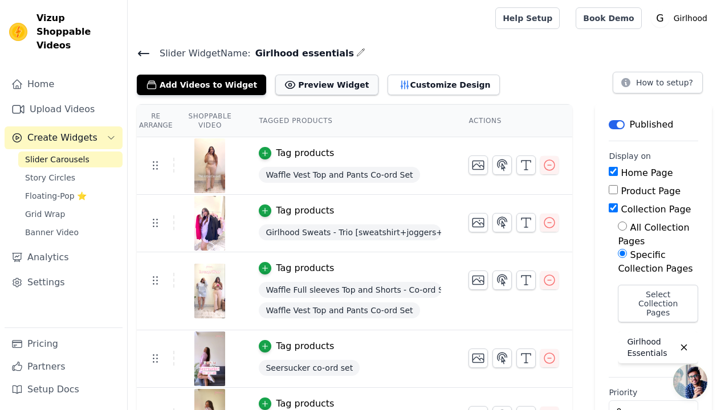
click at [317, 84] on button "Preview Widget" at bounding box center [326, 85] width 103 height 21
click at [393, 80] on button "Customize Design" at bounding box center [444, 85] width 112 height 21
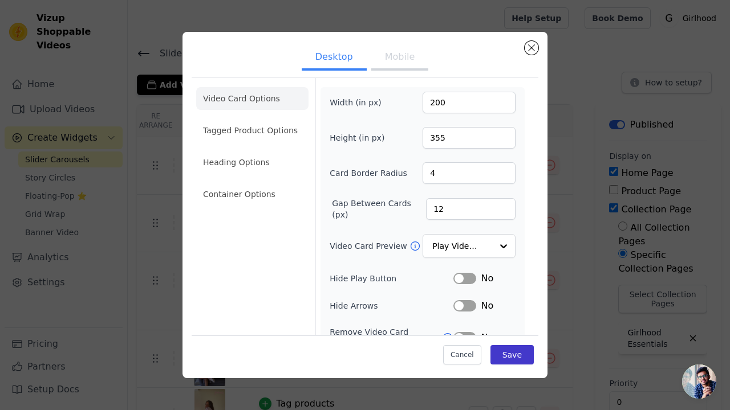
click at [495, 354] on button "Save" at bounding box center [511, 354] width 43 height 19
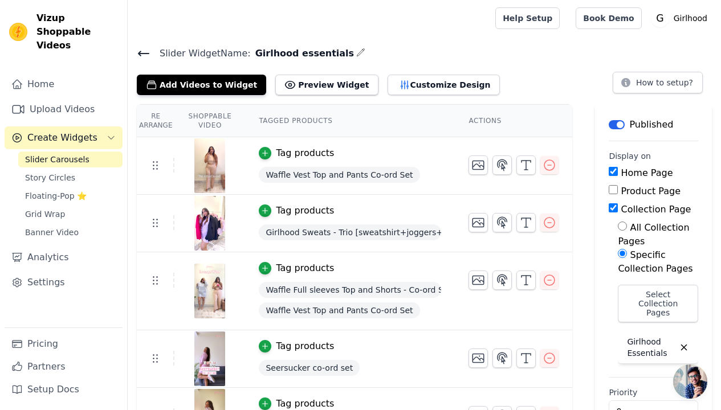
click at [60, 154] on div "Slider Carousels Story Circles Floating-Pop ⭐ Grid Wrap Banner Video" at bounding box center [70, 196] width 104 height 89
click at [59, 172] on span "Story Circles" at bounding box center [50, 177] width 50 height 11
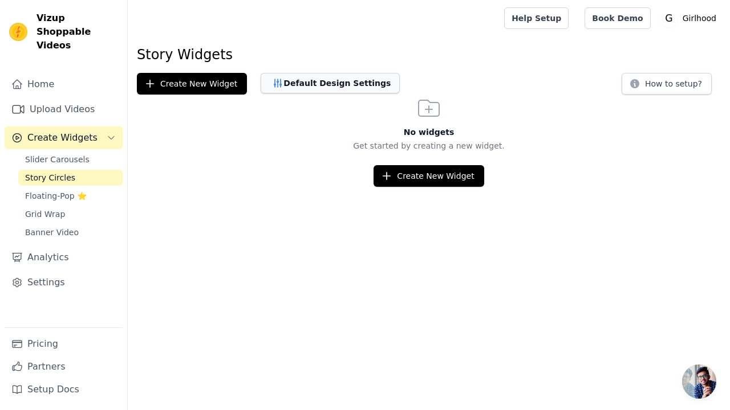
click at [306, 86] on button "Default Design Settings" at bounding box center [329, 83] width 139 height 21
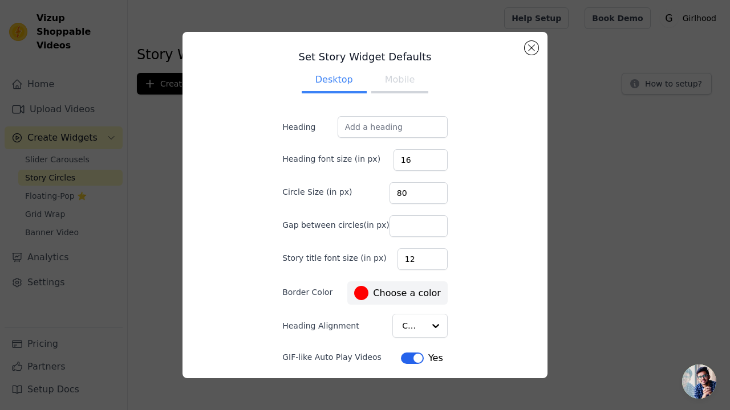
click at [369, 300] on label "#ff0000 Choose a color" at bounding box center [397, 293] width 86 height 14
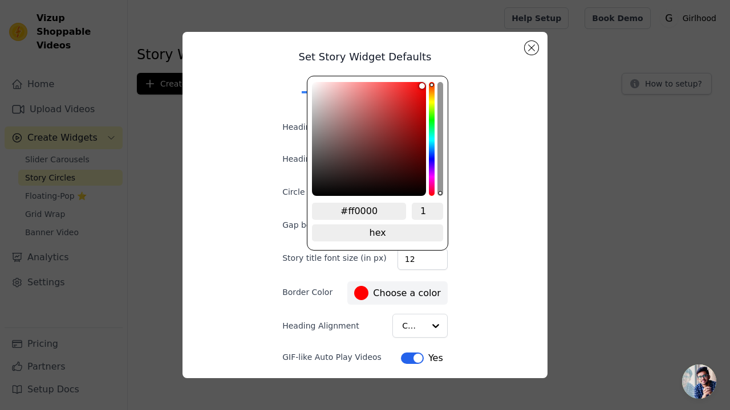
click at [554, 183] on div "Set Story Widget Defaults Desktop Mobile Heading Heading font size (in px) 16 C…" at bounding box center [364, 205] width 693 height 383
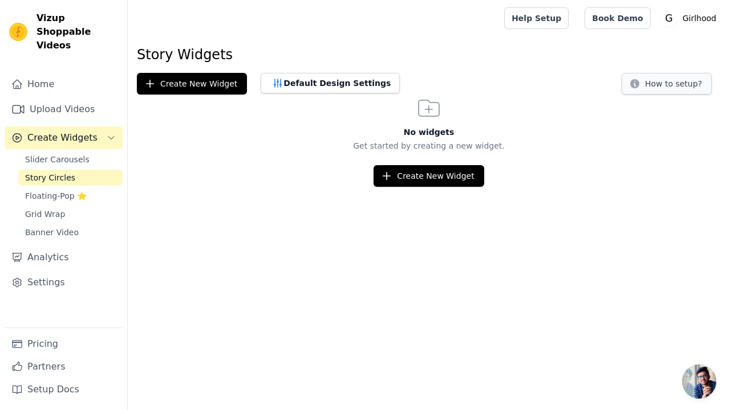
click at [663, 90] on button "How to setup?" at bounding box center [666, 84] width 90 height 22
click at [262, 187] on html "Vizup Shoppable Videos Home Upload Videos Create Widgets Slider Carousels Story…" at bounding box center [365, 93] width 730 height 187
click at [695, 19] on p "Girlhood" at bounding box center [699, 18] width 43 height 21
click at [637, 108] on div "No widgets Get started by creating a new widget. Create New Widget" at bounding box center [429, 141] width 602 height 92
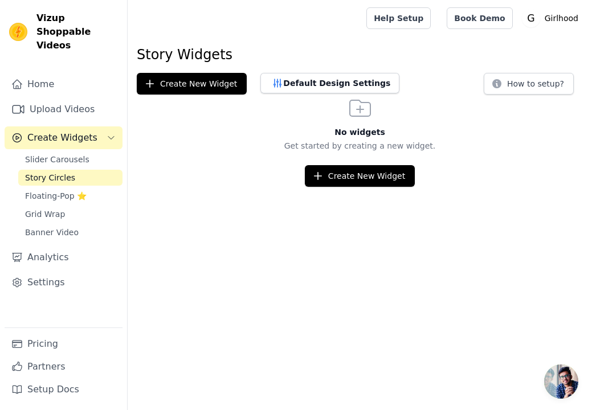
click at [131, 187] on html "Vizup Shoppable Videos Home Upload Videos Create Widgets Slider Carousels Story…" at bounding box center [296, 93] width 592 height 187
click at [419, 187] on html "Vizup Shoppable Videos Home Upload Videos Create Widgets Slider Carousels Story…" at bounding box center [296, 93] width 592 height 187
click at [186, 187] on html "Vizup Shoppable Videos Home Upload Videos Create Widgets Slider Carousels Story…" at bounding box center [296, 93] width 592 height 187
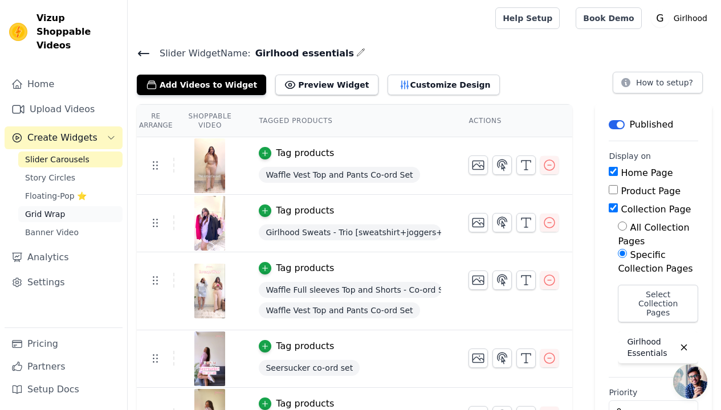
click at [77, 206] on link "Grid Wrap" at bounding box center [70, 214] width 104 height 16
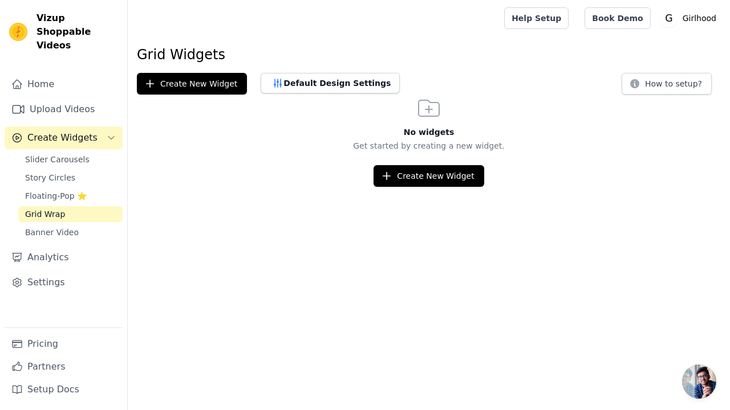
click at [76, 243] on div "Sidebar" at bounding box center [64, 243] width 118 height 1
click at [78, 225] on link "Banner Video" at bounding box center [70, 233] width 104 height 16
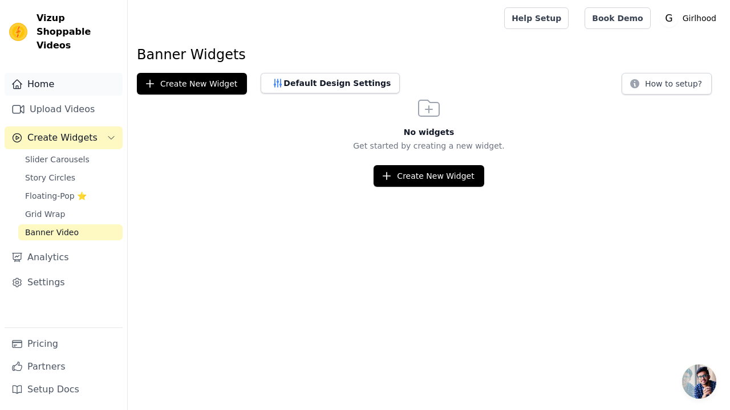
click at [50, 73] on link "Home" at bounding box center [64, 84] width 118 height 23
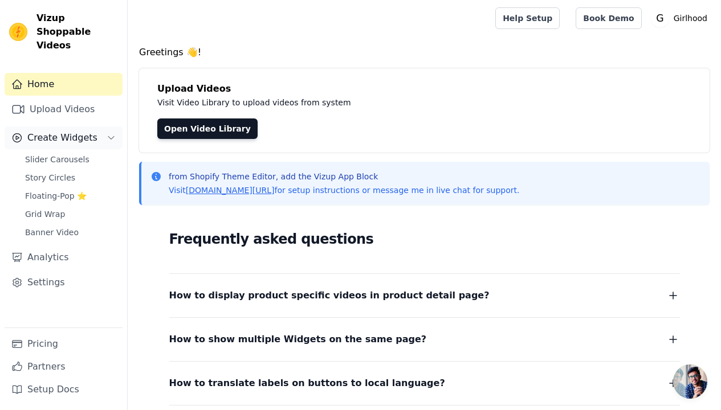
click at [54, 131] on button "Create Widgets" at bounding box center [64, 138] width 118 height 23
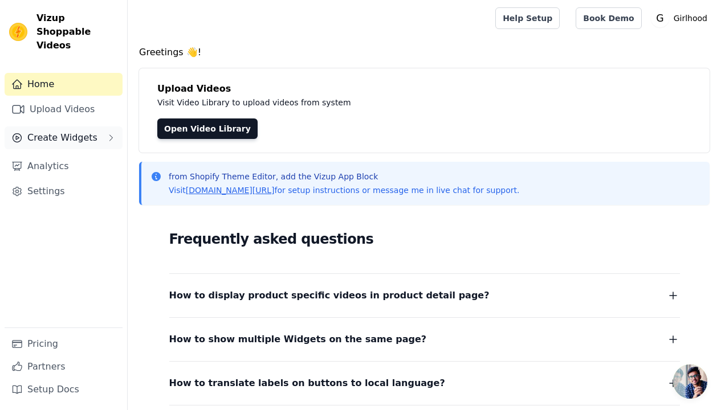
click at [54, 131] on button "Create Widgets" at bounding box center [64, 138] width 118 height 23
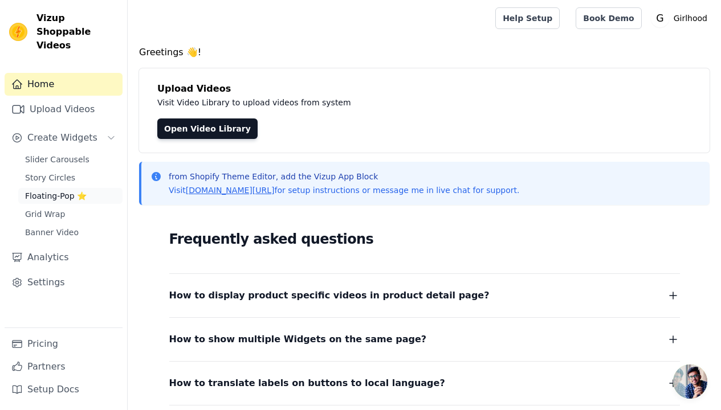
click at [67, 190] on span "Floating-Pop ⭐" at bounding box center [56, 195] width 62 height 11
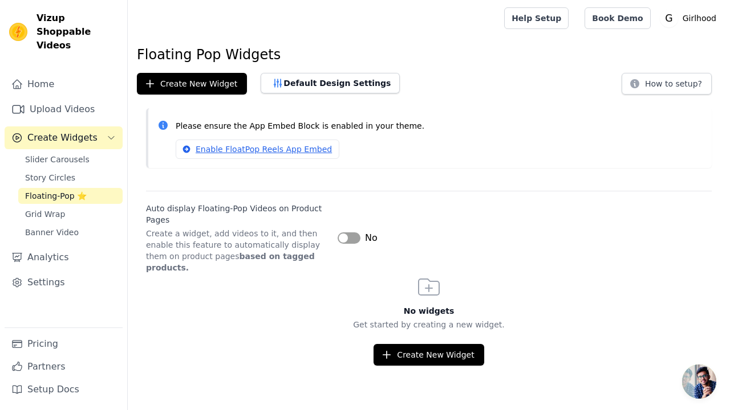
click at [60, 131] on span "Create Widgets" at bounding box center [62, 138] width 70 height 14
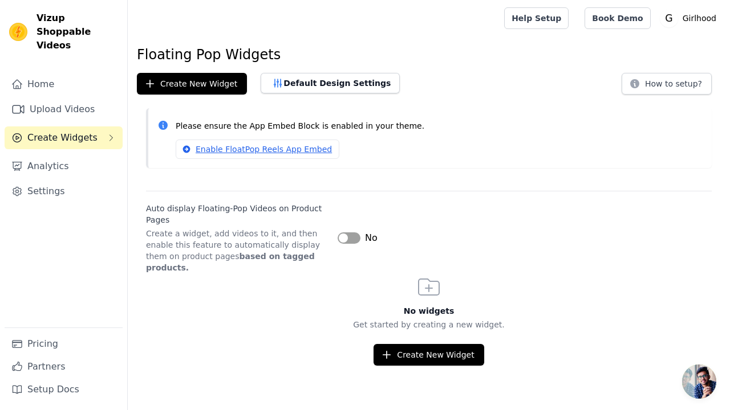
click at [60, 131] on span "Create Widgets" at bounding box center [62, 138] width 70 height 14
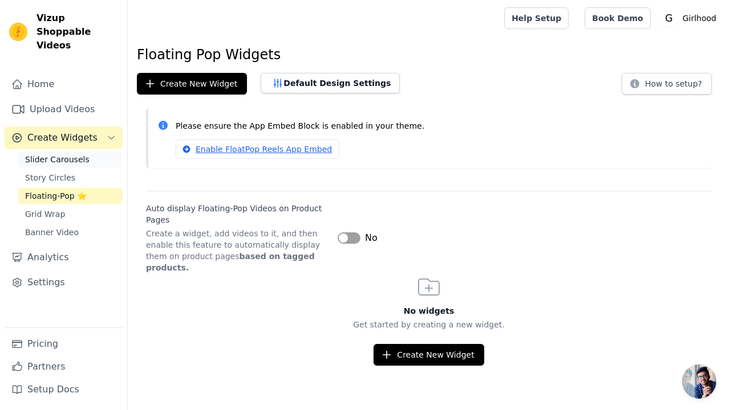
click at [75, 154] on span "Slider Carousels" at bounding box center [57, 159] width 64 height 11
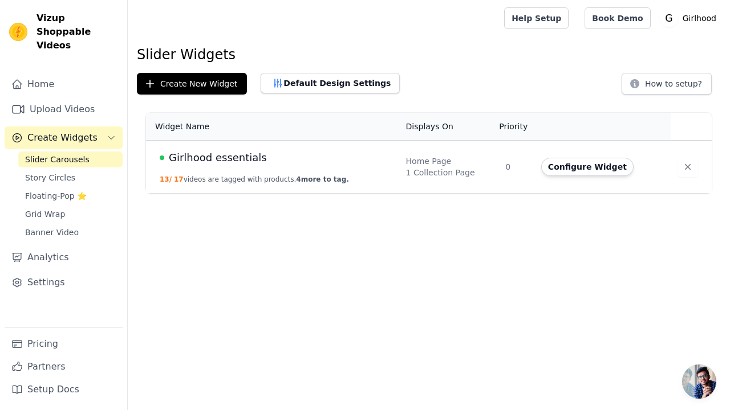
click at [315, 171] on td "Girlhood essentials 13 / 17 videos are tagged with products. 4 more to tag." at bounding box center [272, 167] width 253 height 53
click at [170, 154] on span "Girlhood essentials" at bounding box center [218, 158] width 98 height 16
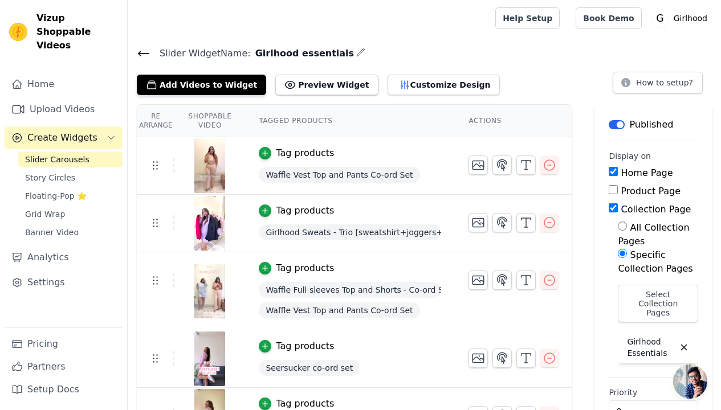
click at [657, 190] on label "Product Page" at bounding box center [651, 191] width 60 height 11
click at [618, 190] on input "Product Page" at bounding box center [613, 189] width 9 height 9
checkbox input "true"
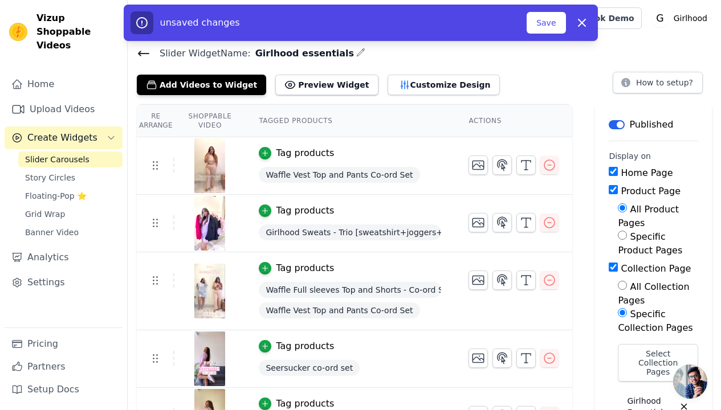
click at [657, 239] on label "Specific Product Pages" at bounding box center [650, 243] width 64 height 25
click at [627, 239] on input "Specific Product Pages" at bounding box center [622, 235] width 9 height 9
radio input "true"
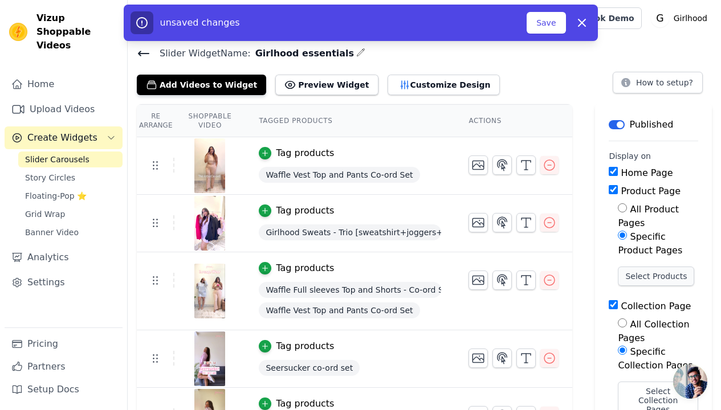
click at [642, 280] on button "Select Products" at bounding box center [656, 276] width 76 height 19
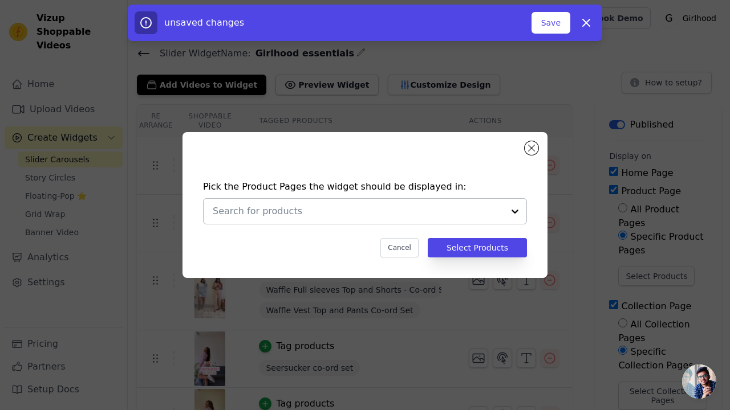
click at [386, 205] on input "text" at bounding box center [358, 212] width 291 height 14
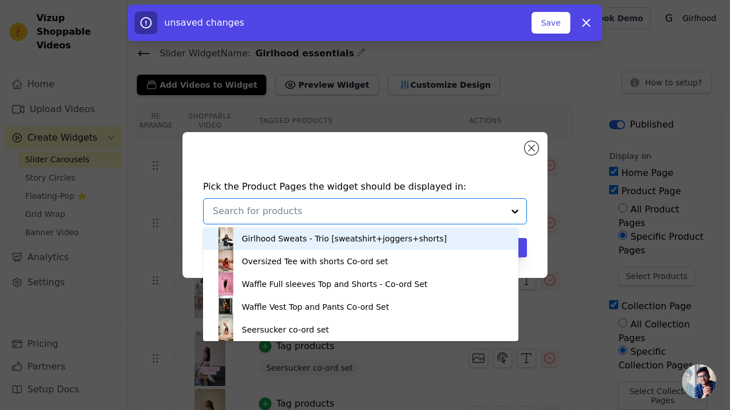
click at [333, 245] on div "Girlhood Sweats - Trio [sweatshirt+joggers+shorts]" at bounding box center [344, 238] width 205 height 11
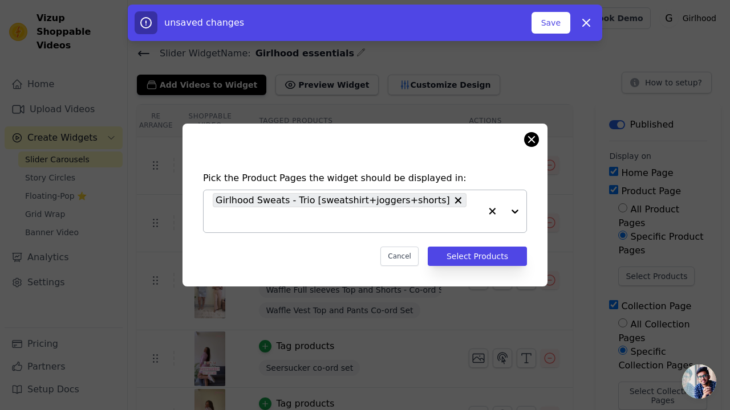
click at [534, 144] on button "Close modal" at bounding box center [531, 140] width 14 height 14
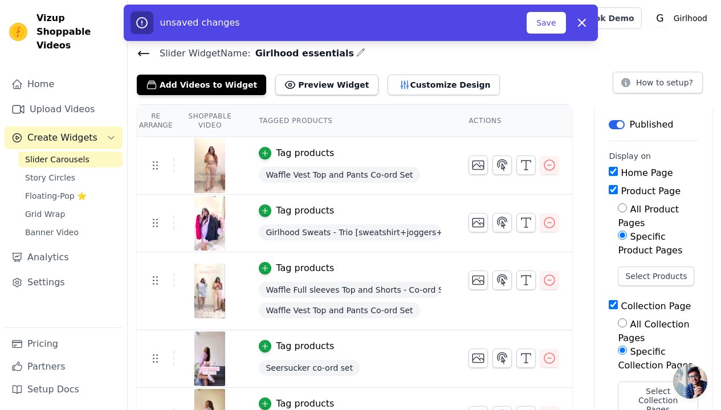
click at [295, 152] on div "Tag products" at bounding box center [305, 153] width 58 height 14
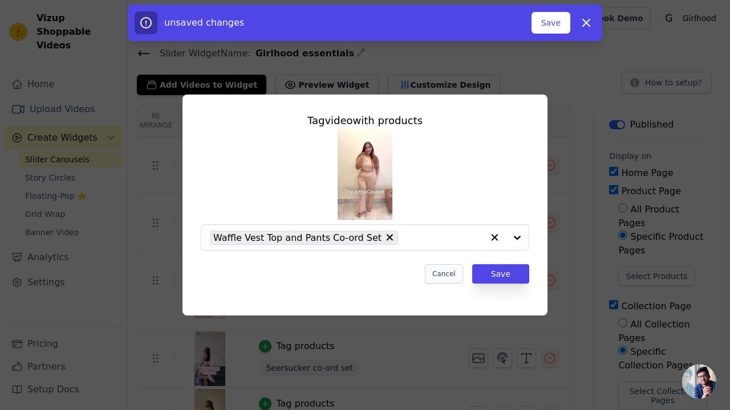
click at [446, 274] on button "Cancel" at bounding box center [444, 273] width 38 height 19
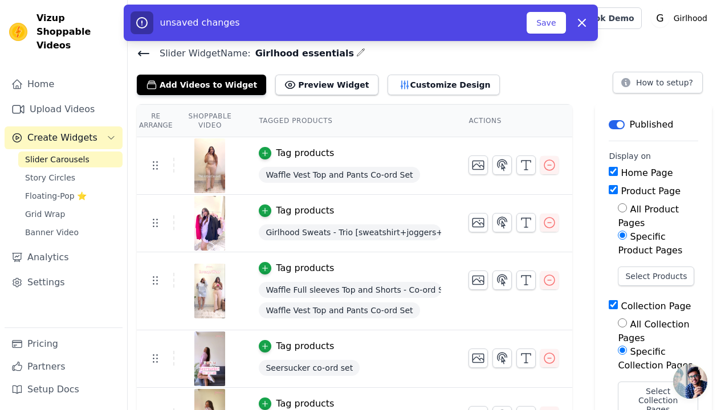
click at [656, 328] on label "All Collection Pages" at bounding box center [653, 331] width 71 height 25
click at [627, 328] on input "All Collection Pages" at bounding box center [622, 323] width 9 height 9
radio input "true"
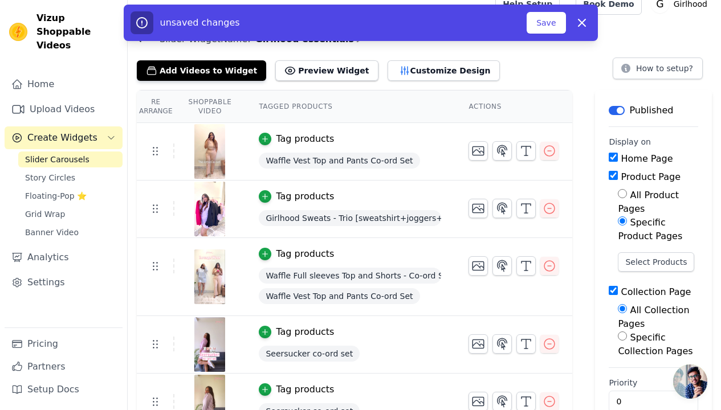
scroll to position [26, 0]
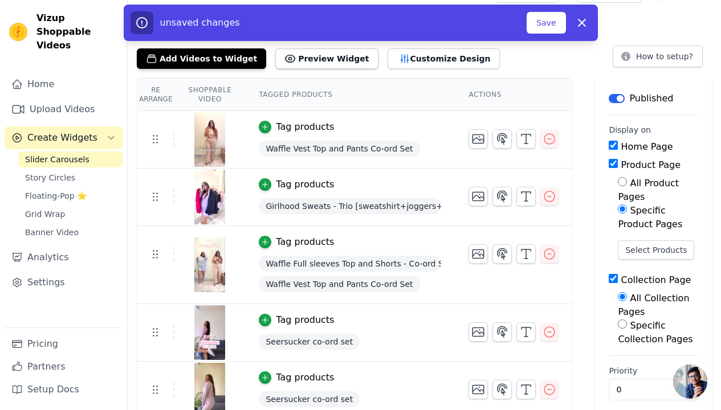
click at [639, 325] on label "Specific Collection Pages" at bounding box center [655, 332] width 75 height 25
click at [627, 325] on input "Specific Collection Pages" at bounding box center [622, 324] width 9 height 9
radio input "true"
click at [643, 300] on label "All Collection Pages" at bounding box center [653, 305] width 71 height 25
click at [627, 300] on input "All Collection Pages" at bounding box center [622, 296] width 9 height 9
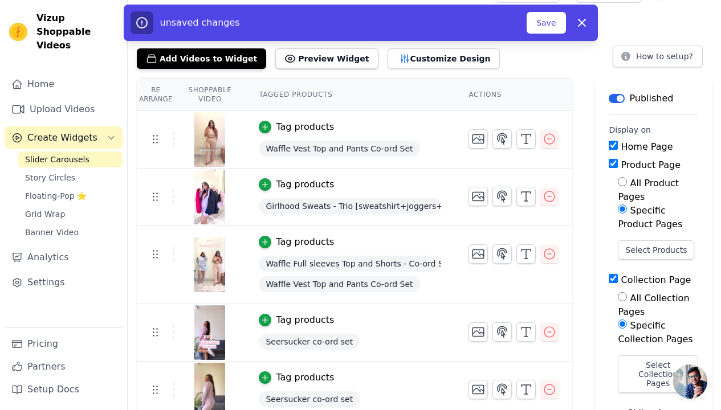
radio input "true"
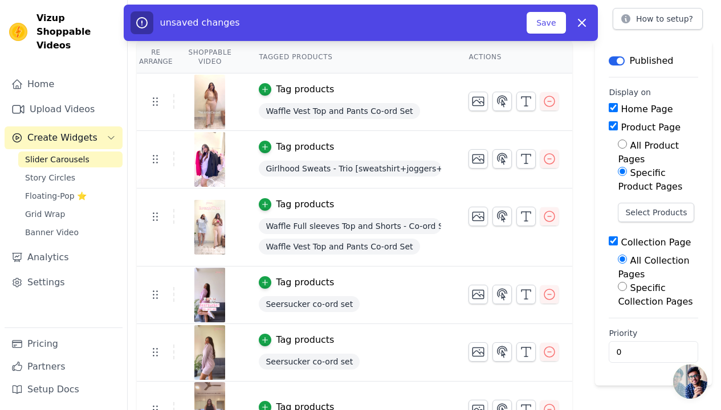
click at [656, 146] on label "All Product Pages" at bounding box center [648, 152] width 61 height 25
click at [627, 146] on input "All Product Pages" at bounding box center [622, 144] width 9 height 9
radio input "true"
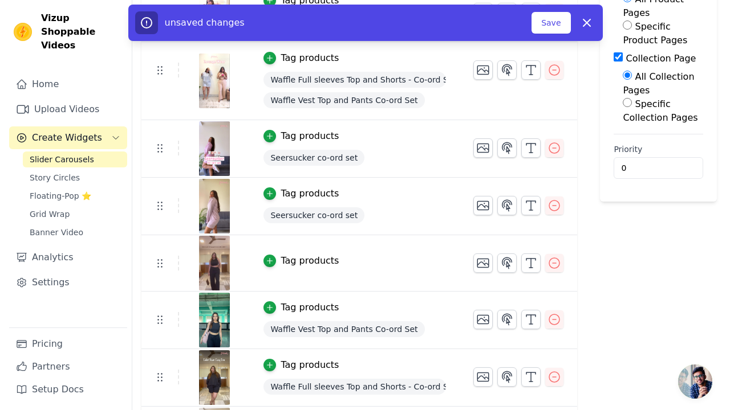
scroll to position [0, 0]
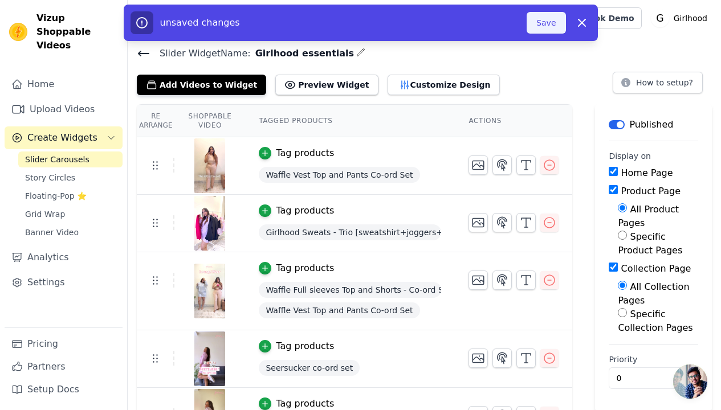
click at [547, 21] on button "Save" at bounding box center [546, 23] width 39 height 22
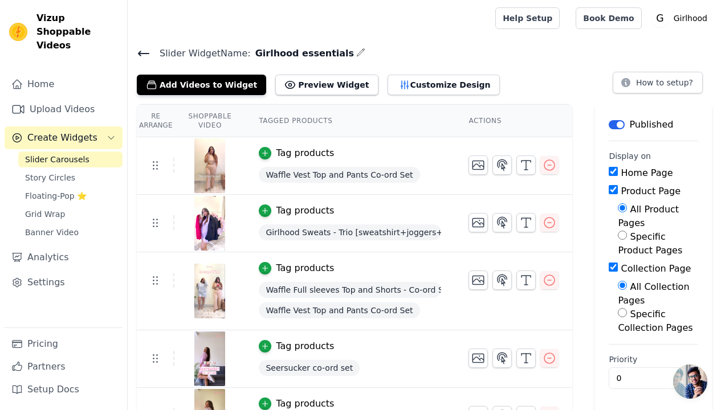
click at [682, 233] on label "Specific Product Pages" at bounding box center [650, 243] width 64 height 25
click at [627, 233] on input "Specific Product Pages" at bounding box center [622, 235] width 9 height 9
radio input "true"
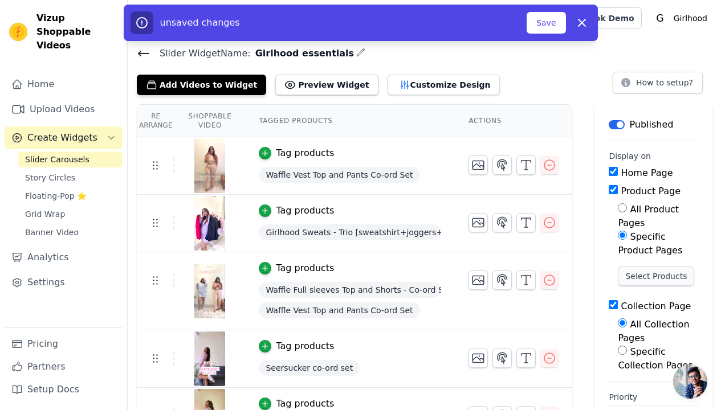
click at [679, 273] on button "Select Products" at bounding box center [656, 276] width 76 height 19
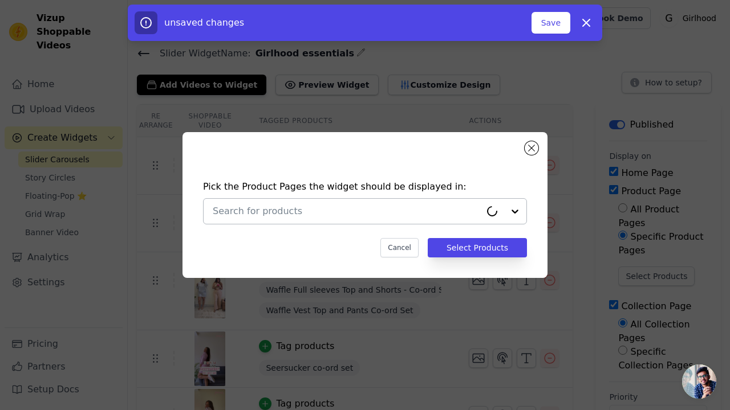
click at [322, 213] on input "text" at bounding box center [347, 212] width 268 height 14
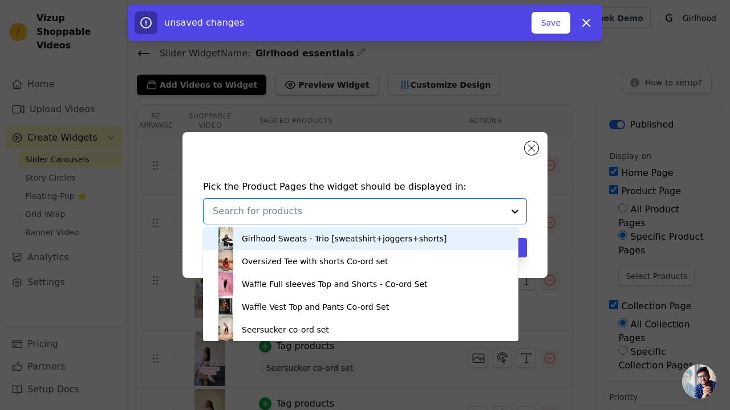
click at [326, 245] on div "Girlhood Sweats - Trio [sweatshirt+joggers+shorts]" at bounding box center [344, 238] width 205 height 11
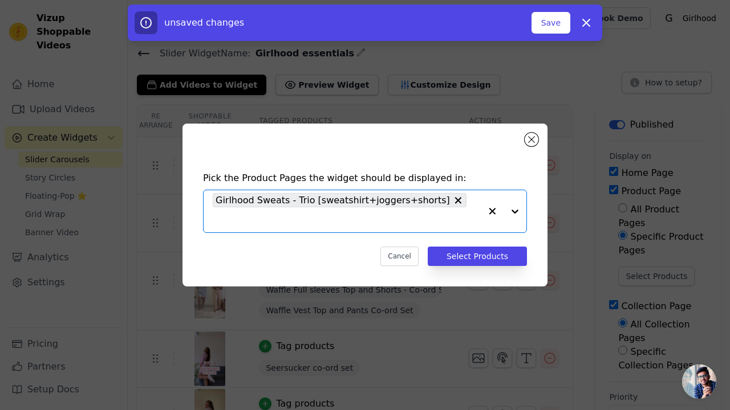
click at [511, 210] on div at bounding box center [504, 211] width 46 height 42
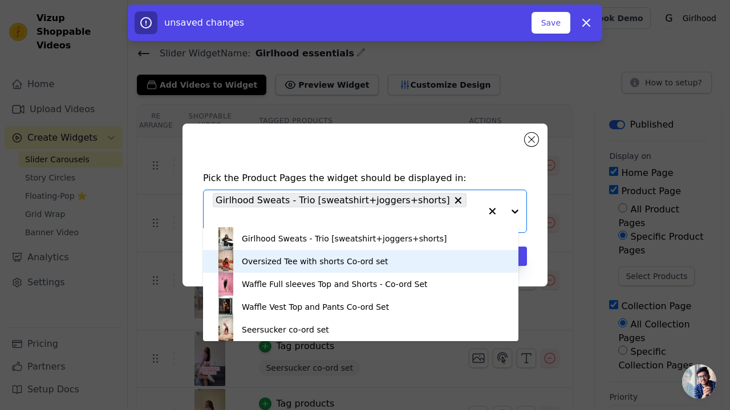
click at [303, 273] on div "Oversized Tee with shorts Co-ord set" at bounding box center [360, 261] width 292 height 23
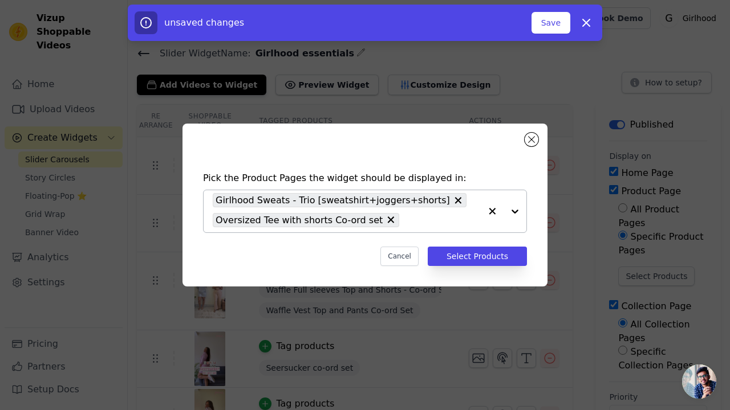
click at [518, 209] on div at bounding box center [504, 211] width 46 height 42
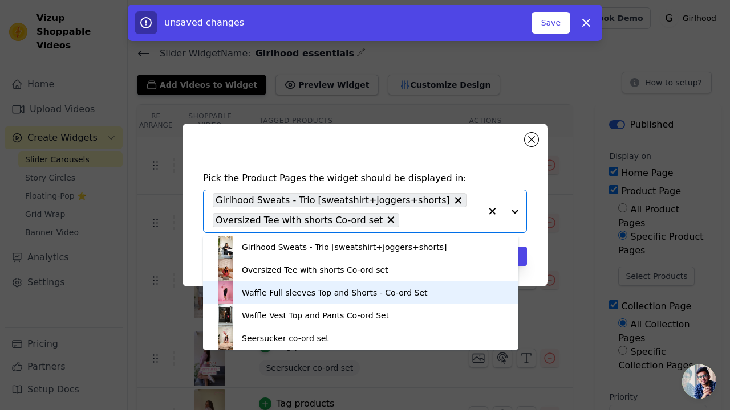
drag, startPoint x: 340, startPoint y: 332, endPoint x: 372, endPoint y: 327, distance: 32.4
click at [340, 299] on div "Waffle Full sleeves Top and Shorts - Co-ord Set" at bounding box center [335, 292] width 186 height 11
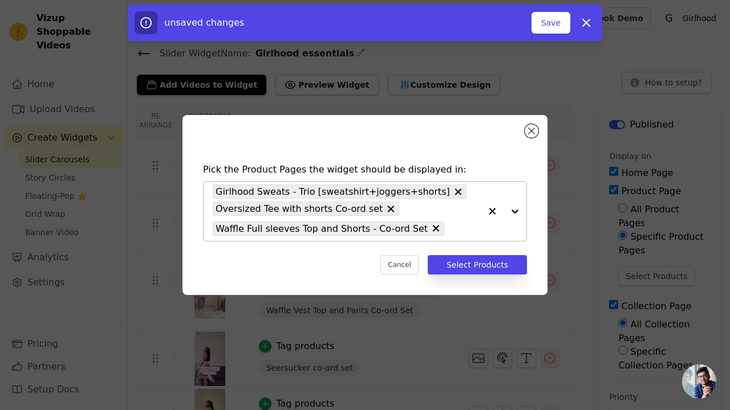
click at [514, 209] on div at bounding box center [504, 211] width 46 height 59
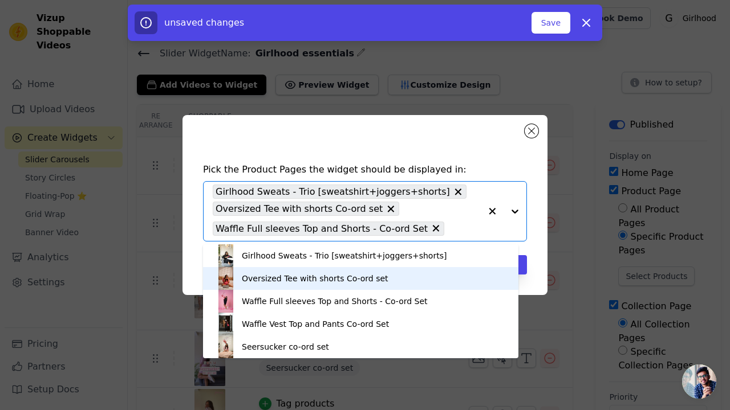
scroll to position [2, 0]
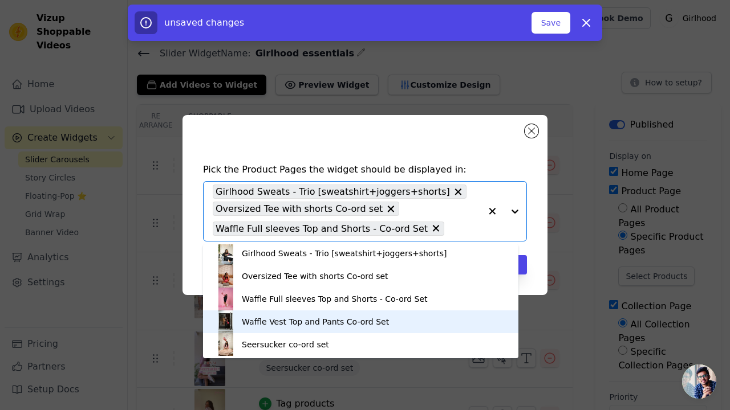
click at [378, 333] on div "Waffle Vest Top and Pants Co-ord Set" at bounding box center [360, 322] width 292 height 23
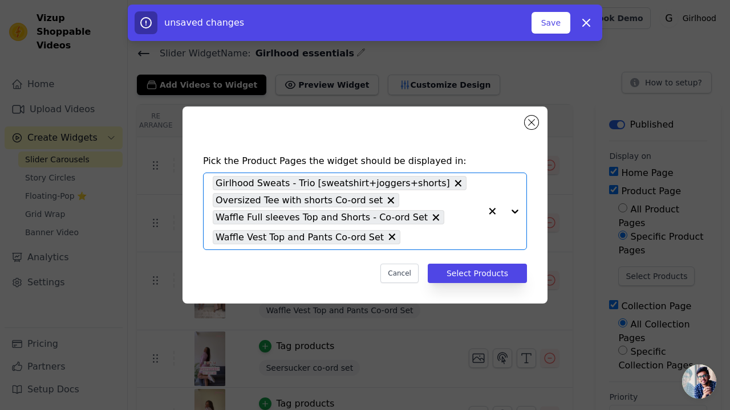
click at [516, 214] on div at bounding box center [504, 211] width 46 height 76
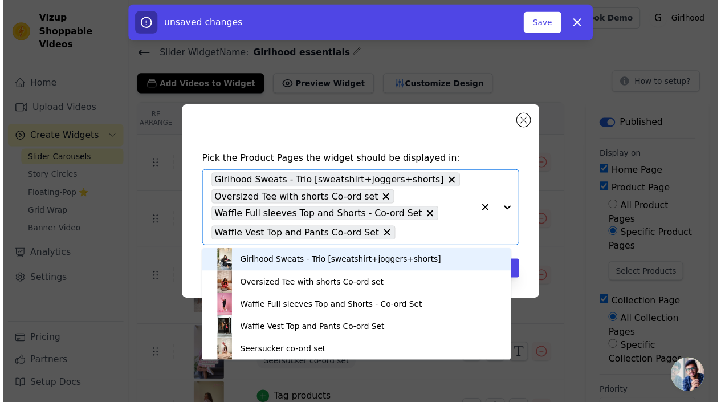
scroll to position [39, 0]
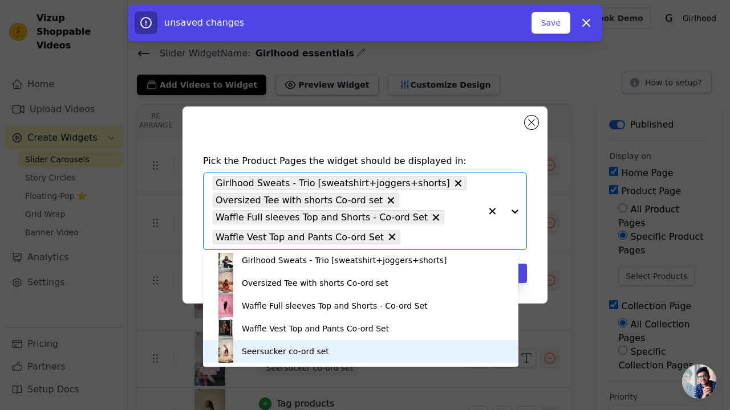
click at [336, 363] on div "Seersucker co-ord set" at bounding box center [360, 351] width 292 height 23
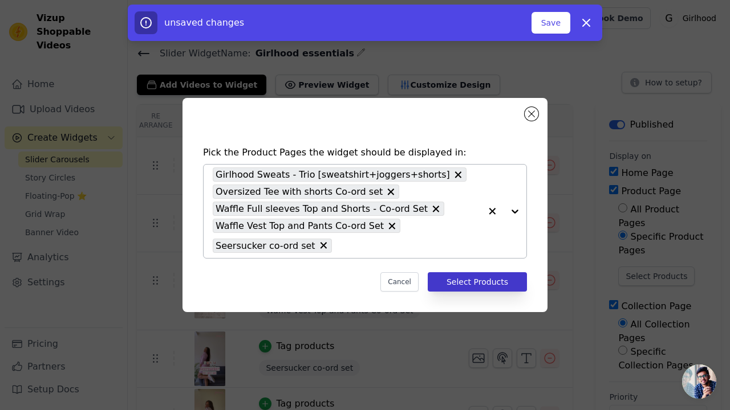
click at [473, 286] on button "Select Products" at bounding box center [477, 281] width 99 height 19
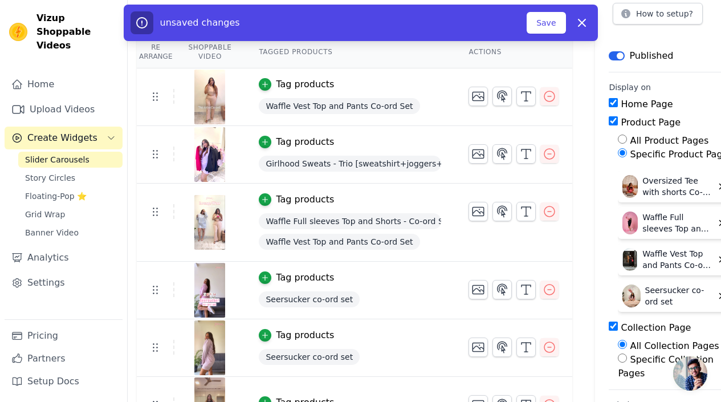
scroll to position [78, 0]
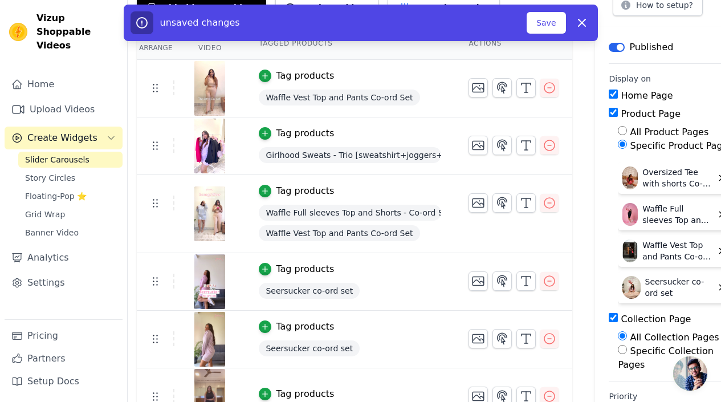
click at [648, 351] on label "Specific Collection Pages" at bounding box center [666, 357] width 96 height 25
click at [627, 351] on input "Specific Collection Pages" at bounding box center [622, 349] width 9 height 9
radio input "true"
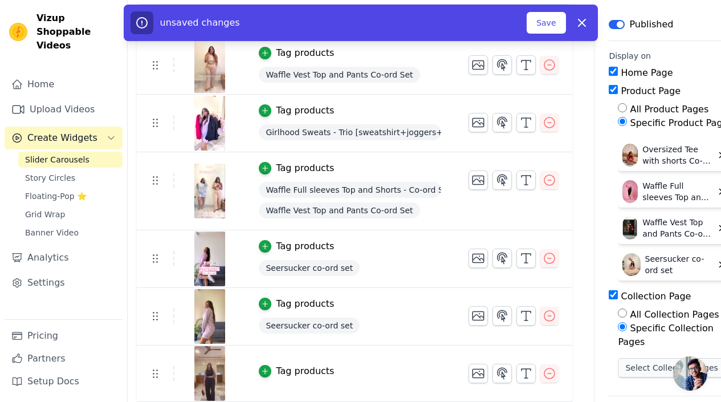
scroll to position [127, 0]
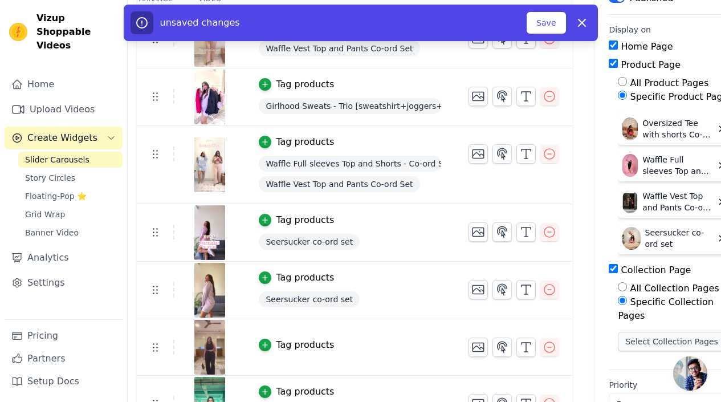
click at [642, 332] on button "Select Collection Pages" at bounding box center [672, 341] width 108 height 19
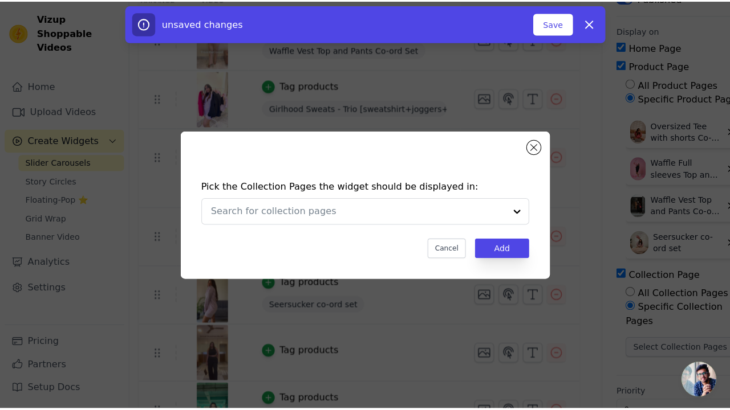
scroll to position [0, 0]
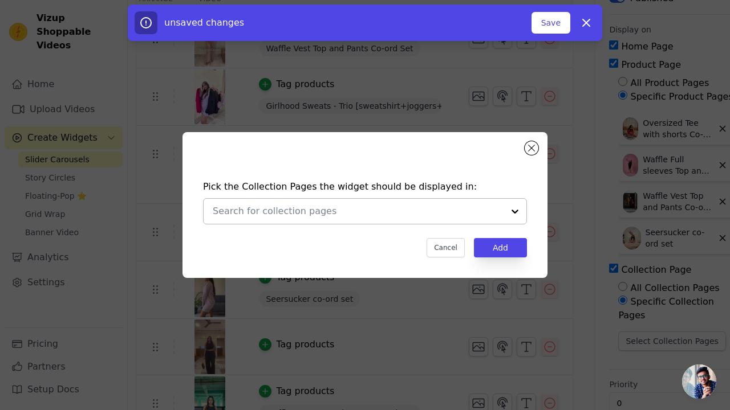
click at [295, 214] on input "text" at bounding box center [358, 212] width 291 height 14
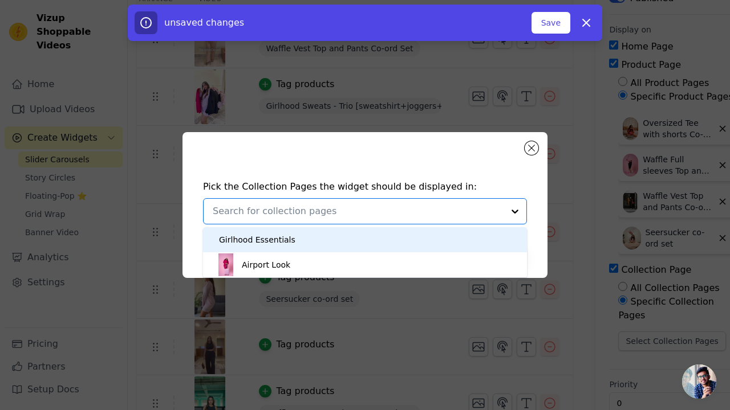
click at [283, 242] on div "Girlhood Essentials" at bounding box center [257, 239] width 76 height 25
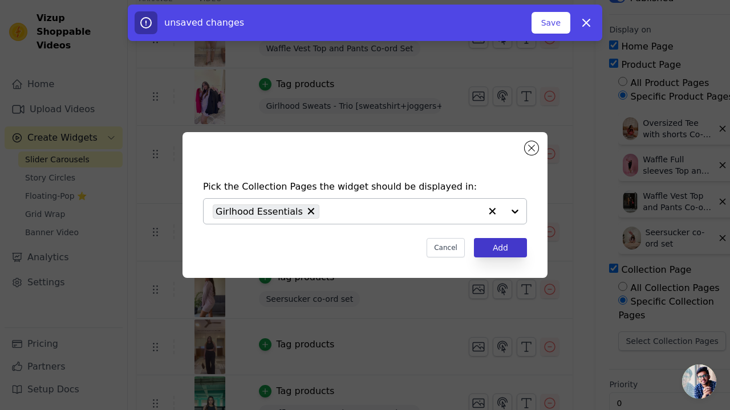
click at [491, 246] on button "Add" at bounding box center [500, 247] width 53 height 19
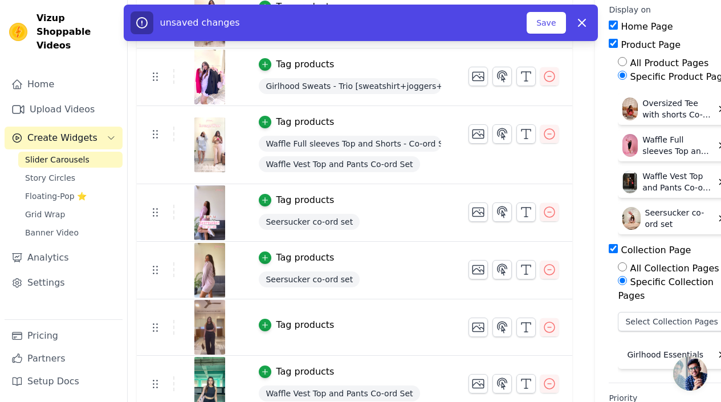
scroll to position [192, 0]
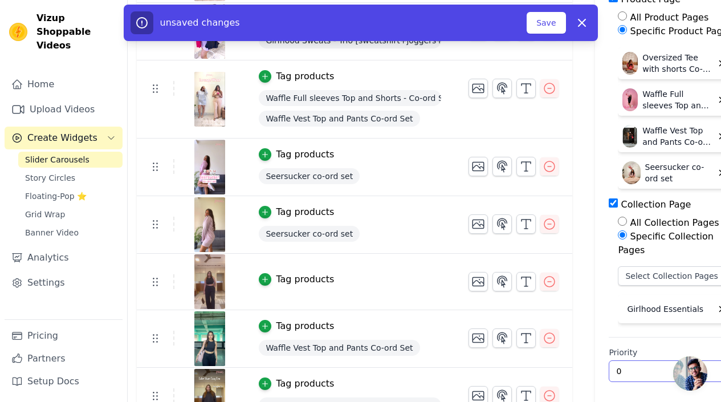
click at [647, 360] on input "0" at bounding box center [673, 371] width 128 height 22
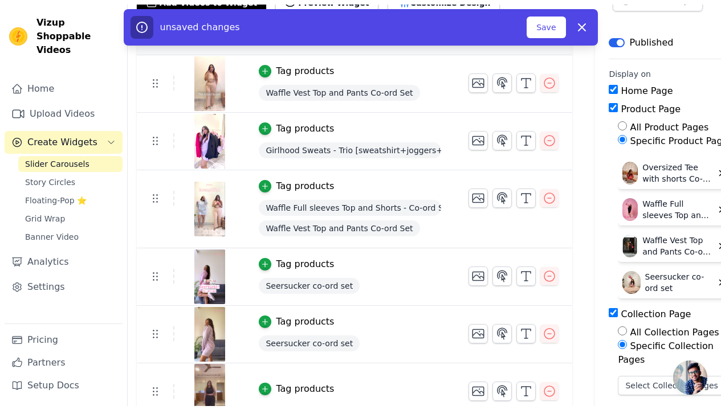
scroll to position [84, 0]
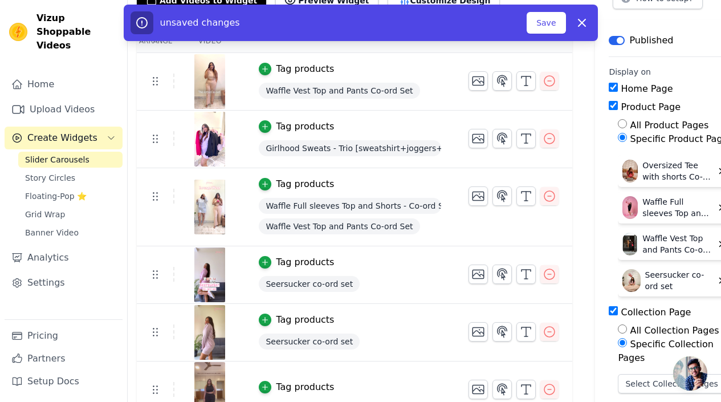
click at [664, 125] on label "All Product Pages" at bounding box center [669, 125] width 79 height 11
click at [627, 125] on input "All Product Pages" at bounding box center [622, 123] width 9 height 9
radio input "true"
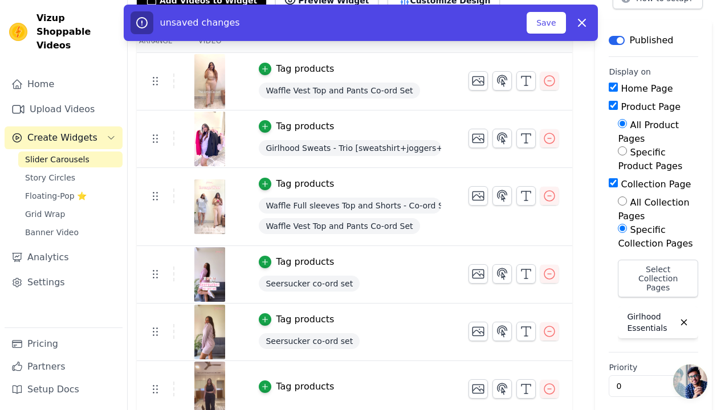
click at [659, 150] on label "Specific Product Pages" at bounding box center [650, 159] width 64 height 25
click at [627, 150] on input "Specific Product Pages" at bounding box center [622, 150] width 9 height 9
radio input "true"
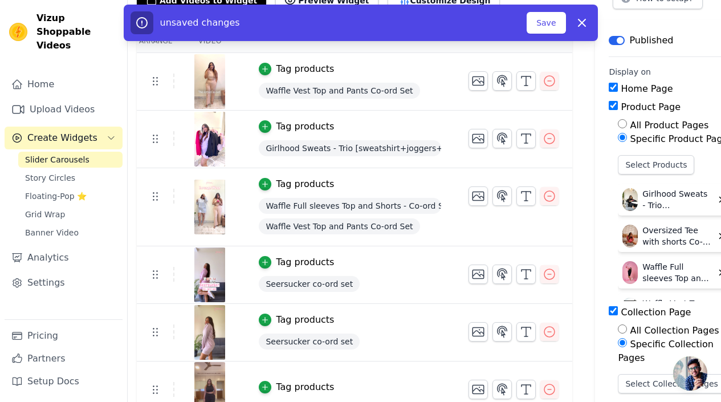
click at [645, 124] on label "All Product Pages" at bounding box center [669, 125] width 79 height 11
click at [627, 124] on input "All Product Pages" at bounding box center [622, 123] width 9 height 9
radio input "true"
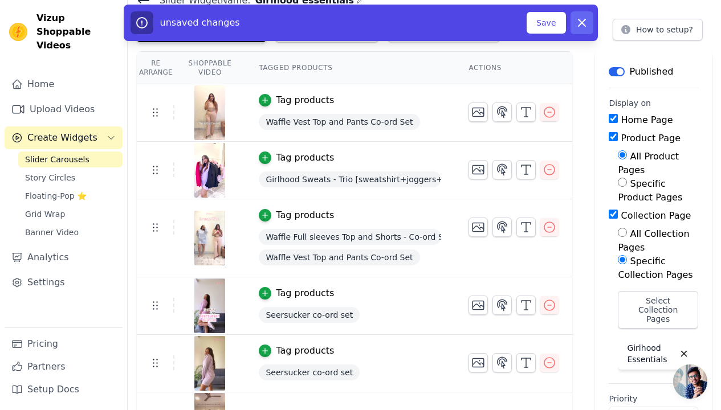
scroll to position [51, 0]
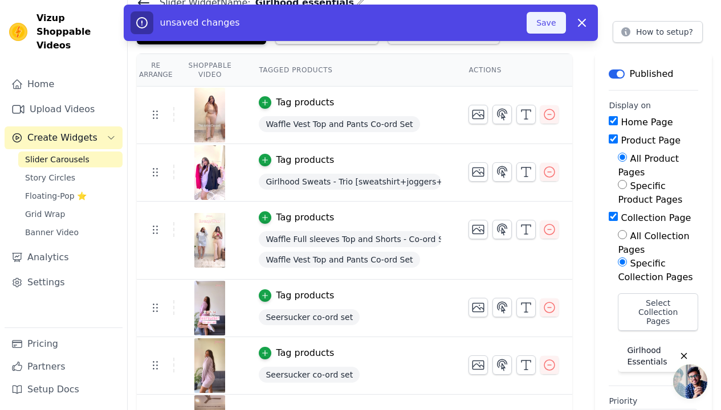
click at [556, 24] on button "Save" at bounding box center [546, 23] width 39 height 22
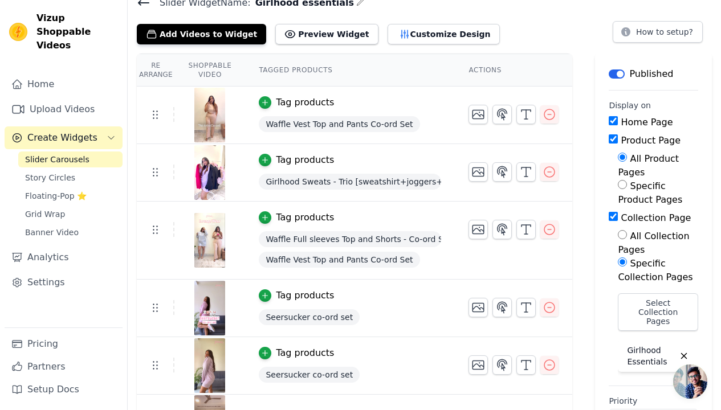
click at [623, 188] on input "Specific Product Pages" at bounding box center [622, 184] width 9 height 9
radio input "true"
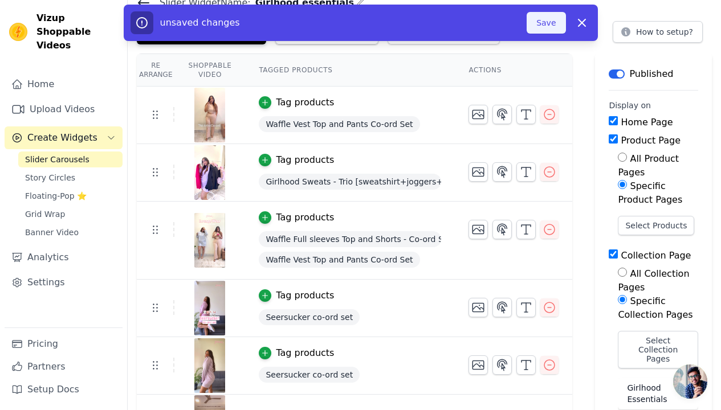
click at [547, 26] on button "Save" at bounding box center [546, 23] width 39 height 22
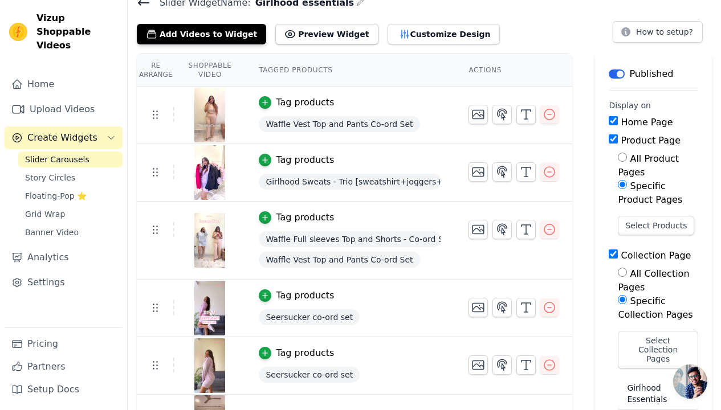
click at [642, 155] on label "All Product Pages" at bounding box center [648, 165] width 61 height 25
click at [627, 155] on input "All Product Pages" at bounding box center [622, 157] width 9 height 9
radio input "true"
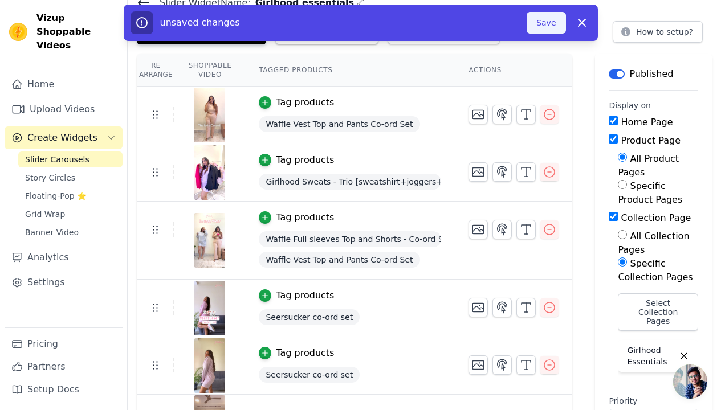
click at [560, 22] on button "Save" at bounding box center [546, 23] width 39 height 22
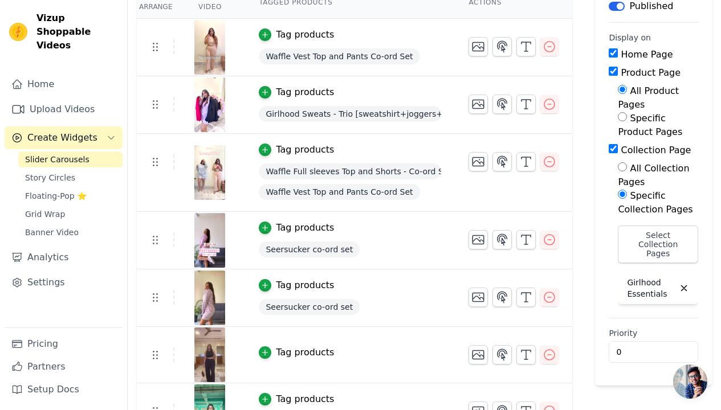
scroll to position [116, 0]
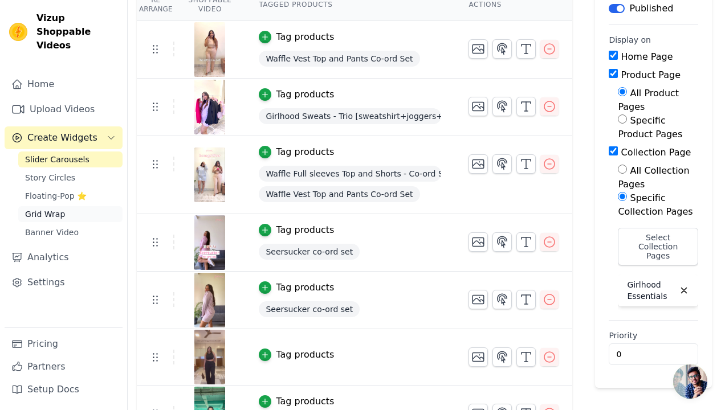
click at [71, 206] on link "Grid Wrap" at bounding box center [70, 214] width 104 height 16
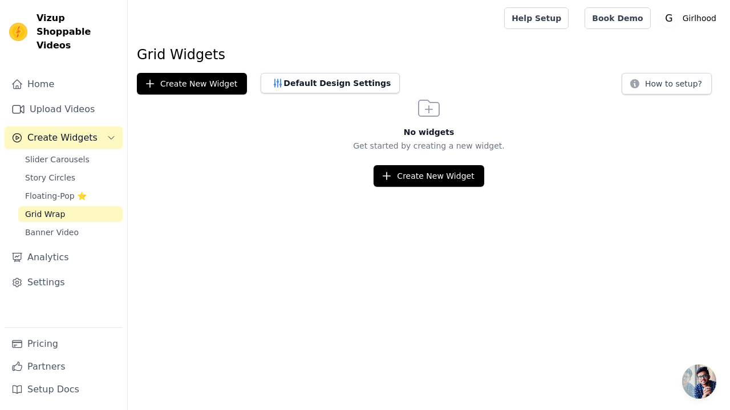
click at [433, 187] on html "Vizup Shoppable Videos Home Upload Videos Create Widgets Slider Carousels Story…" at bounding box center [365, 93] width 730 height 187
click at [437, 184] on button "Create New Widget" at bounding box center [428, 176] width 110 height 22
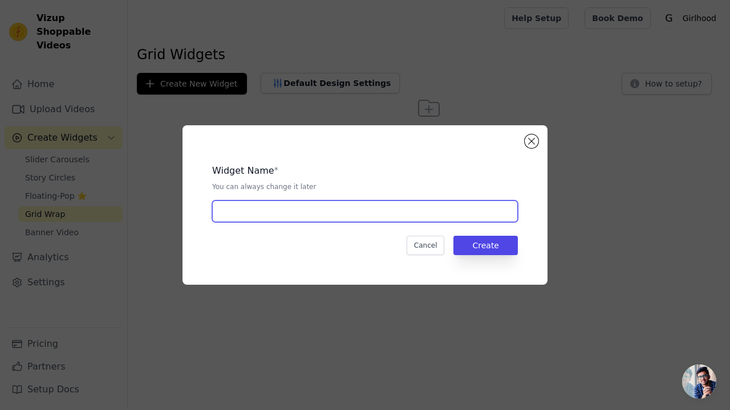
click at [381, 217] on input "text" at bounding box center [365, 212] width 306 height 22
type input "h"
type input "GRID"
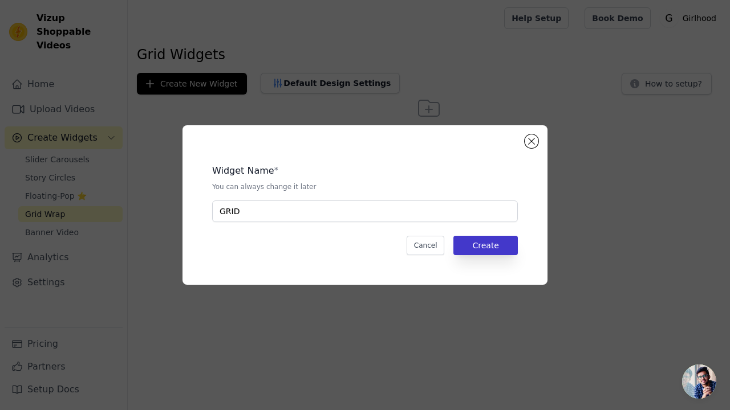
click at [508, 242] on button "Create" at bounding box center [485, 245] width 64 height 19
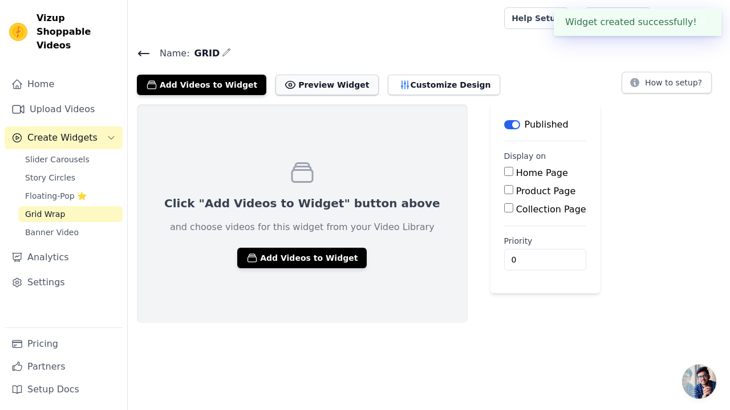
click at [295, 83] on button "Preview Widget" at bounding box center [326, 85] width 103 height 21
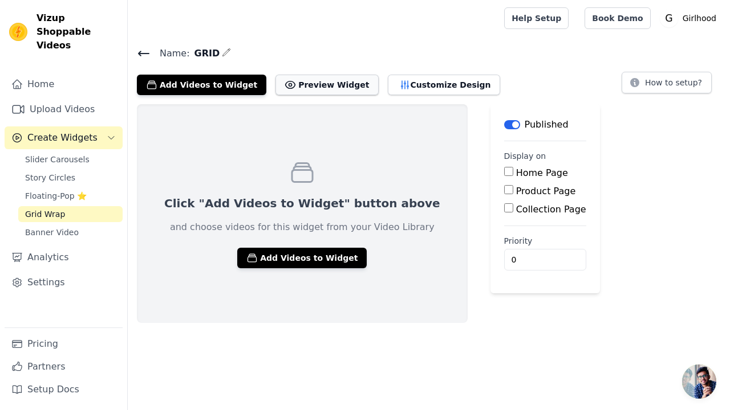
click at [300, 78] on button "Preview Widget" at bounding box center [326, 85] width 103 height 21
click at [676, 82] on button "How to setup?" at bounding box center [666, 83] width 90 height 22
click at [52, 251] on link "Analytics" at bounding box center [64, 257] width 118 height 23
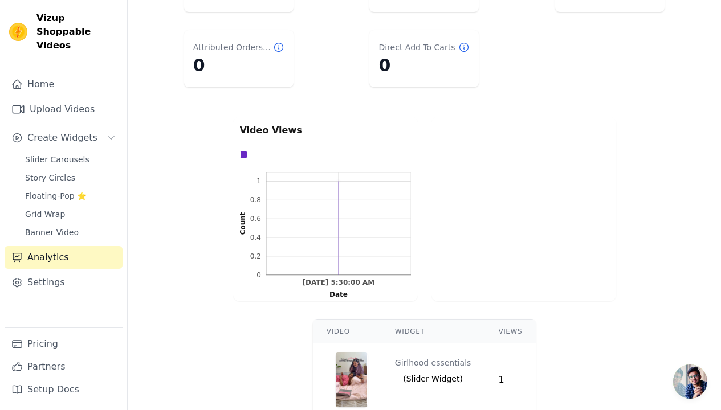
scroll to position [188, 0]
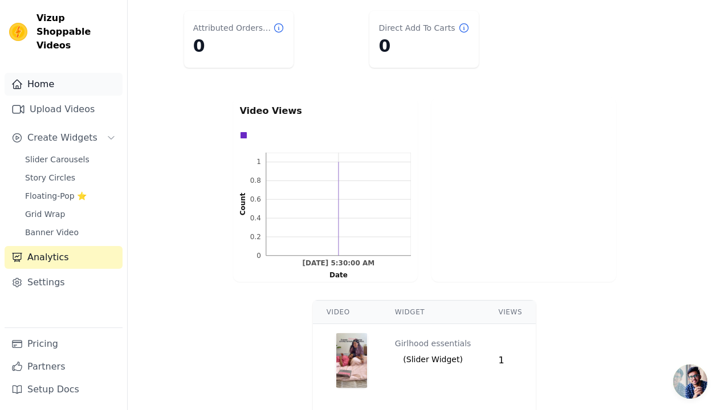
click at [90, 74] on link "Home" at bounding box center [64, 84] width 118 height 23
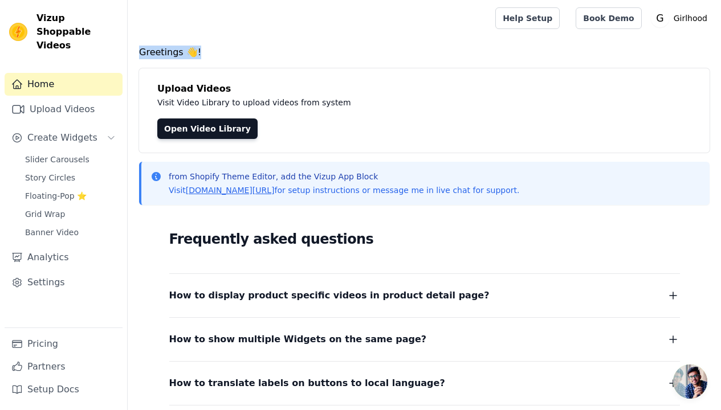
drag, startPoint x: 140, startPoint y: 54, endPoint x: 201, endPoint y: 55, distance: 60.4
click at [201, 55] on h4 "Greetings 👋!" at bounding box center [424, 53] width 571 height 14
click at [223, 51] on h4 "Greetings 👋!" at bounding box center [424, 53] width 571 height 14
click at [67, 154] on span "Slider Carousels" at bounding box center [57, 159] width 64 height 11
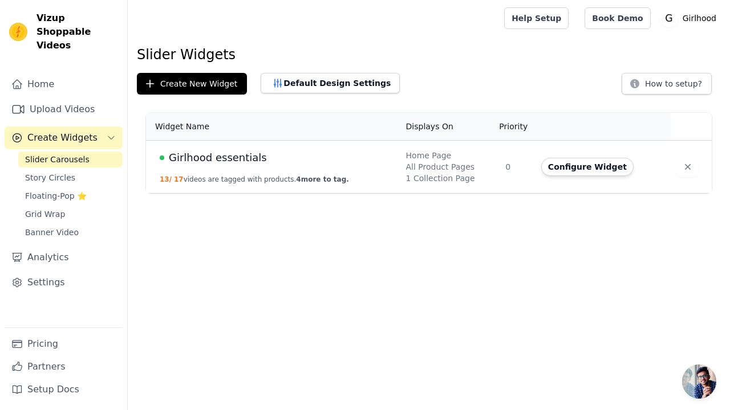
click at [292, 162] on div "Girlhood essentials" at bounding box center [276, 158] width 233 height 16
click at [567, 170] on button "Configure Widget" at bounding box center [587, 167] width 92 height 18
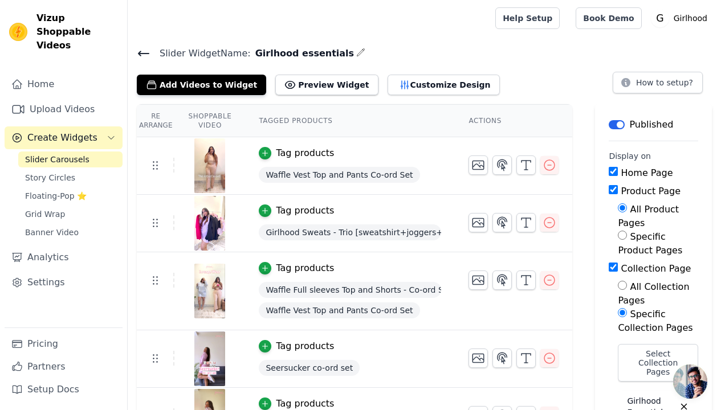
scroll to position [26, 0]
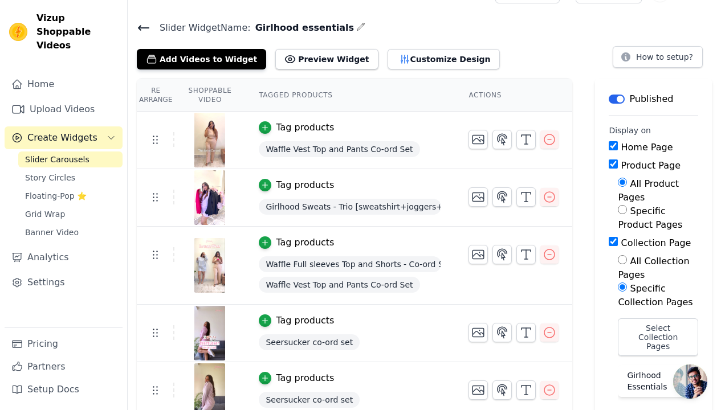
click at [666, 262] on label "All Collection Pages" at bounding box center [653, 268] width 71 height 25
click at [627, 262] on input "All Collection Pages" at bounding box center [622, 259] width 9 height 9
radio input "true"
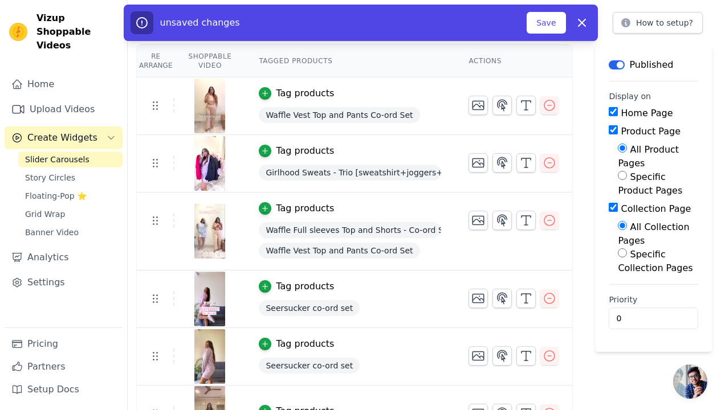
scroll to position [99, 0]
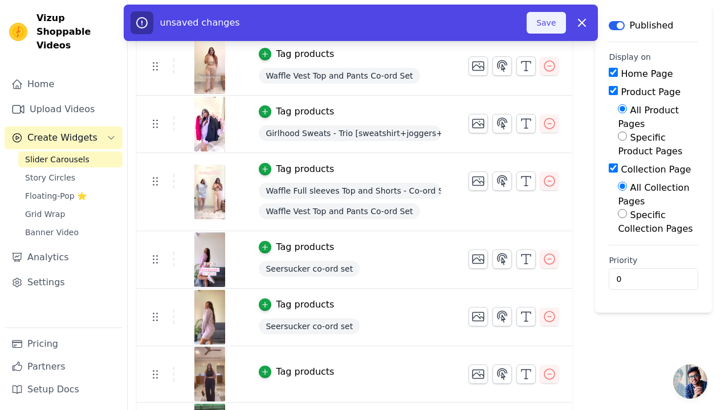
click at [544, 27] on button "Save" at bounding box center [546, 23] width 39 height 22
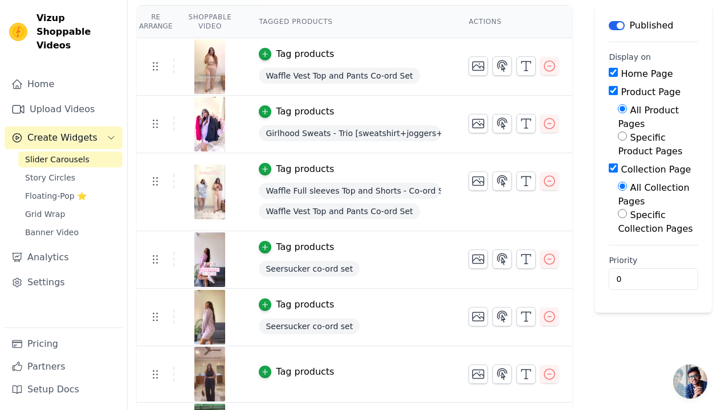
scroll to position [0, 0]
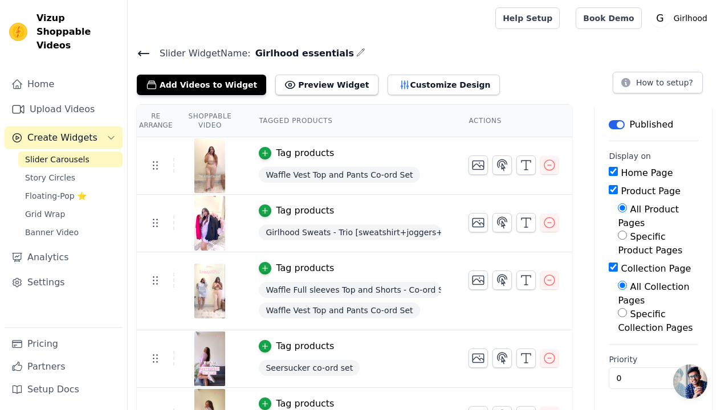
click at [52, 19] on span "Vizup Shoppable Videos" at bounding box center [77, 31] width 82 height 41
click at [67, 40] on div "Vizup Shoppable Videos Home Upload Videos Create Widgets Slider Carousels Story…" at bounding box center [64, 205] width 128 height 410
click at [402, 36] on div at bounding box center [309, 18] width 345 height 36
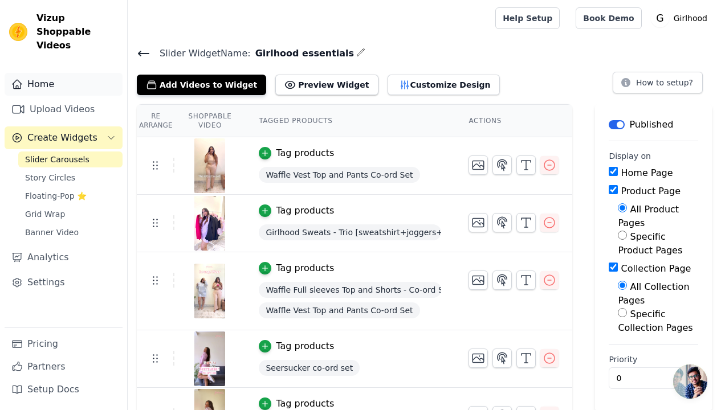
click at [28, 77] on link "Home" at bounding box center [64, 84] width 118 height 23
